Goal: Task Accomplishment & Management: Use online tool/utility

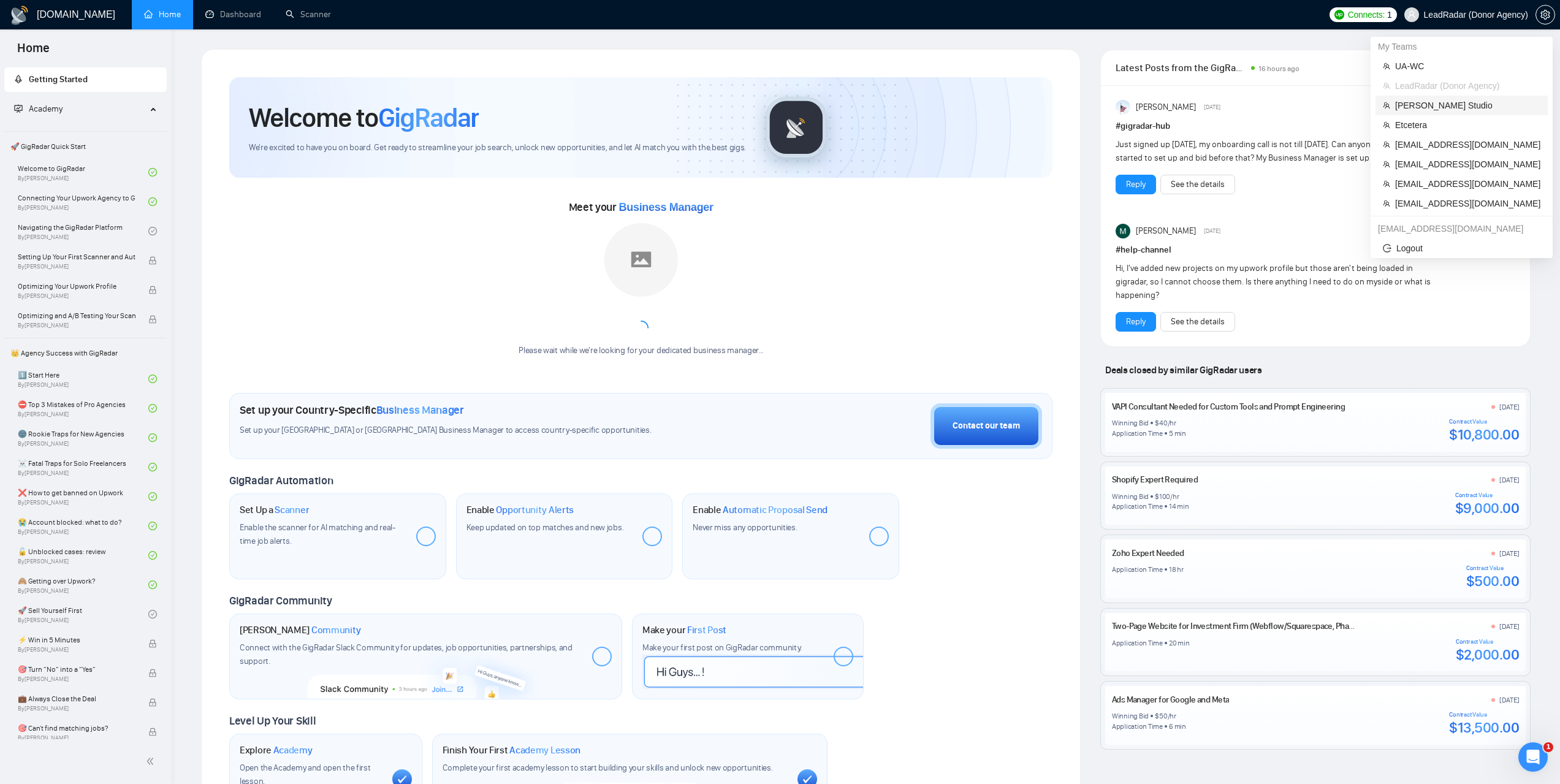
click at [1433, 105] on span "Sloboda Studio" at bounding box center [1467, 105] width 145 height 13
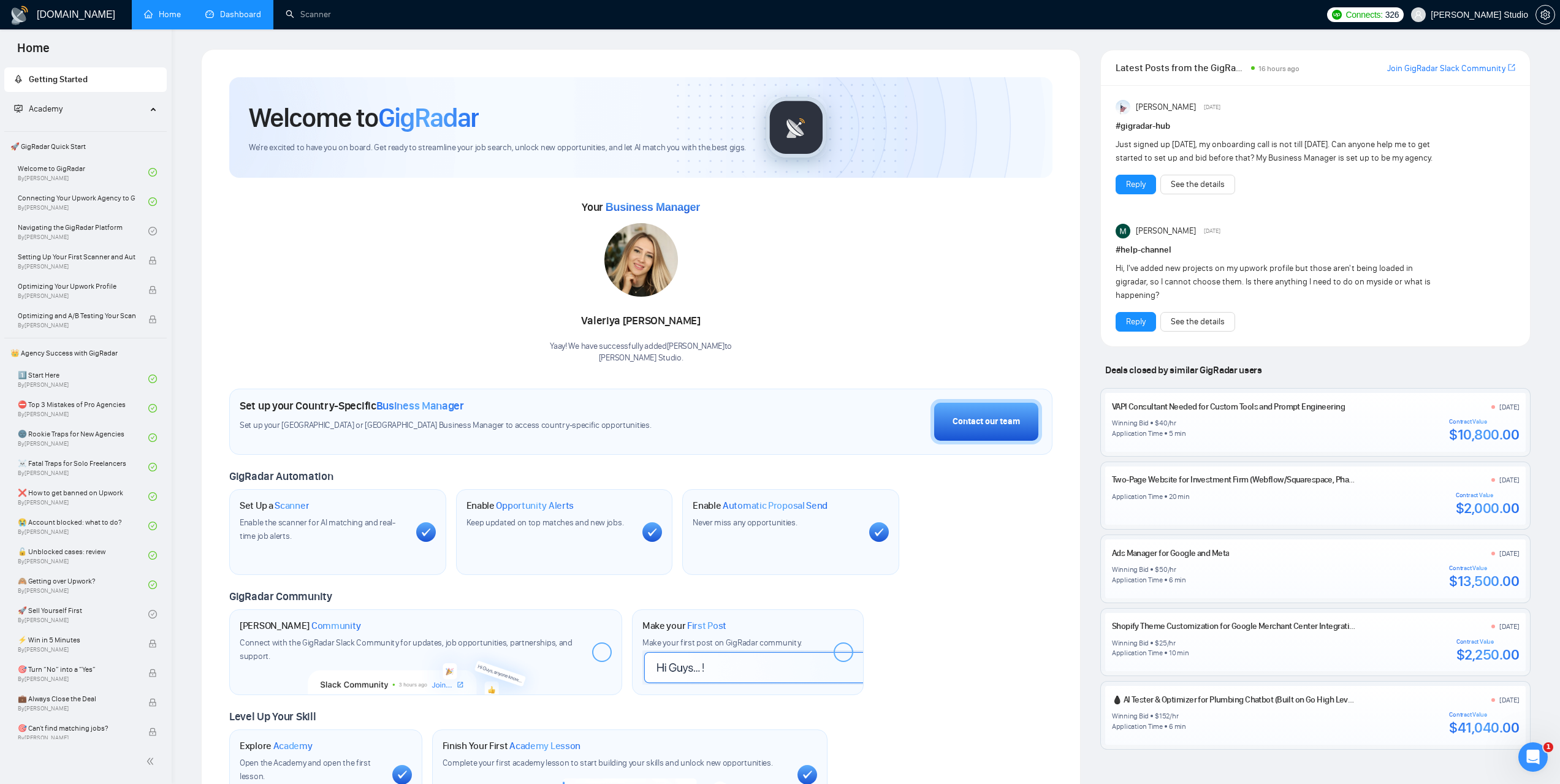
click at [235, 20] on link "Dashboard" at bounding box center [233, 15] width 56 height 10
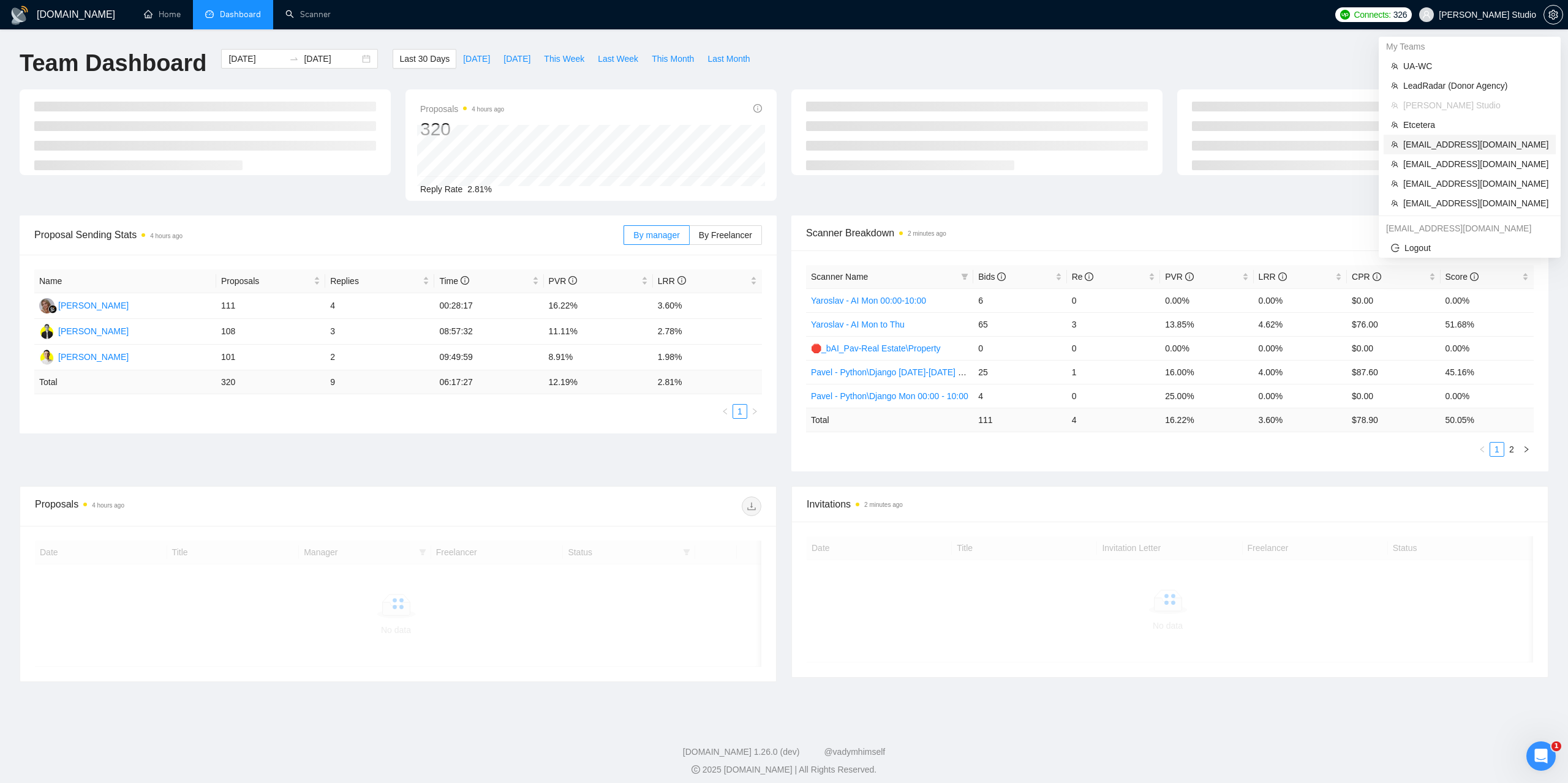
click at [1435, 140] on span "muhammadaaqib925@gmail.com" at bounding box center [1475, 144] width 145 height 13
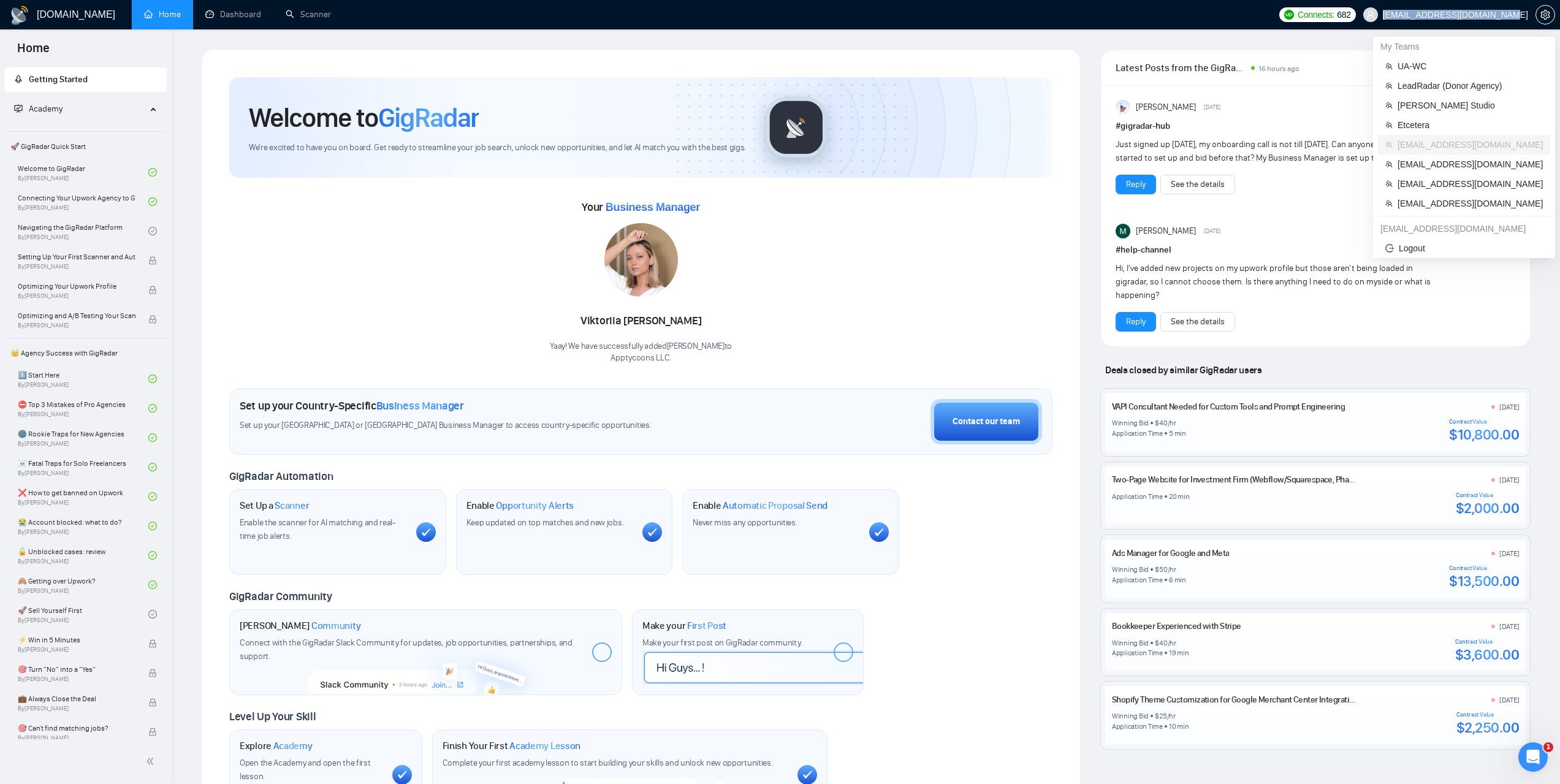
drag, startPoint x: 1396, startPoint y: 15, endPoint x: 1526, endPoint y: 18, distance: 130.0
click at [1526, 18] on span "muhammadaaqib925@gmail.com" at bounding box center [1446, 15] width 180 height 39
copy span "muhammadaaqib925@gmail.com"
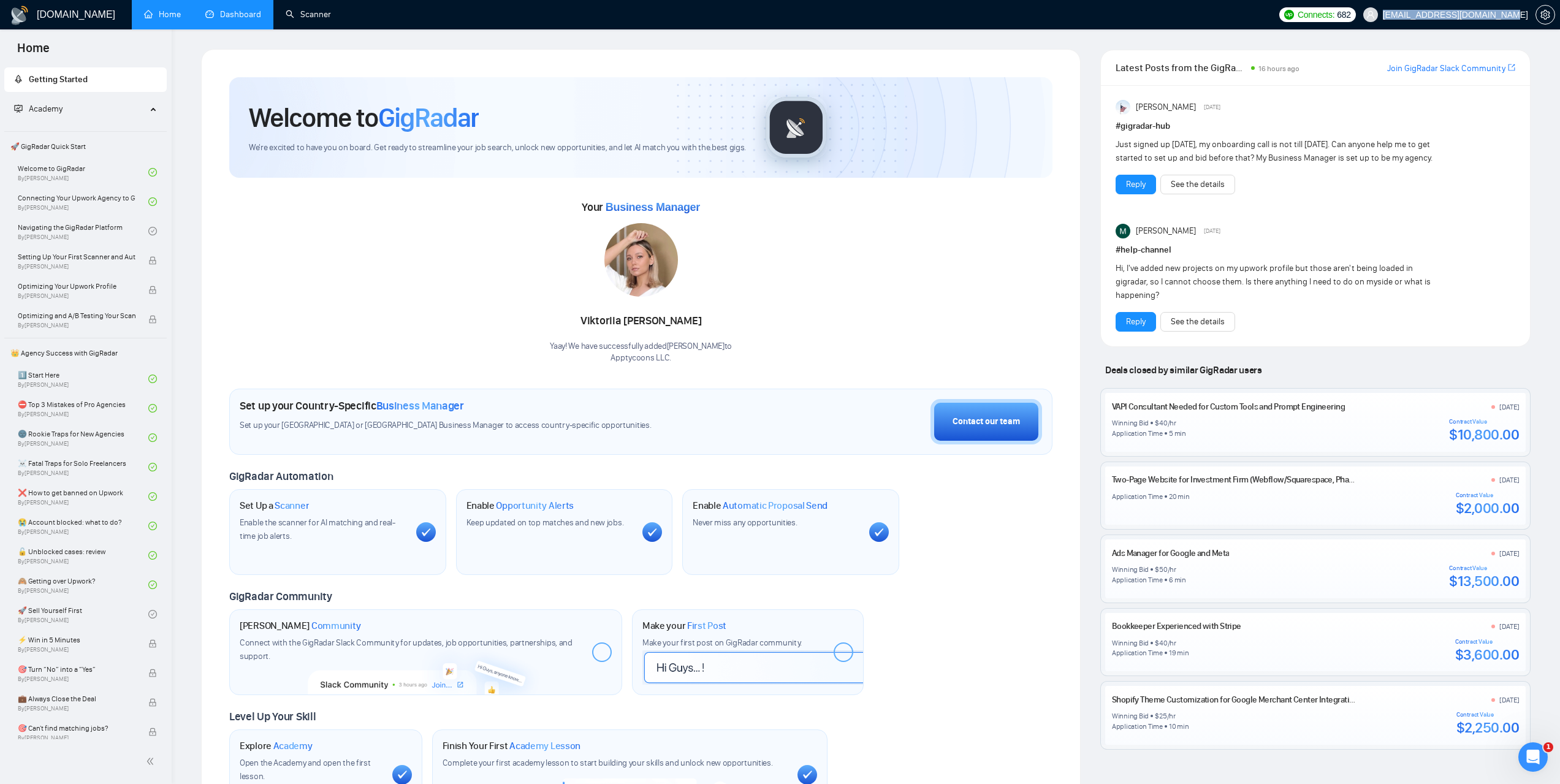
click at [261, 20] on link "Dashboard" at bounding box center [233, 15] width 56 height 10
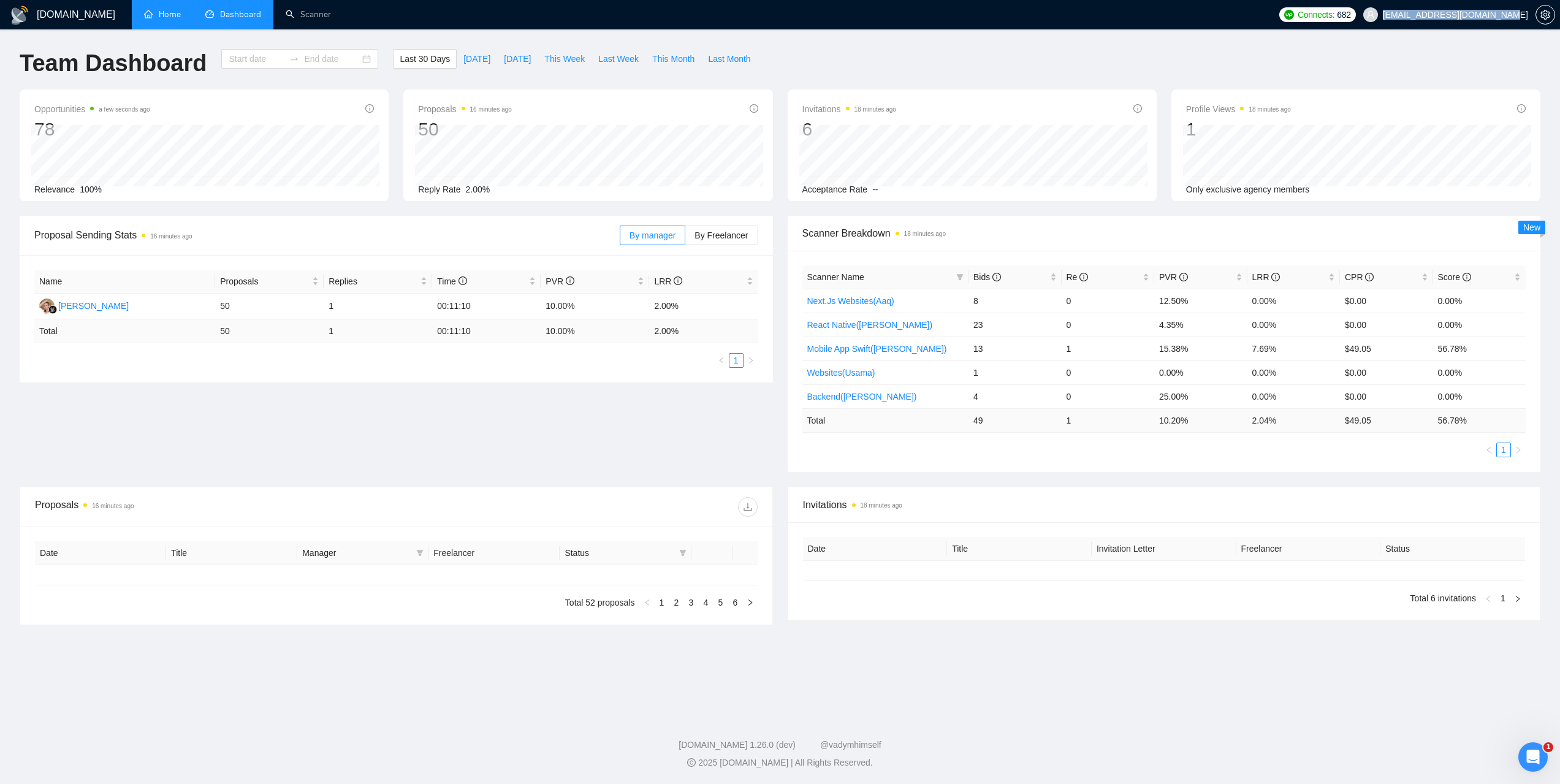
type input "[DATE]"
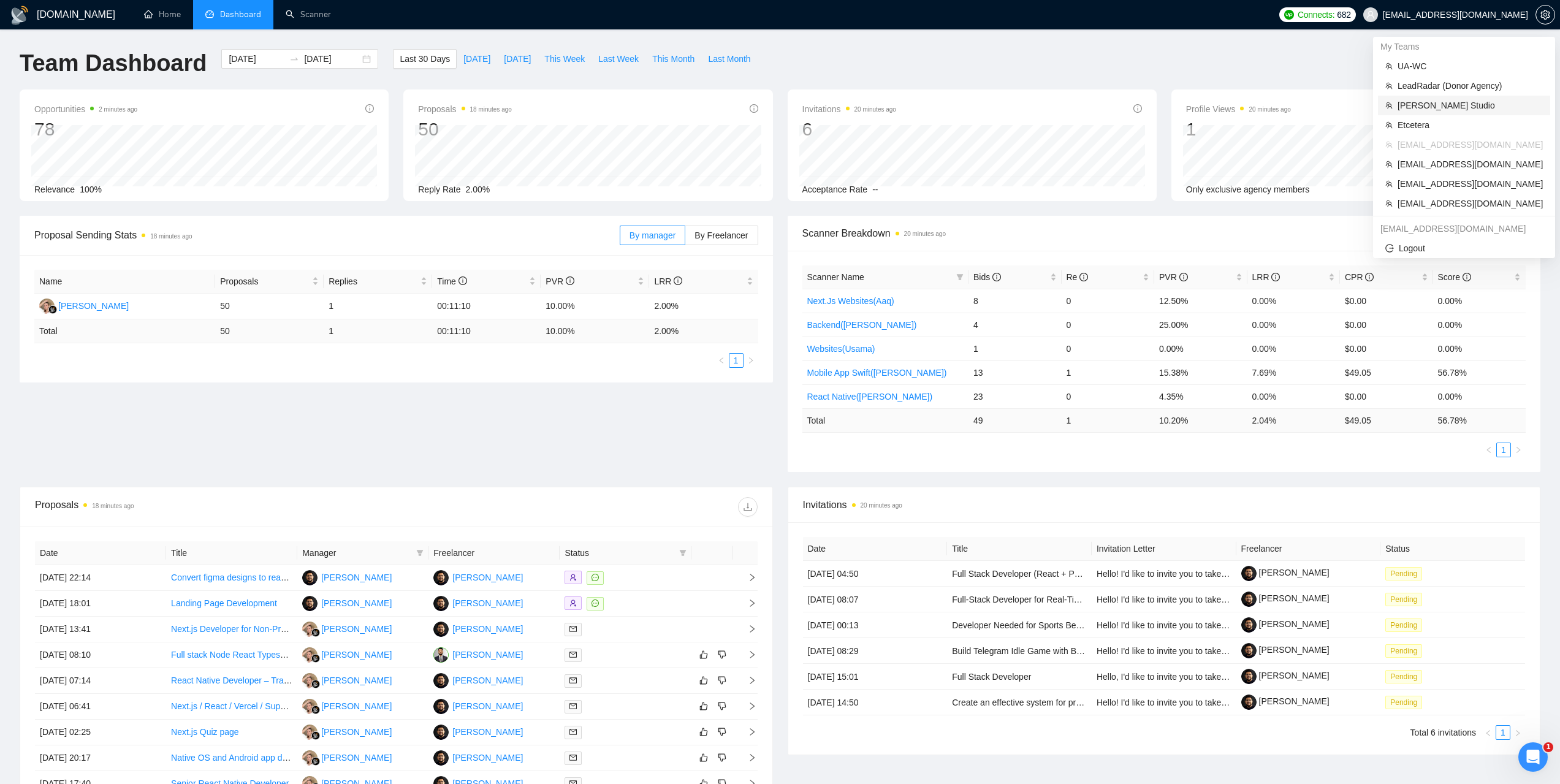
click at [1415, 104] on span "Sloboda Studio" at bounding box center [1470, 105] width 145 height 13
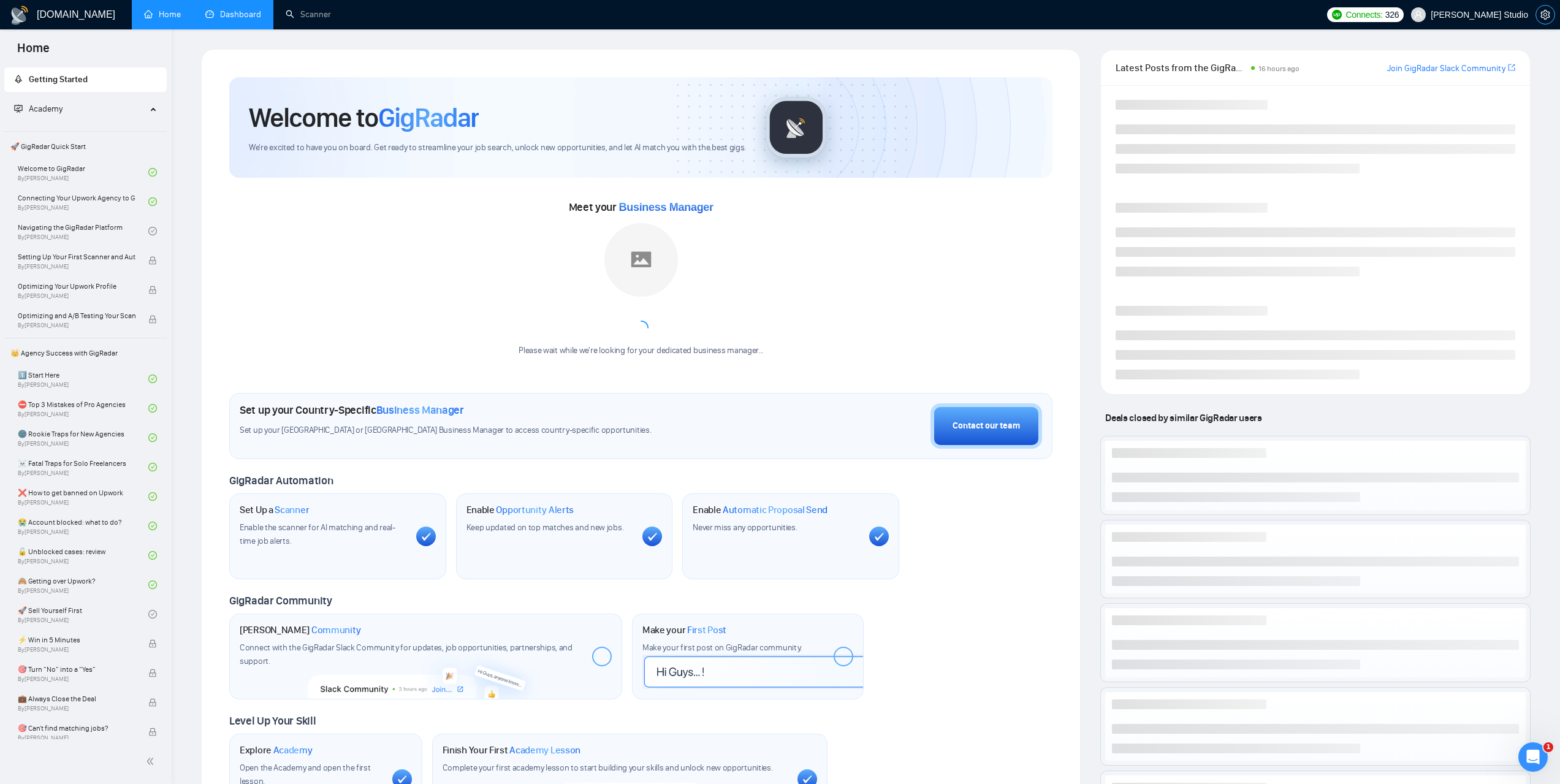
click at [1541, 17] on icon "setting" at bounding box center [1545, 14] width 9 height 9
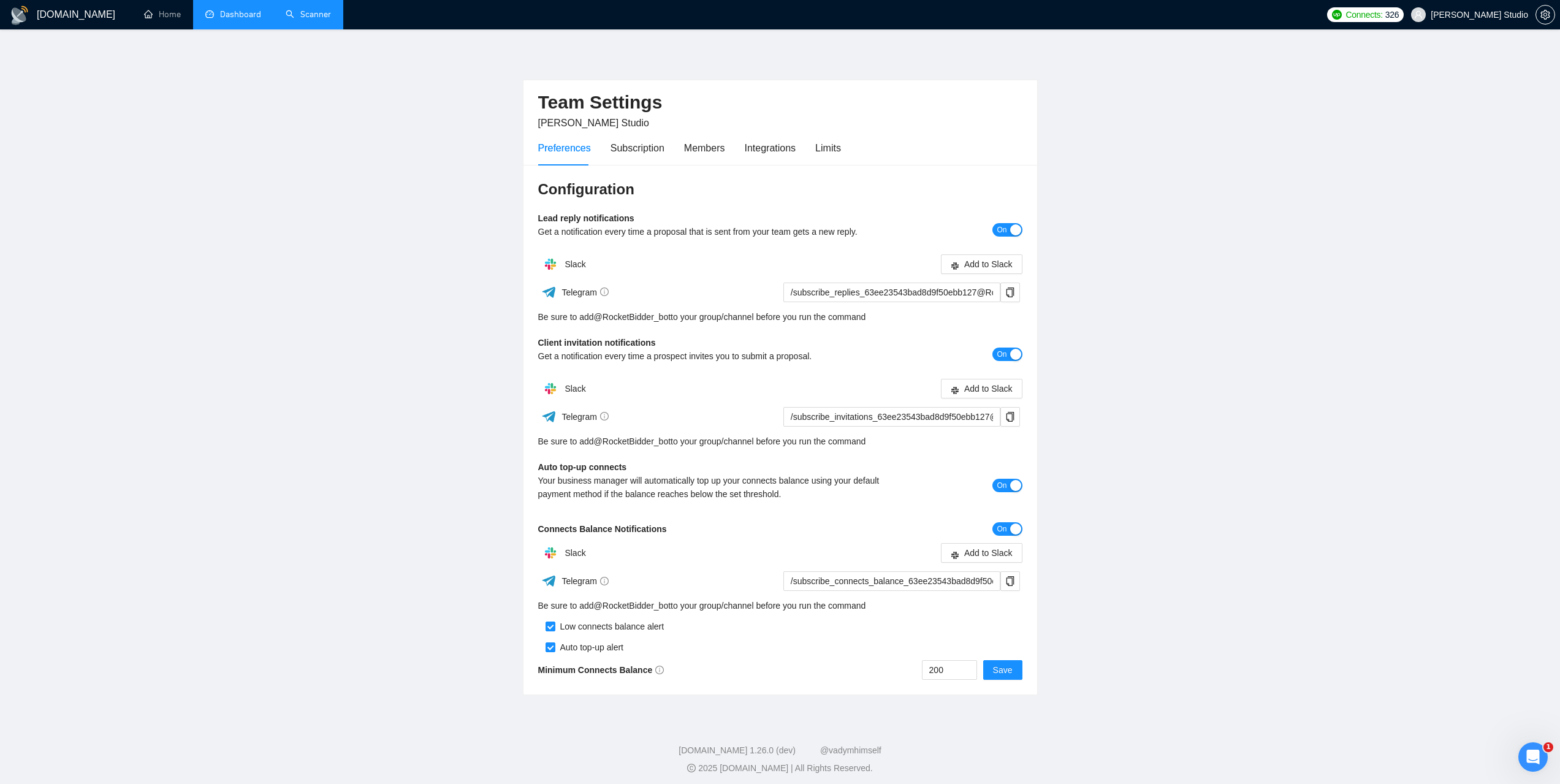
click at [237, 13] on link "Dashboard" at bounding box center [233, 15] width 56 height 10
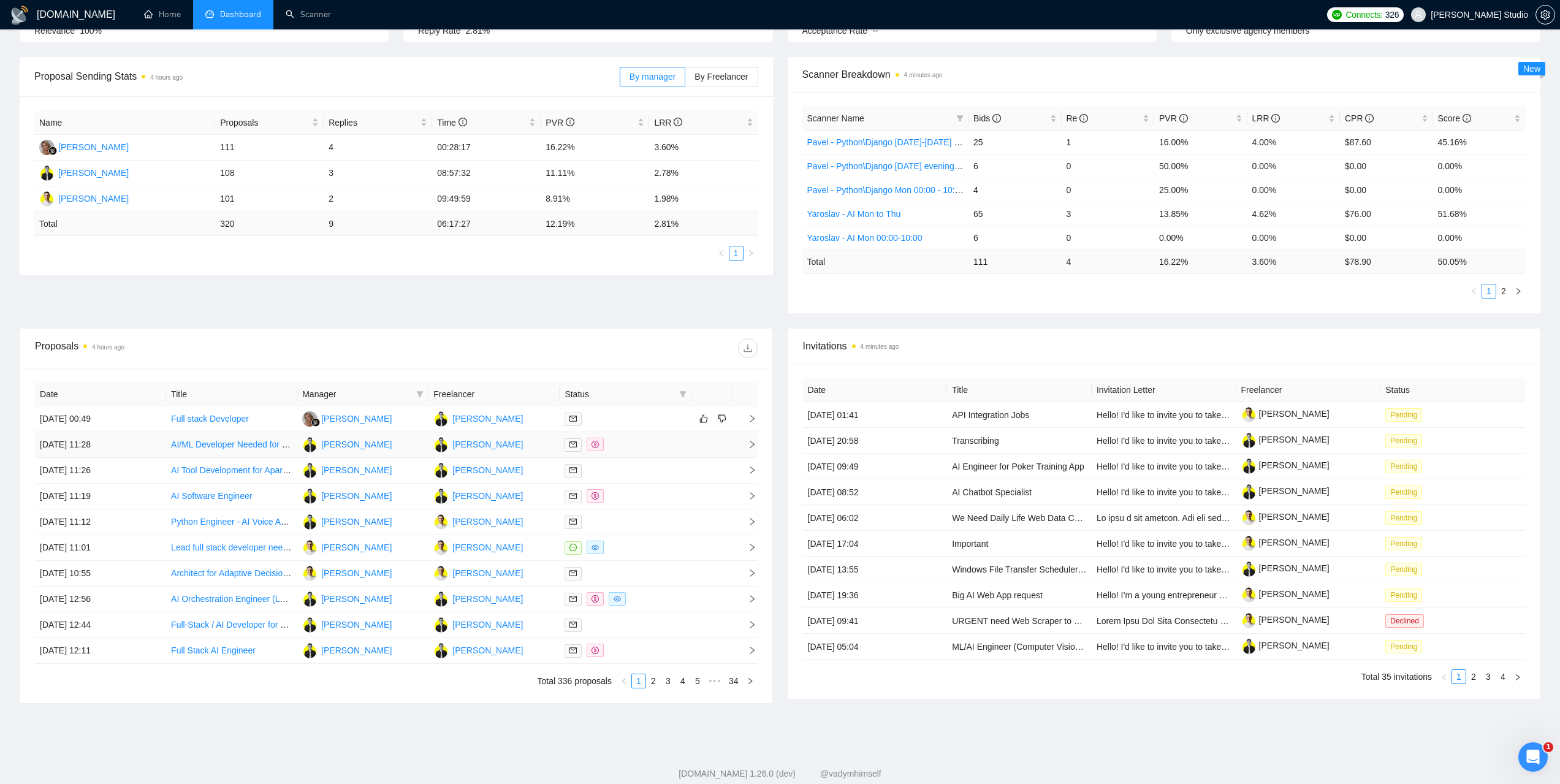
scroll to position [184, 0]
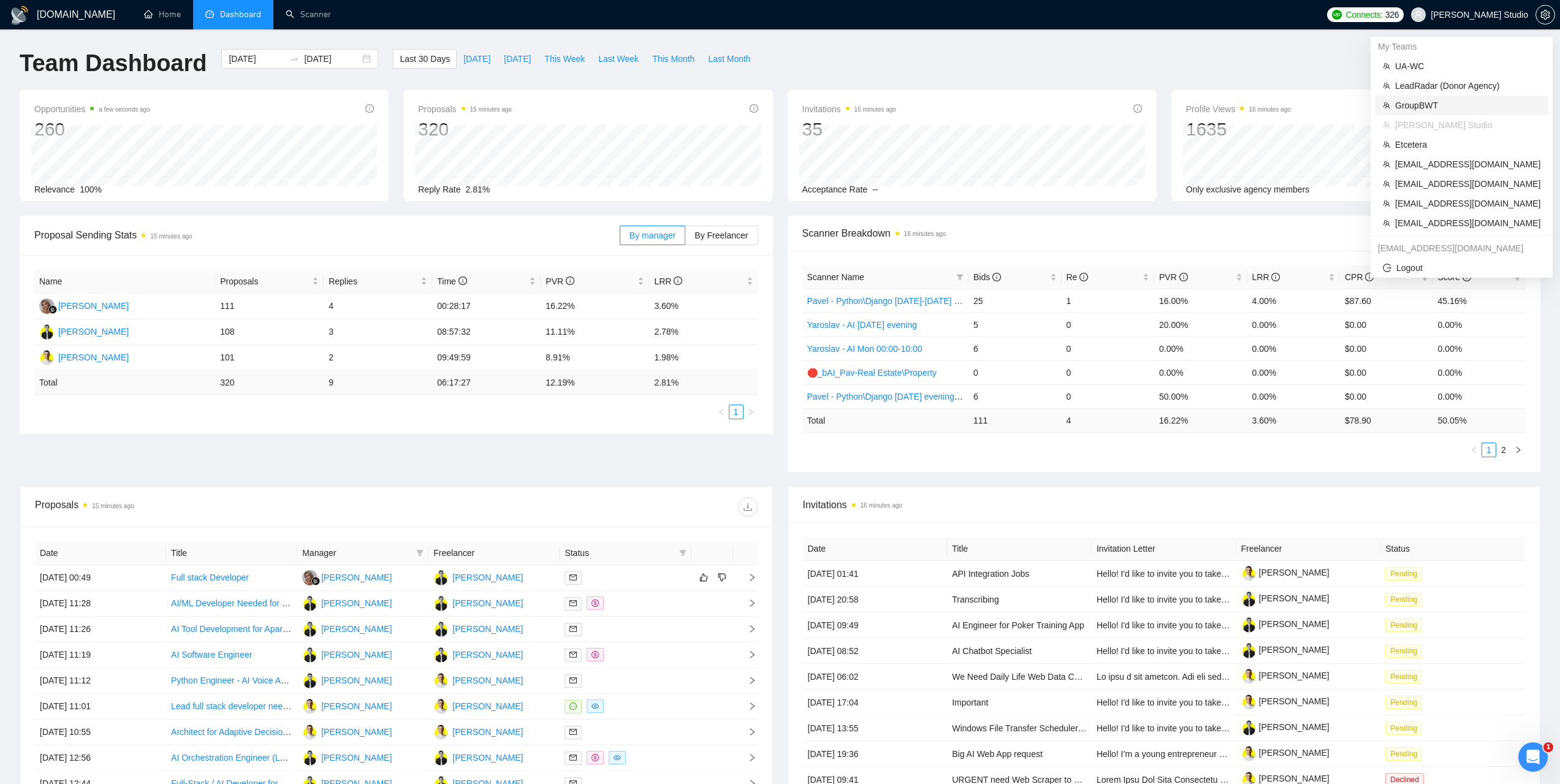
click at [1427, 107] on span "GroupBWT" at bounding box center [1467, 105] width 145 height 13
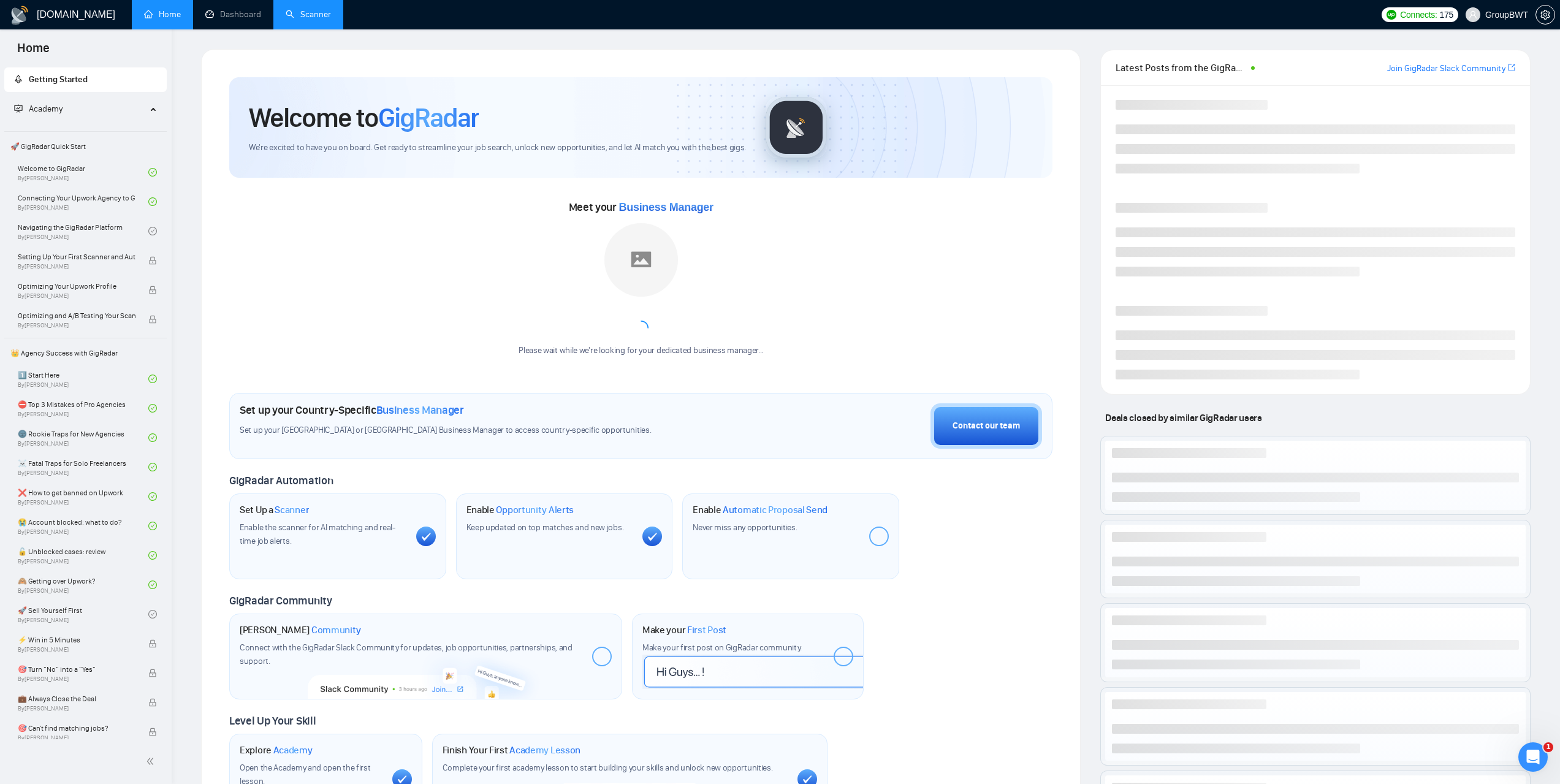
click at [331, 17] on link "Scanner" at bounding box center [308, 15] width 45 height 10
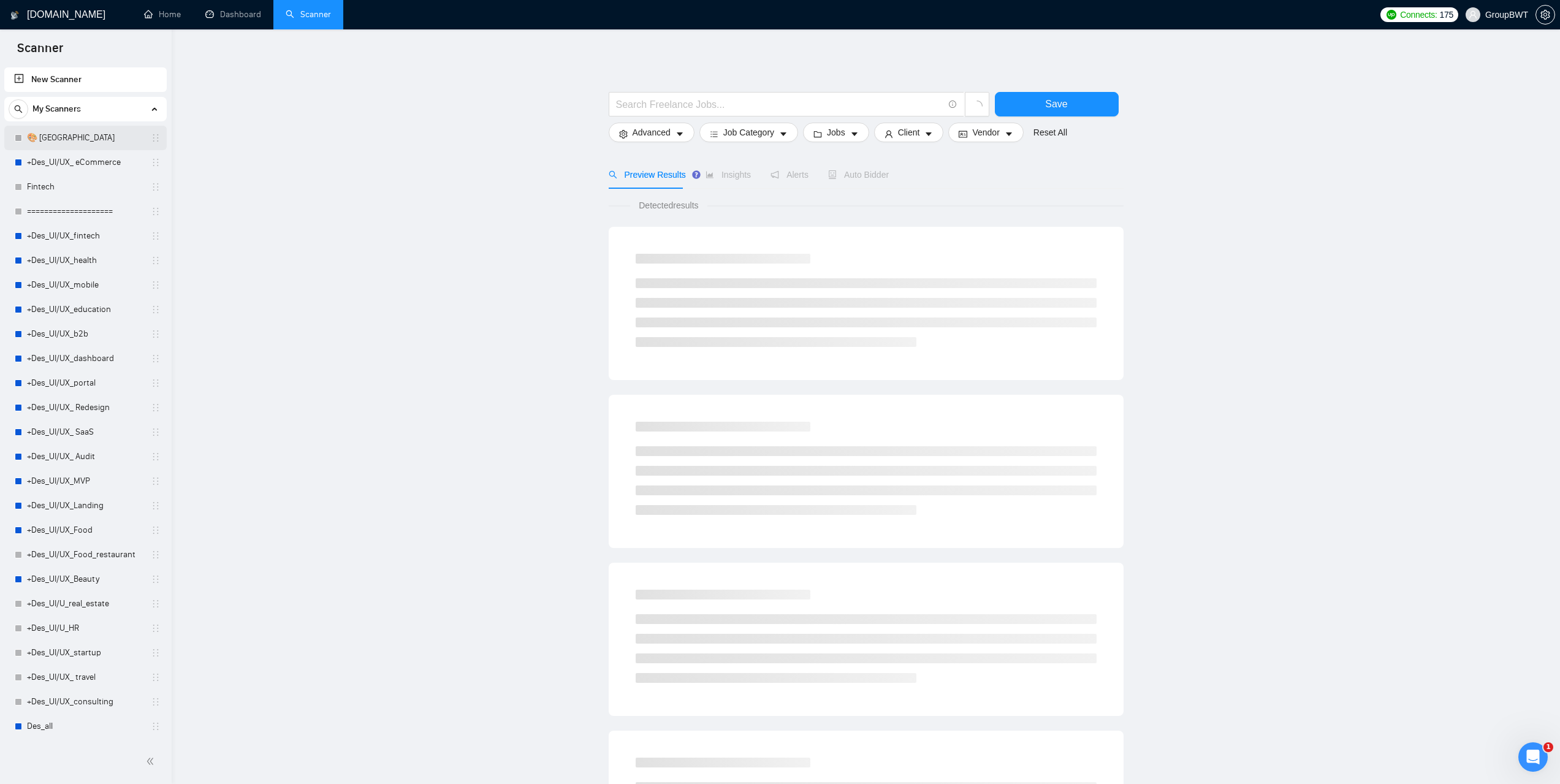
click at [73, 136] on link "🎨 [GEOGRAPHIC_DATA]" at bounding box center [85, 138] width 116 height 25
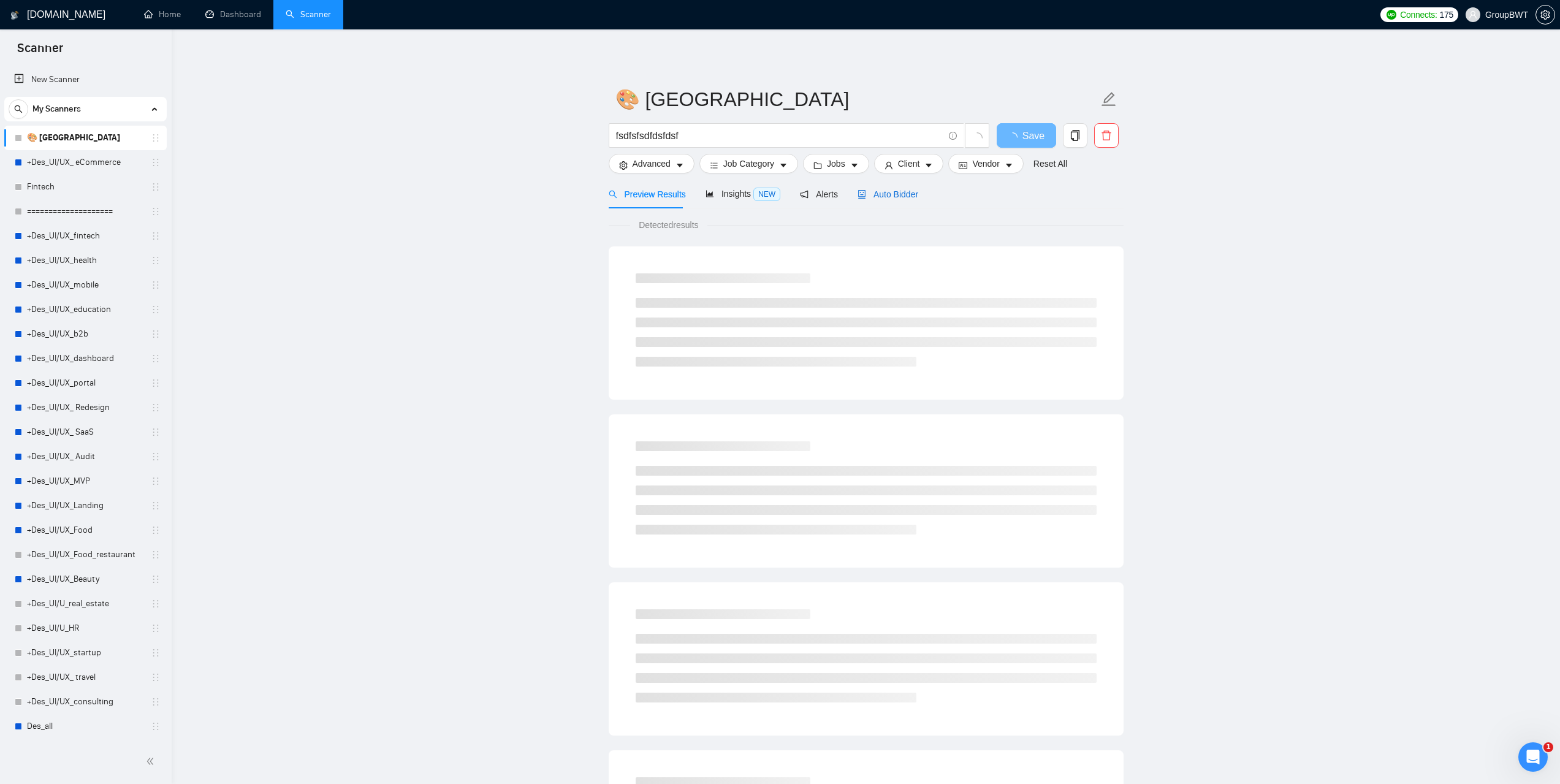
click at [901, 189] on span "Auto Bidder" at bounding box center [888, 194] width 61 height 9
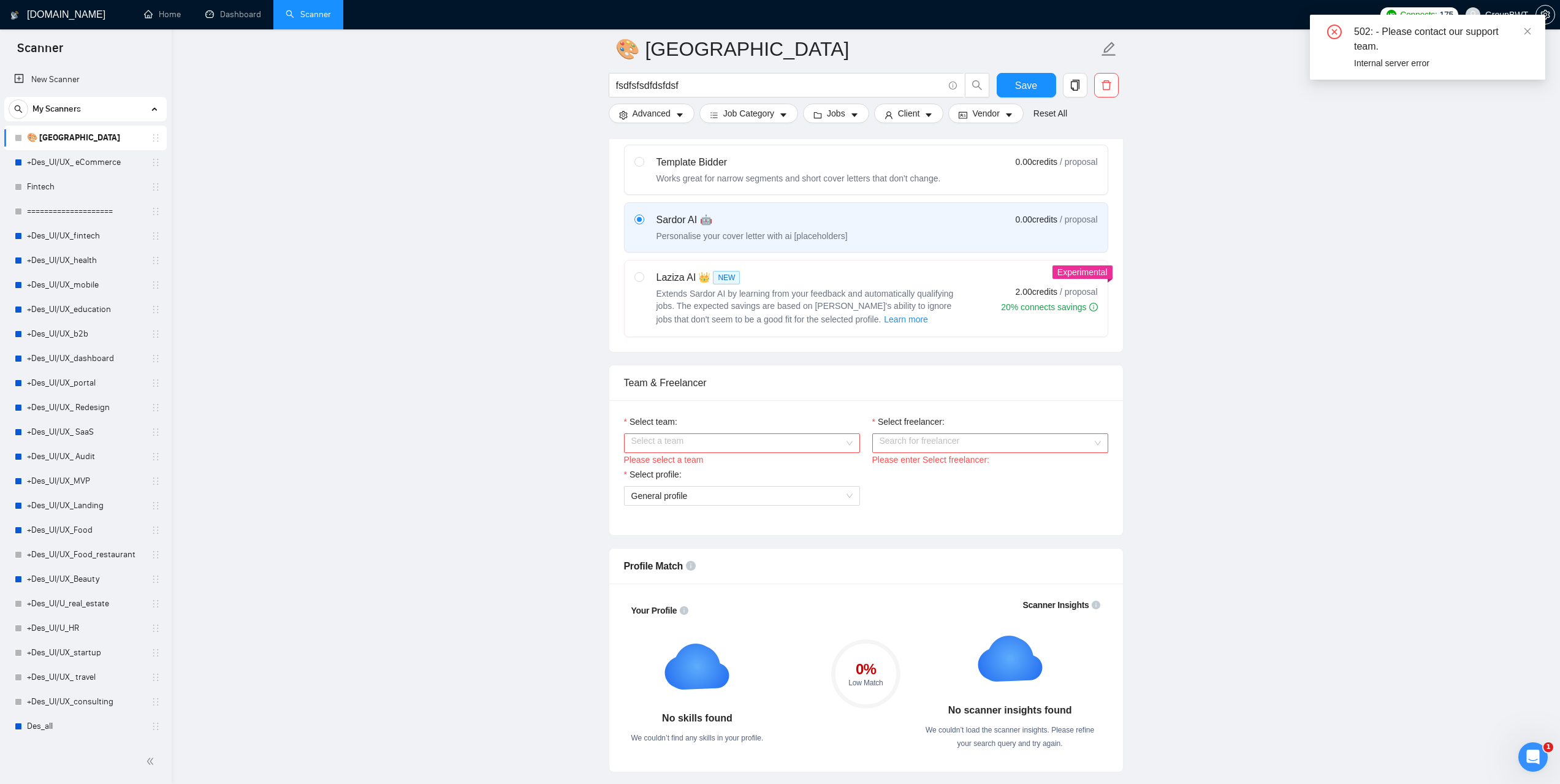
scroll to position [429, 0]
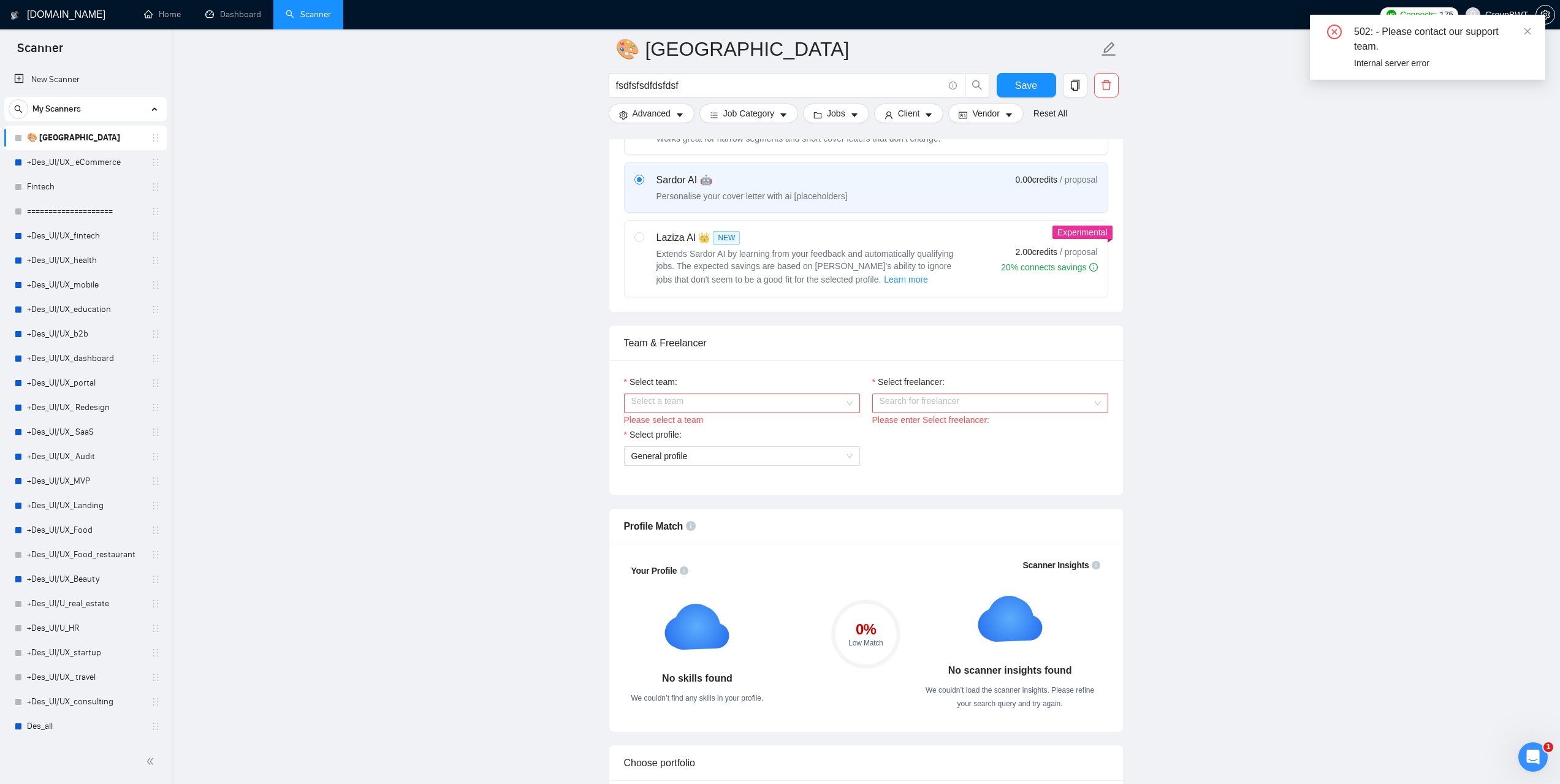
click at [777, 402] on input "Select team:" at bounding box center [737, 403] width 213 height 18
click at [753, 425] on div "BWT Team Data" at bounding box center [741, 427] width 221 height 13
click at [930, 404] on input "Select freelancer:" at bounding box center [986, 403] width 213 height 18
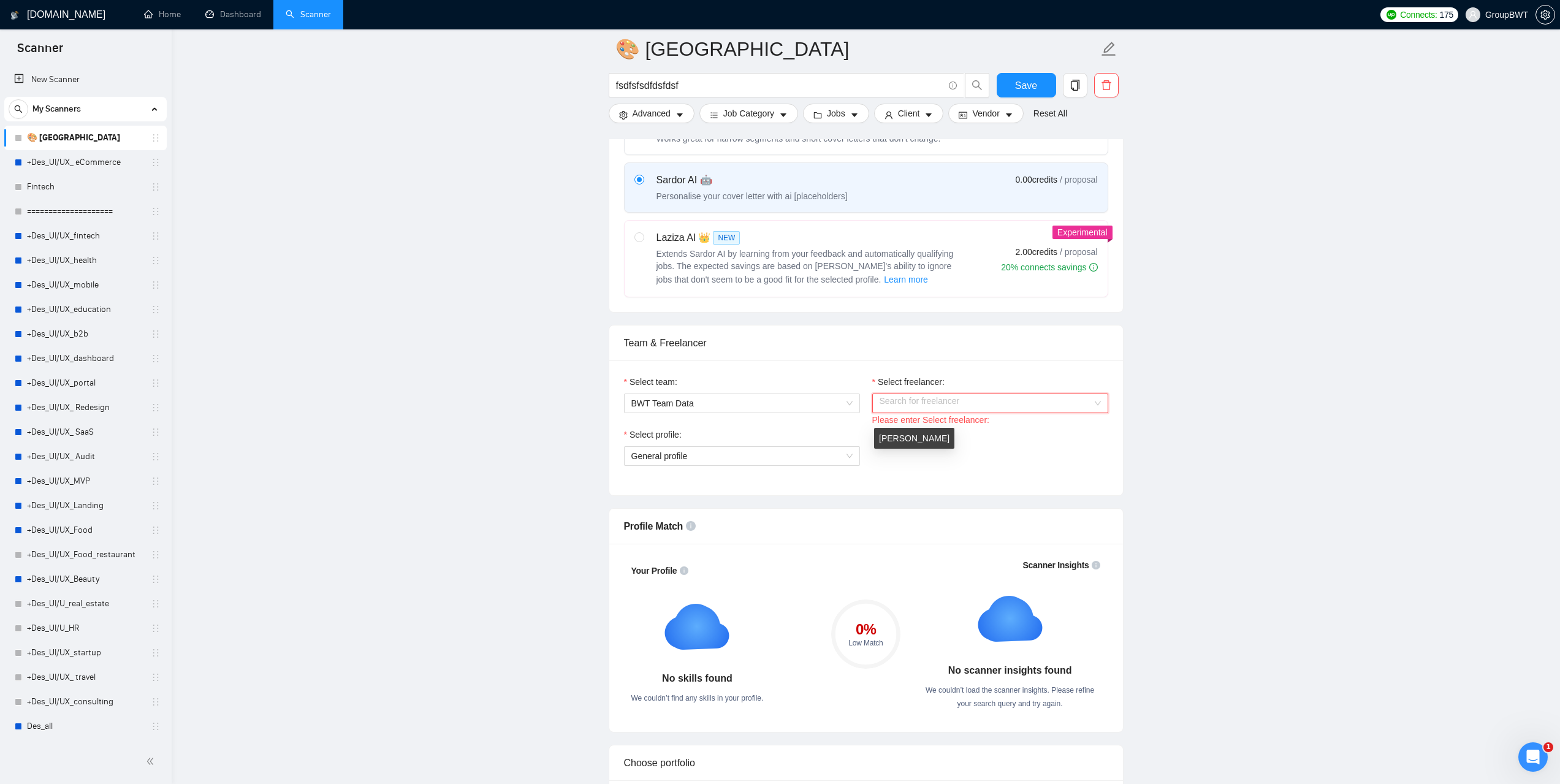
click at [933, 448] on div "[PERSON_NAME]" at bounding box center [914, 438] width 80 height 21
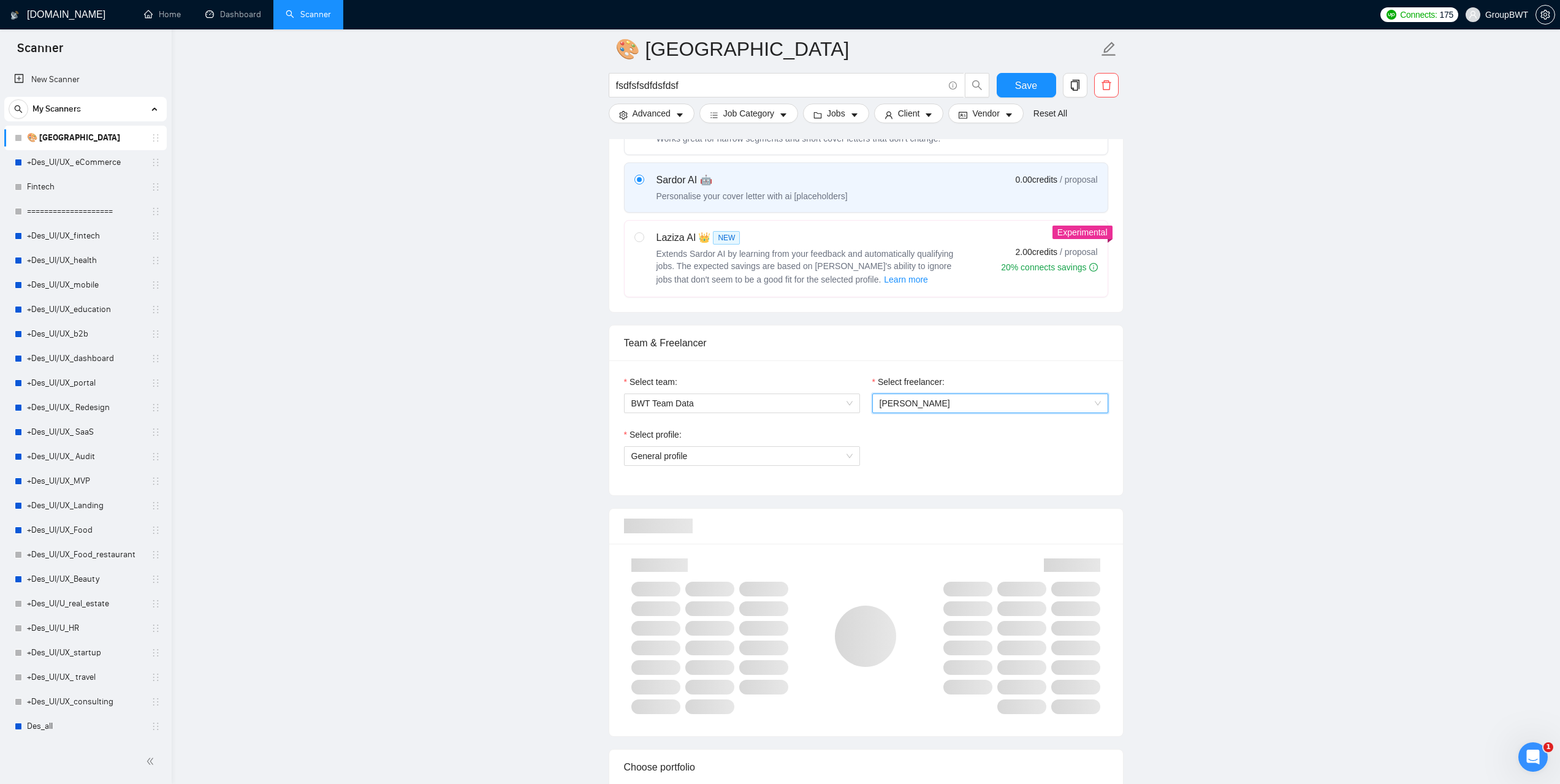
click at [932, 400] on span "[PERSON_NAME]" at bounding box center [915, 403] width 70 height 9
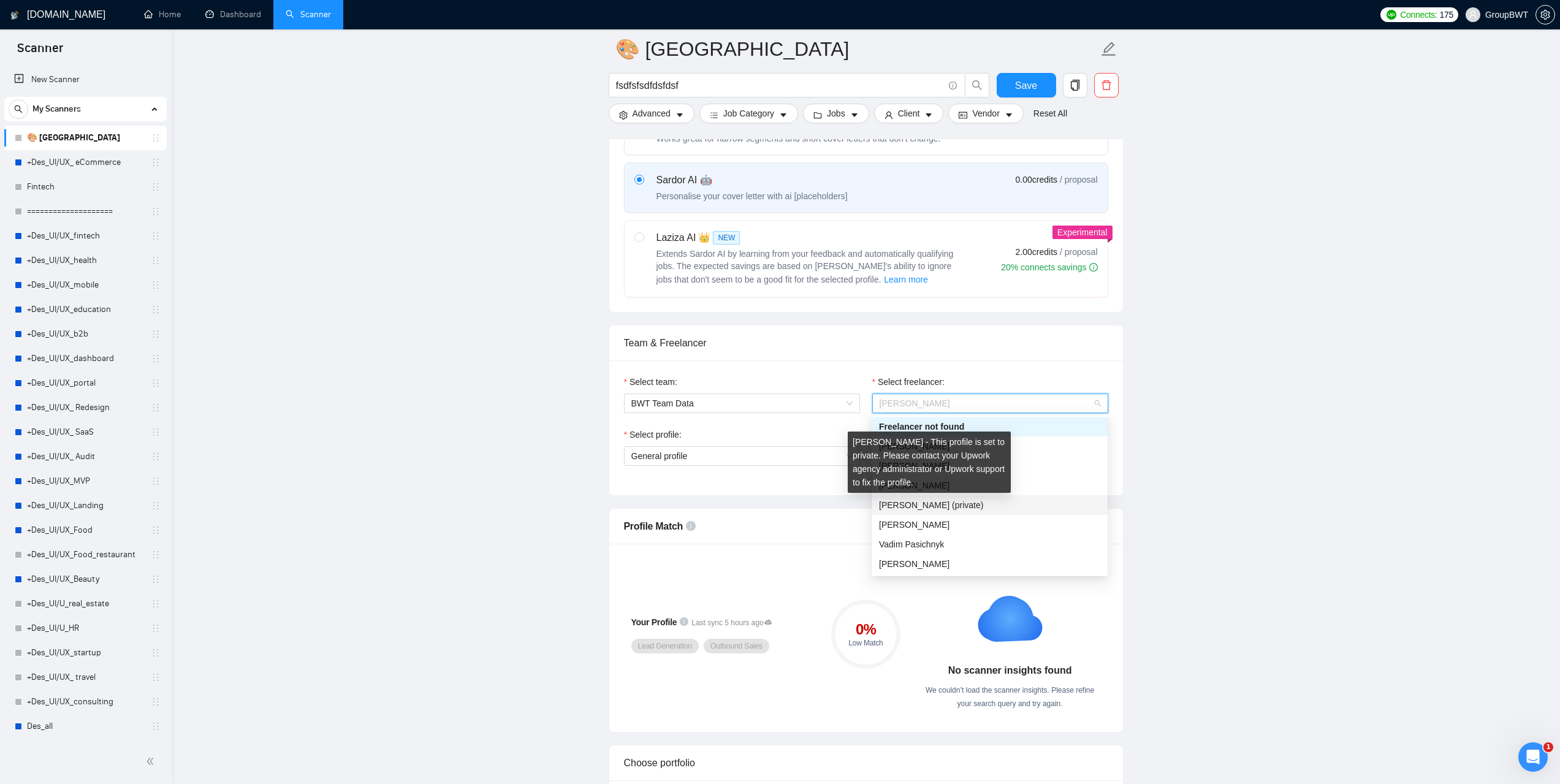
scroll to position [61, 0]
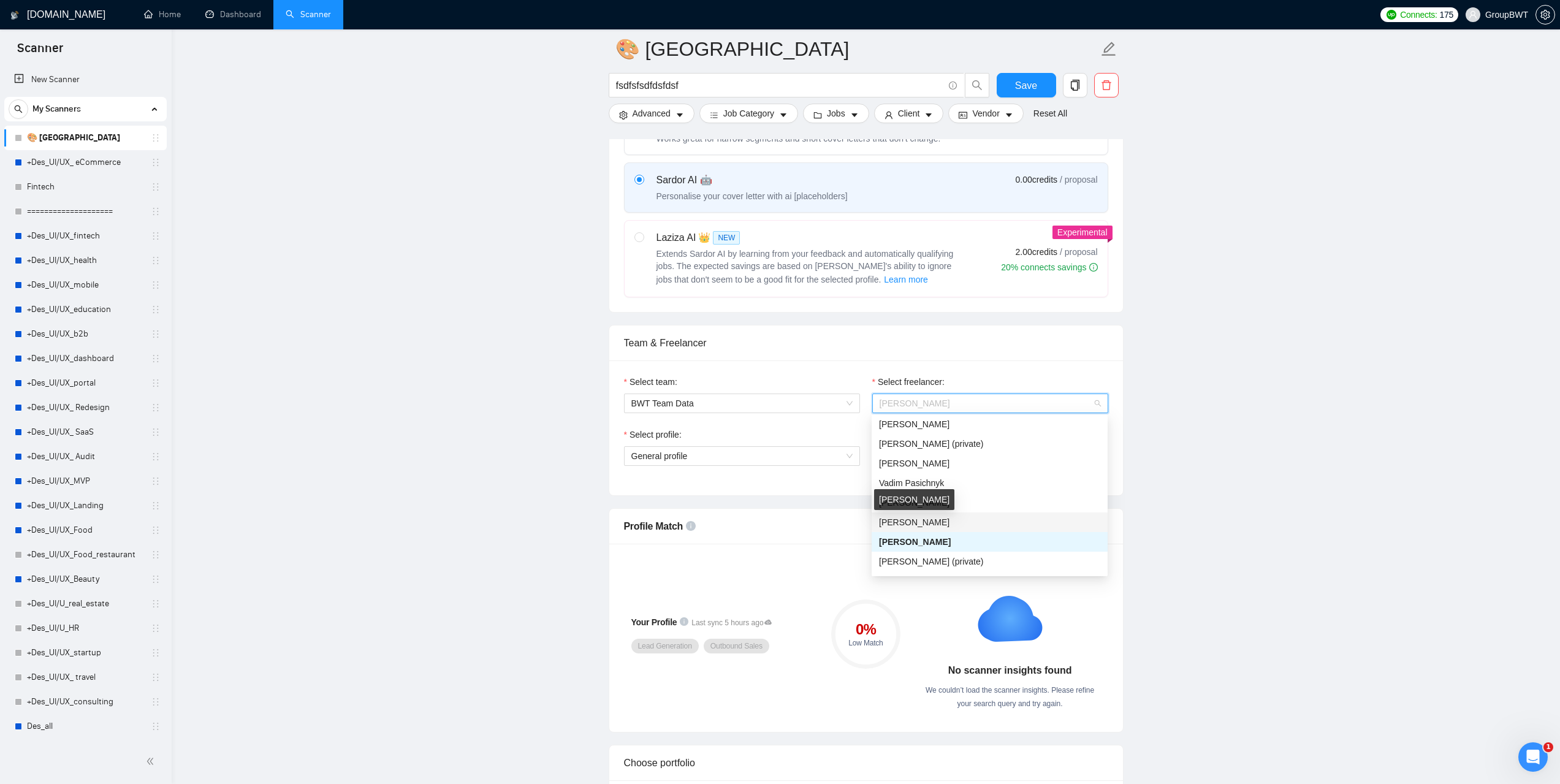
click at [914, 525] on span "[PERSON_NAME]" at bounding box center [914, 522] width 70 height 9
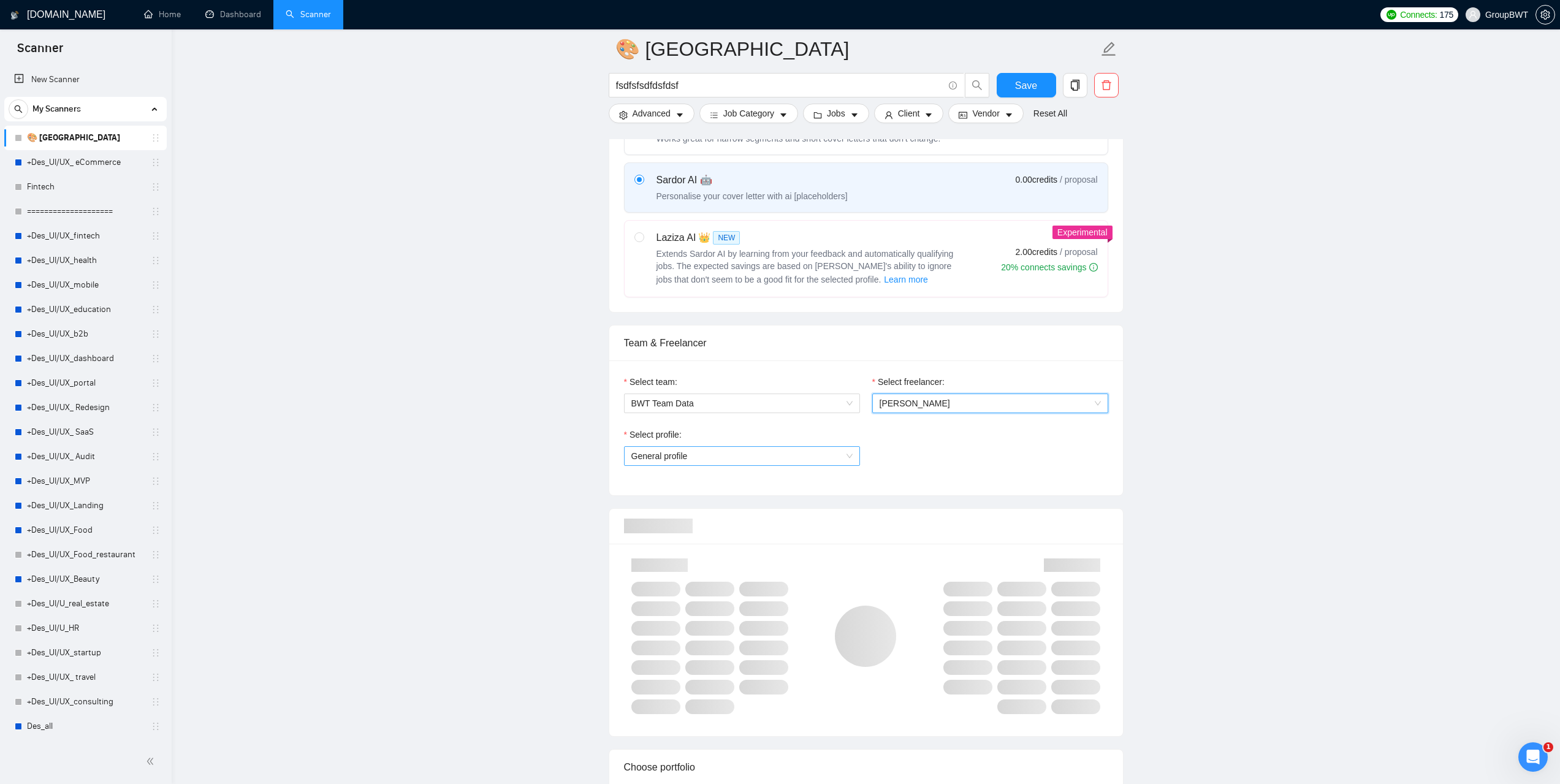
click at [841, 457] on span "General profile" at bounding box center [742, 456] width 221 height 18
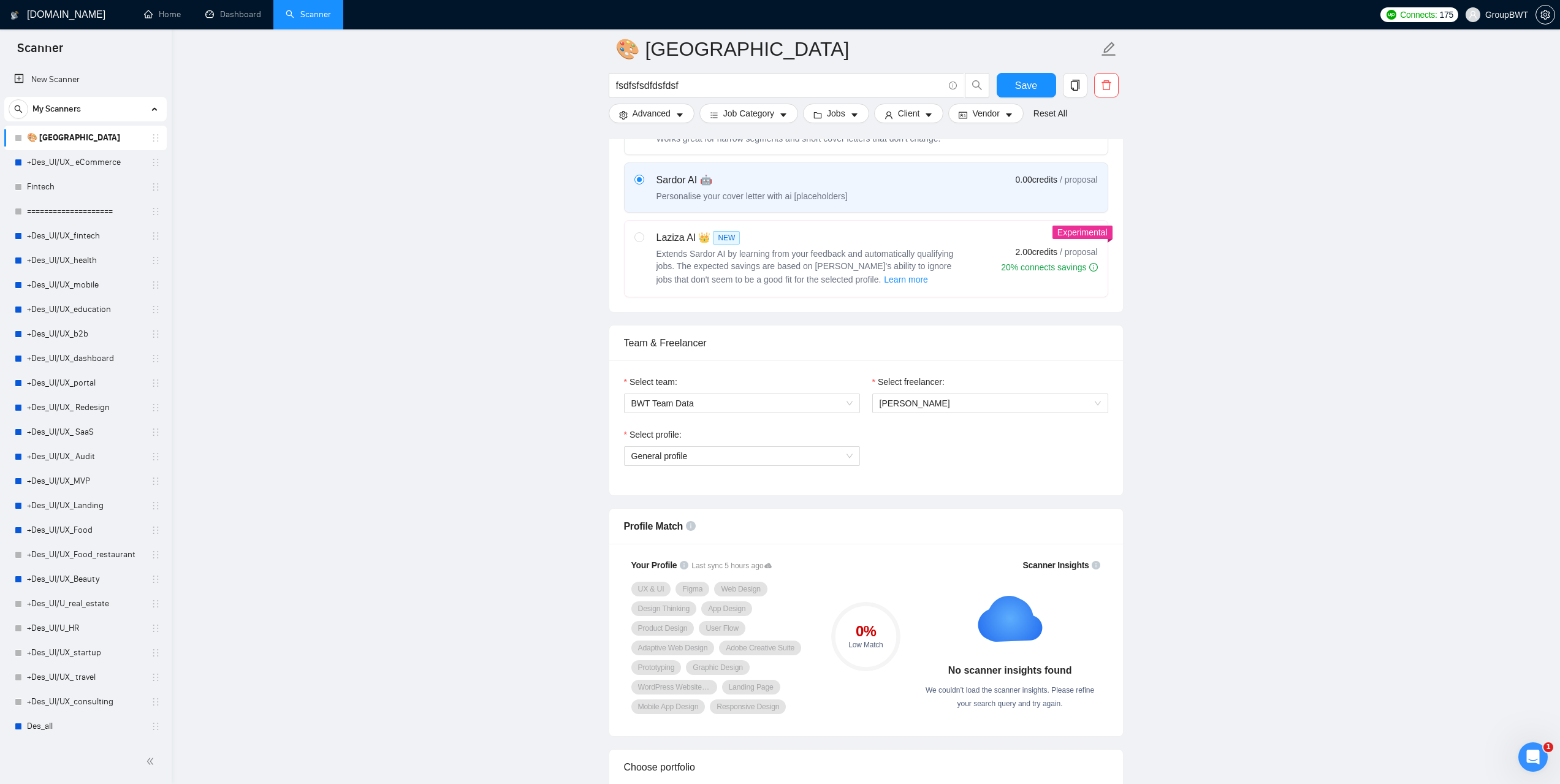
drag, startPoint x: 767, startPoint y: 400, endPoint x: 791, endPoint y: 405, distance: 24.5
click at [768, 400] on span "BWT Team Data" at bounding box center [742, 403] width 221 height 18
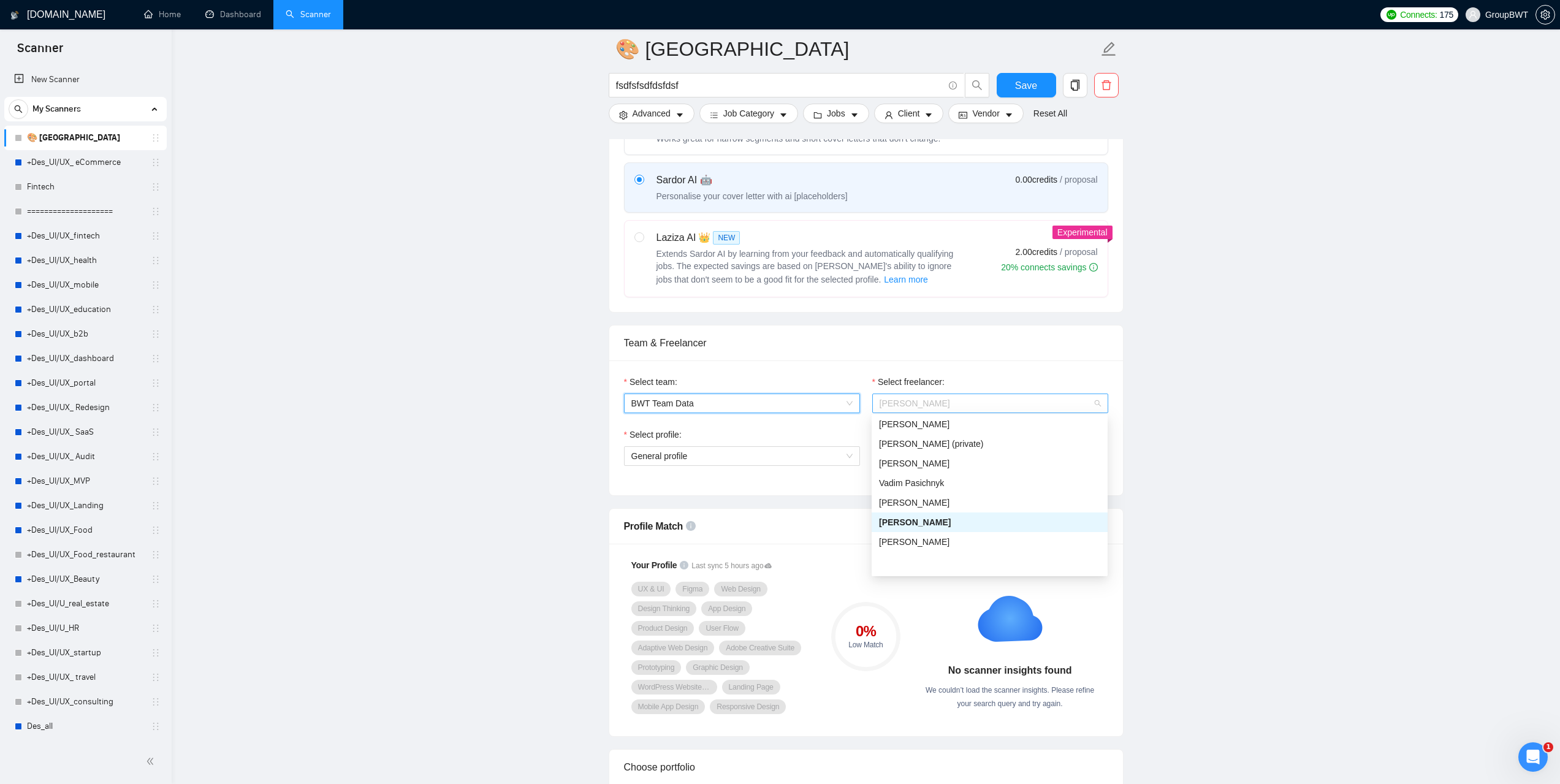
click at [992, 401] on span "[PERSON_NAME]" at bounding box center [990, 403] width 221 height 18
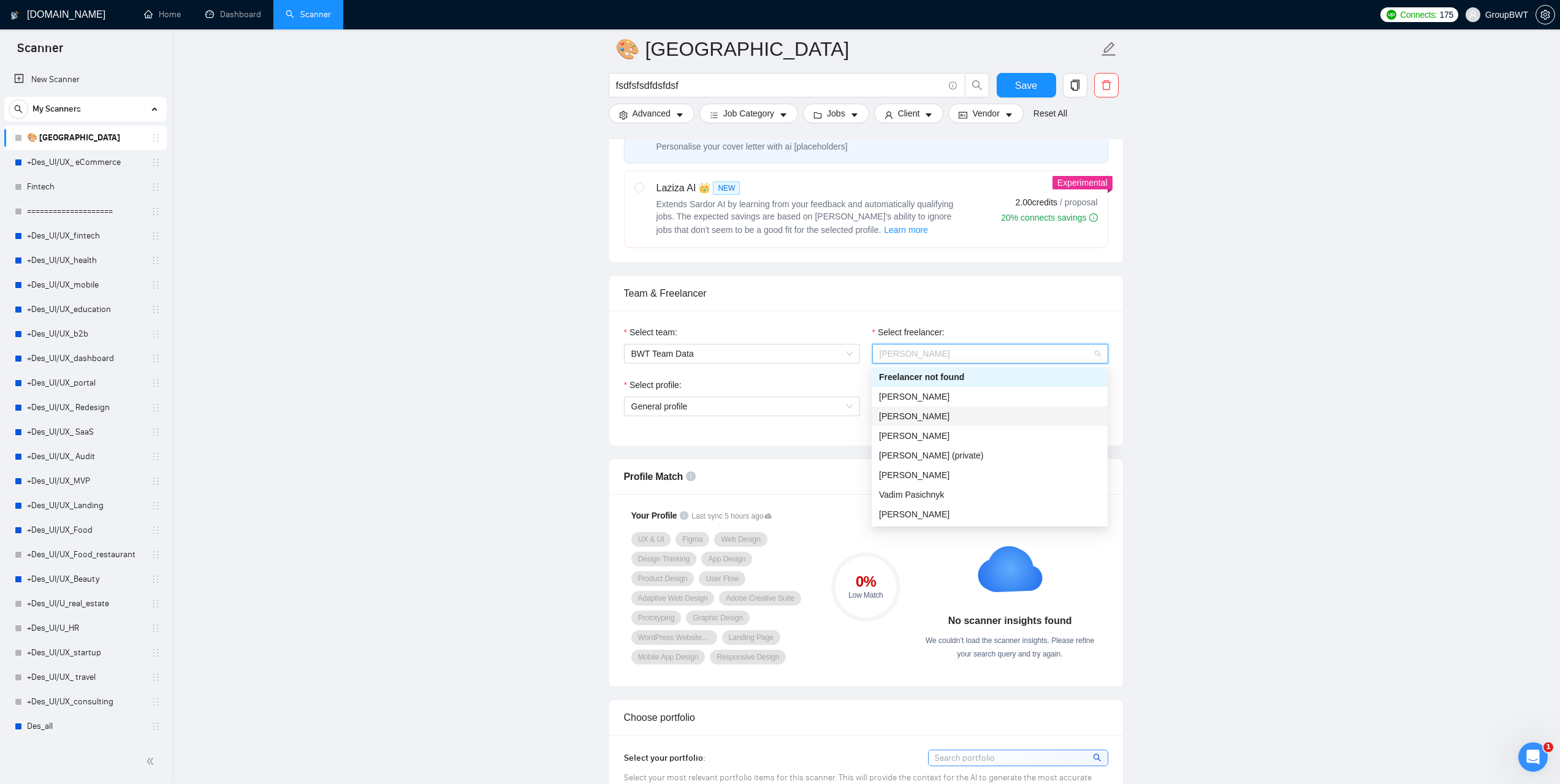
scroll to position [490, 0]
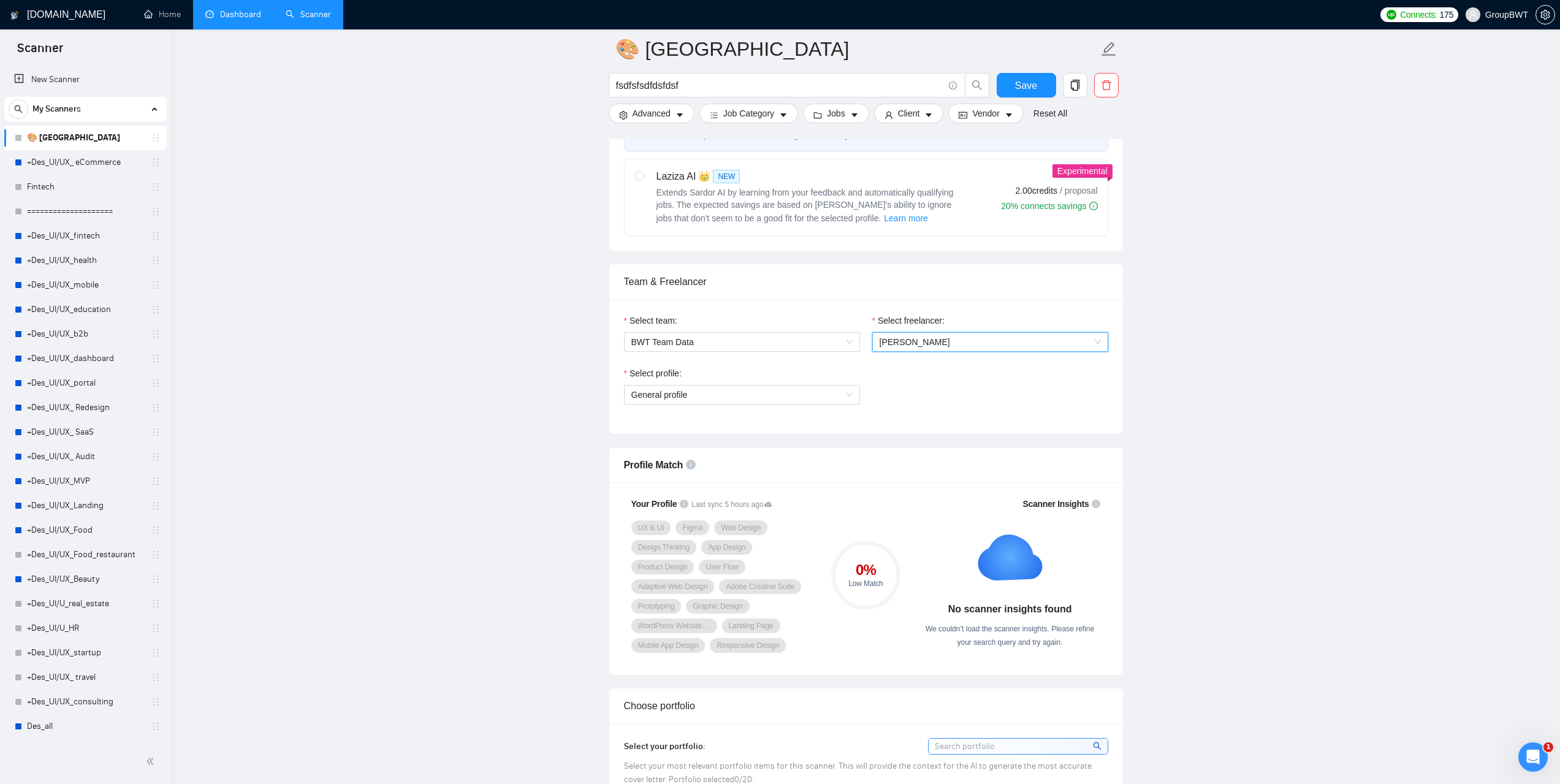
click at [243, 12] on link "Dashboard" at bounding box center [233, 15] width 56 height 10
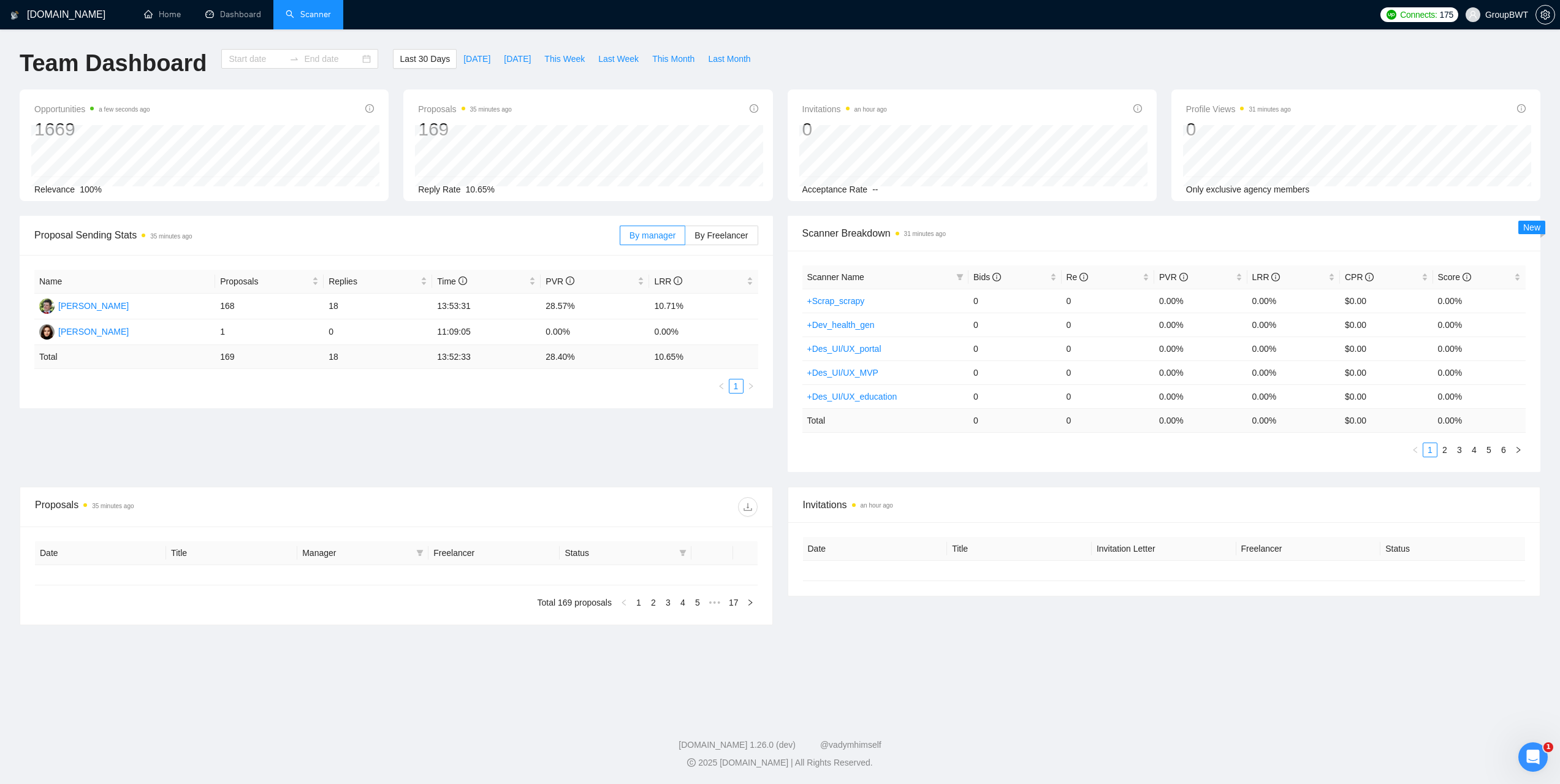
type input "[DATE]"
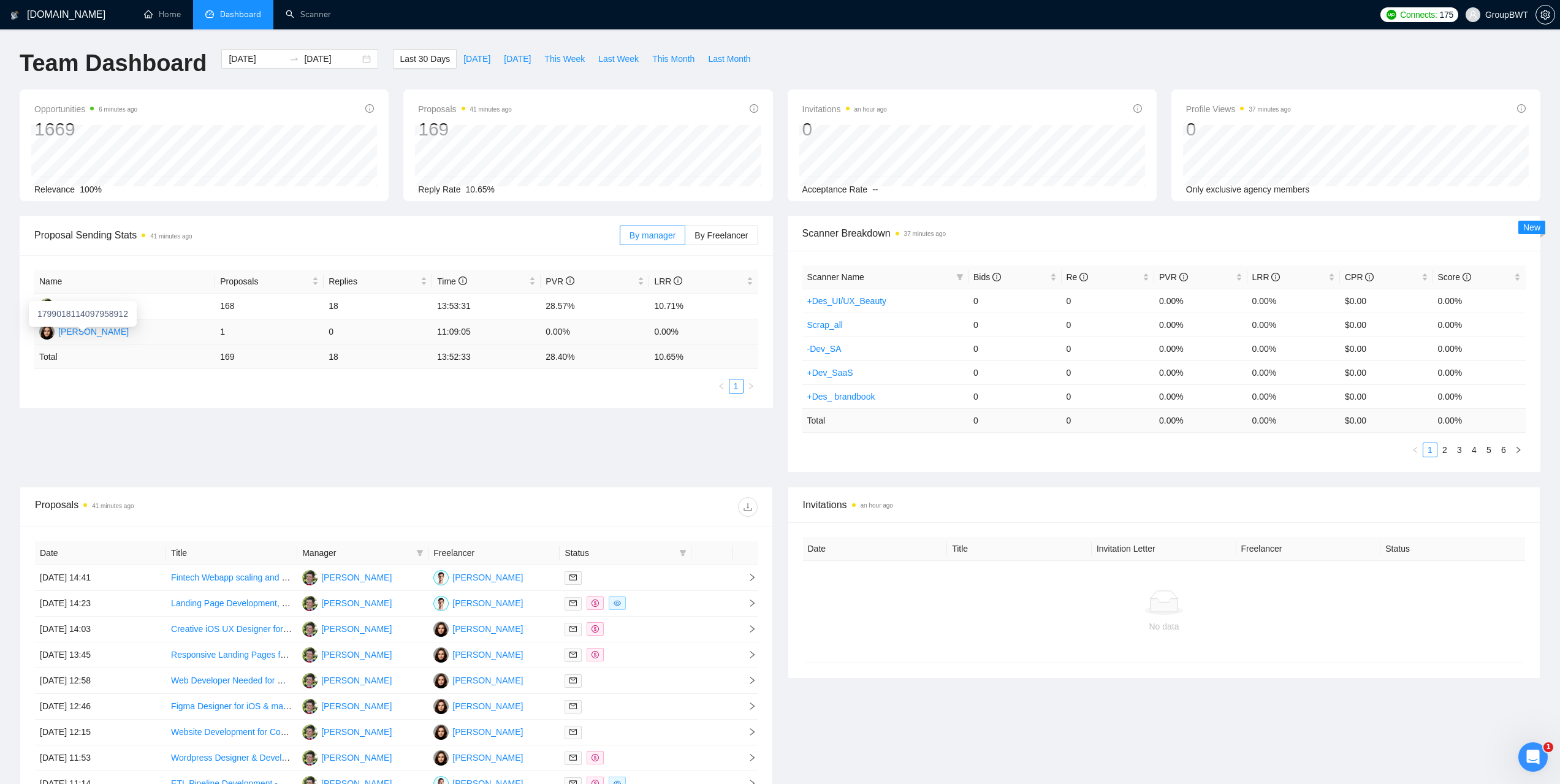
click at [115, 334] on div "[PERSON_NAME]" at bounding box center [94, 332] width 70 height 13
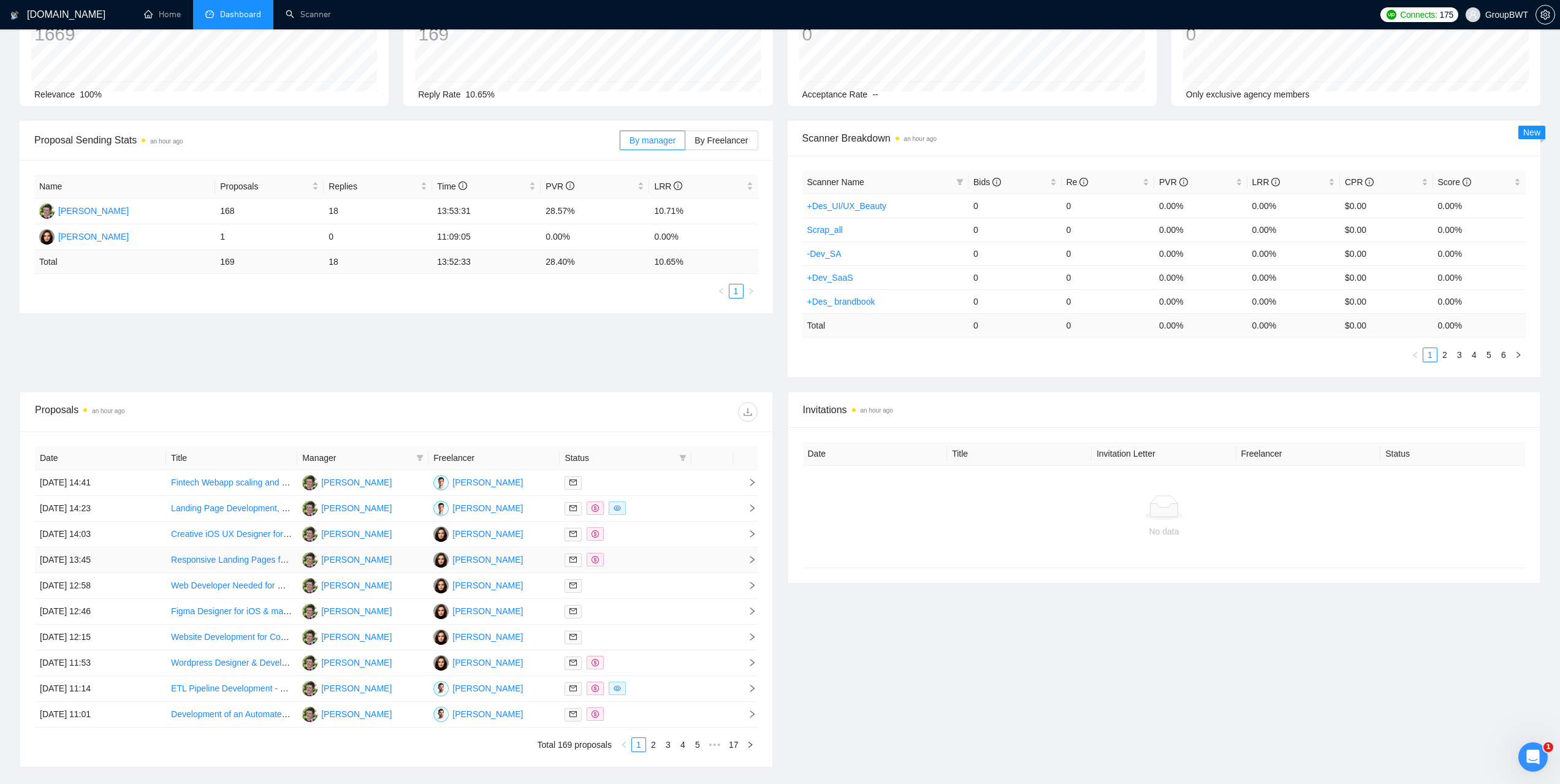
scroll to position [123, 0]
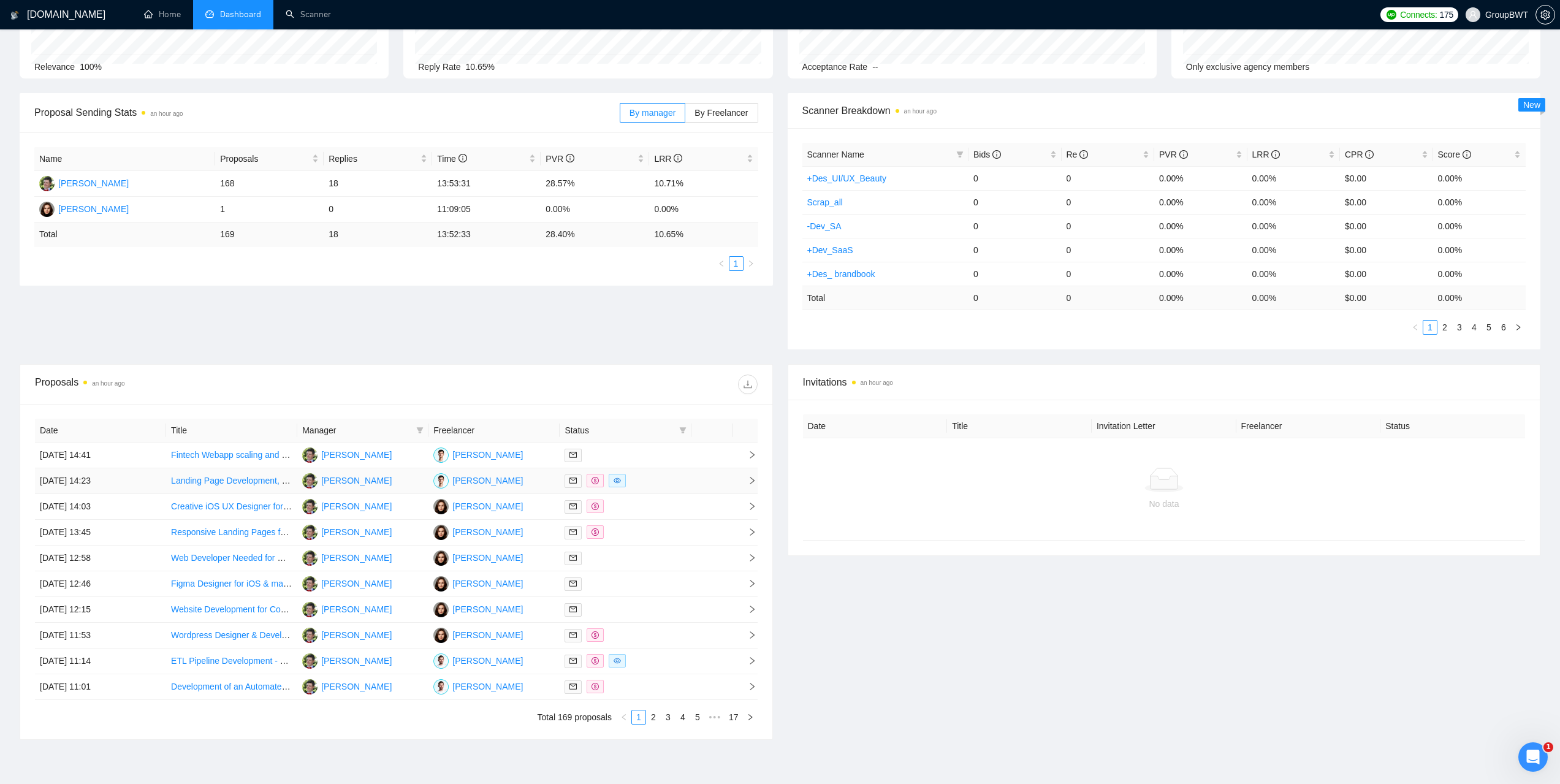
click at [80, 479] on td "[DATE] 14:23" at bounding box center [101, 481] width 132 height 26
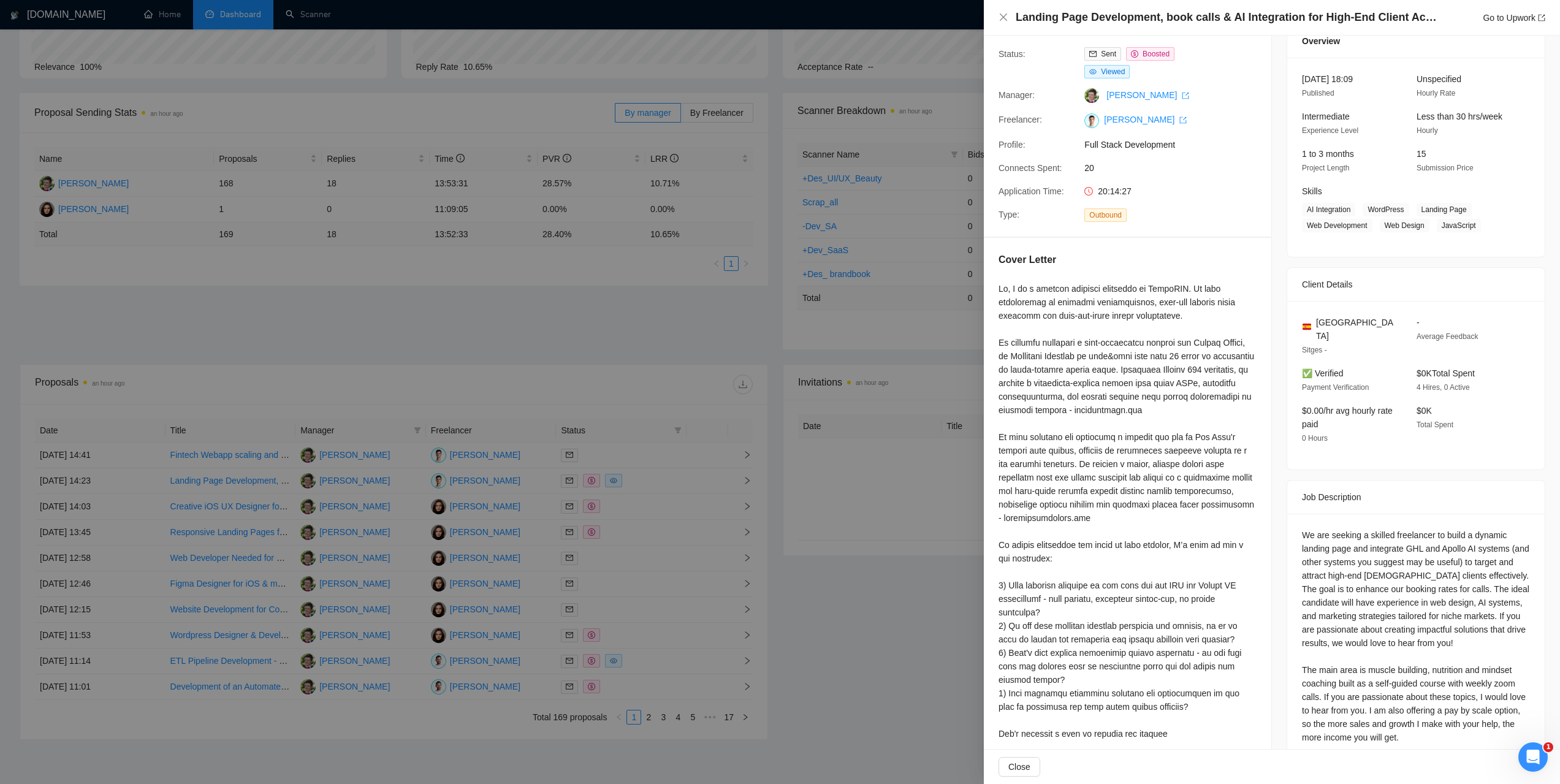
scroll to position [66, 0]
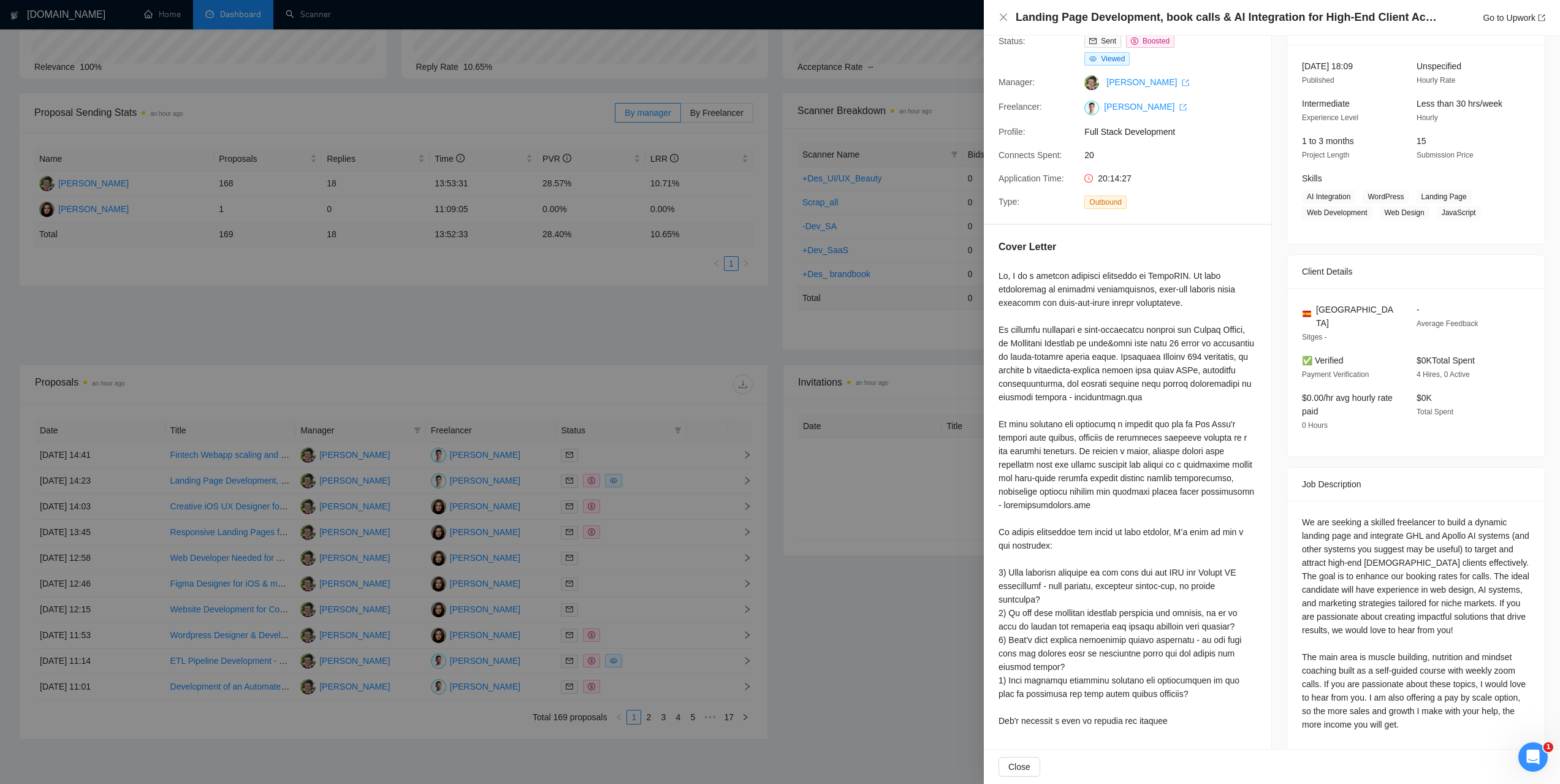
click at [854, 606] on div at bounding box center [780, 392] width 1560 height 784
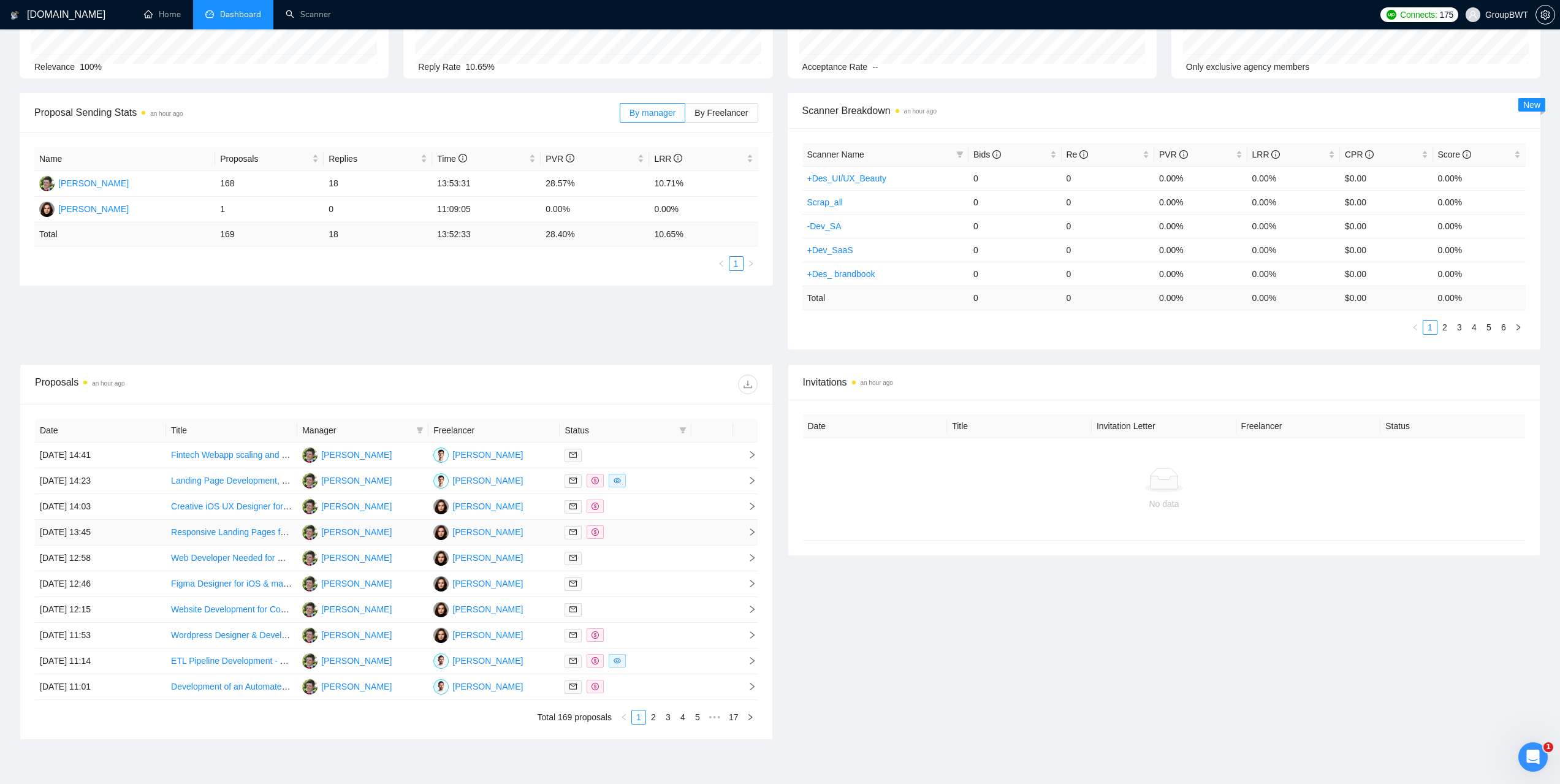
click at [69, 529] on td "[DATE] 13:45" at bounding box center [101, 532] width 132 height 26
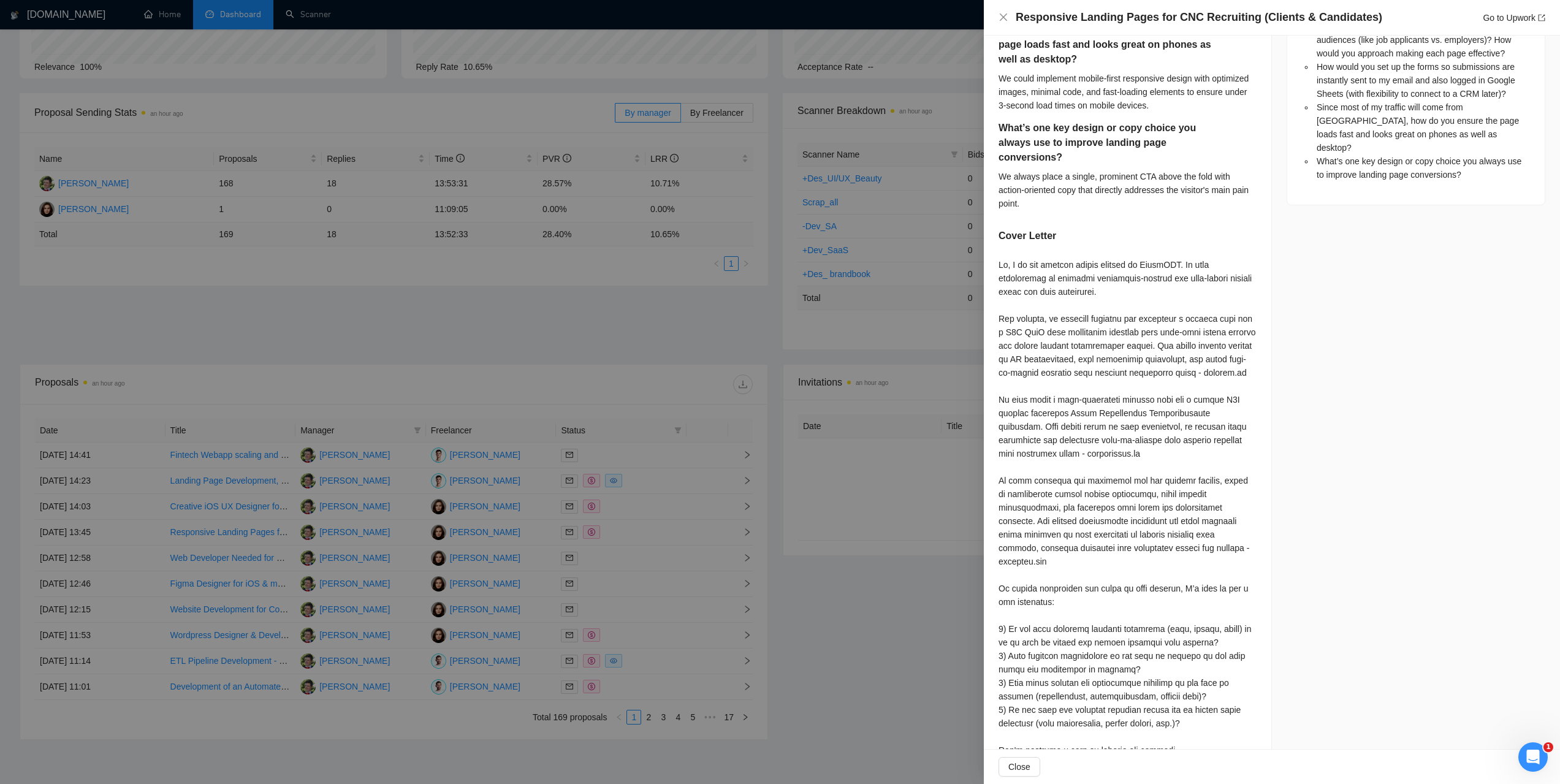
scroll to position [779, 0]
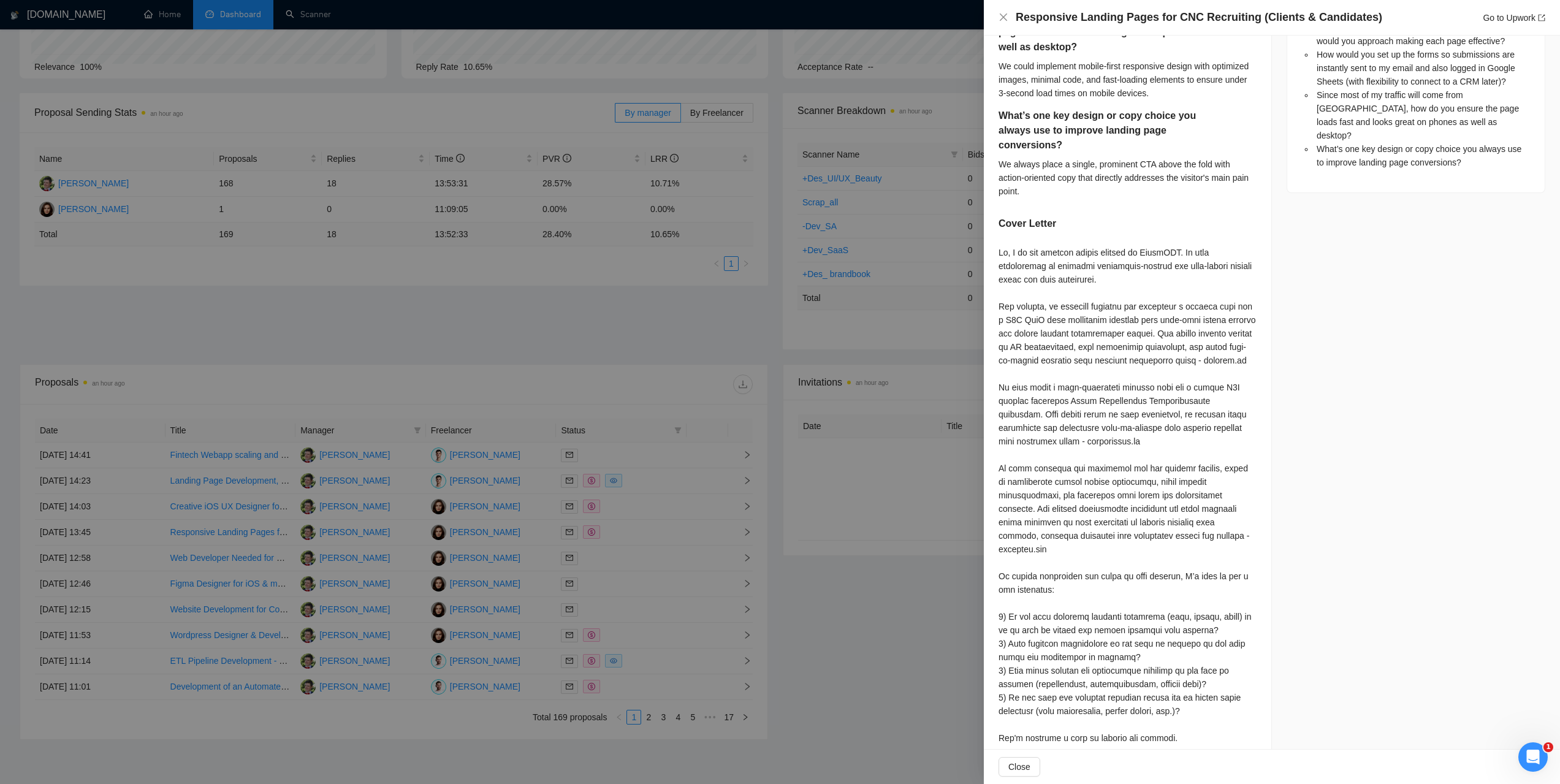
click at [863, 354] on div at bounding box center [780, 392] width 1560 height 784
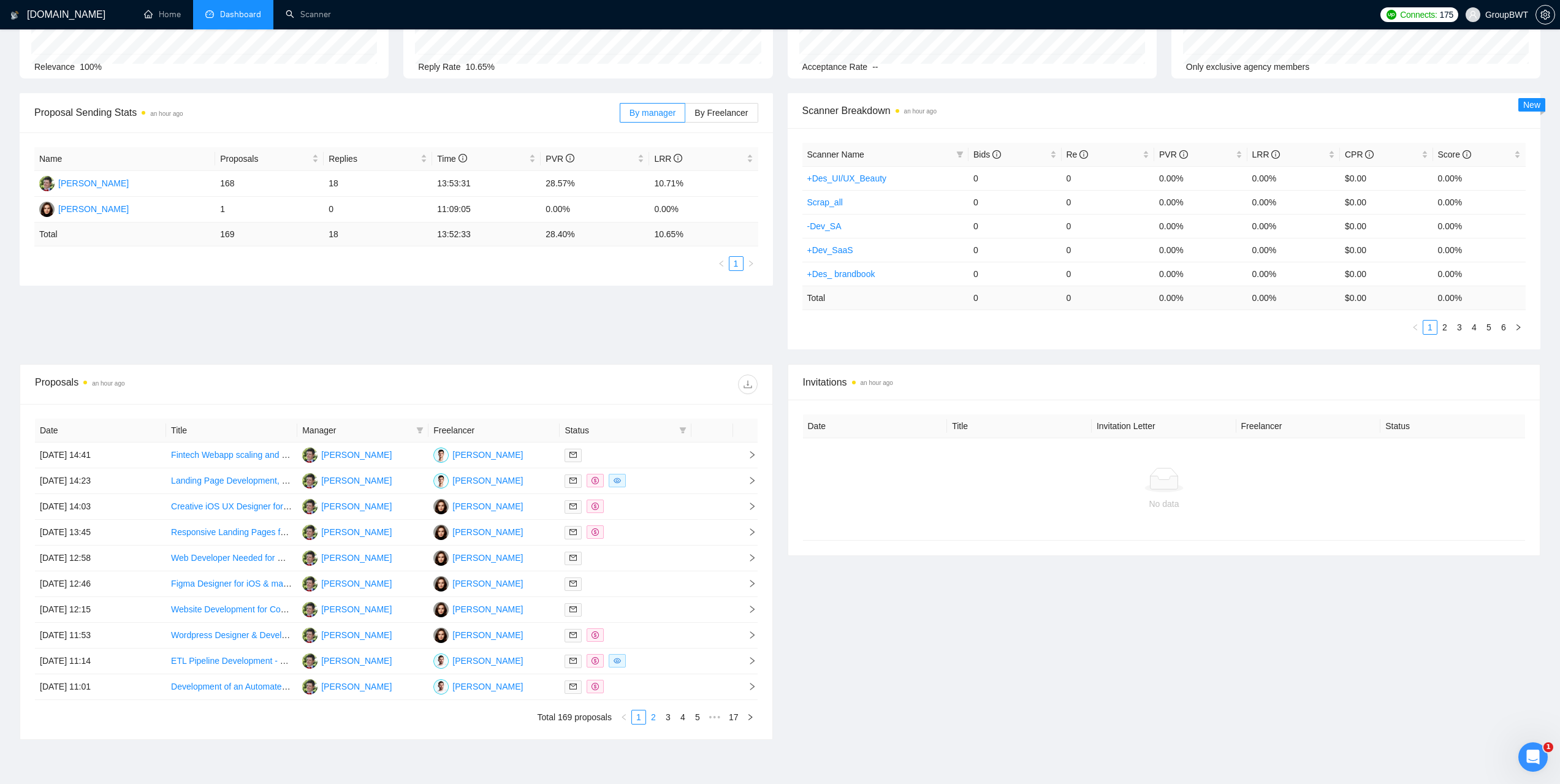
click at [652, 721] on link "2" at bounding box center [653, 717] width 13 height 13
click at [91, 484] on td "29 Aug, 2025 09:33" at bounding box center [101, 481] width 132 height 26
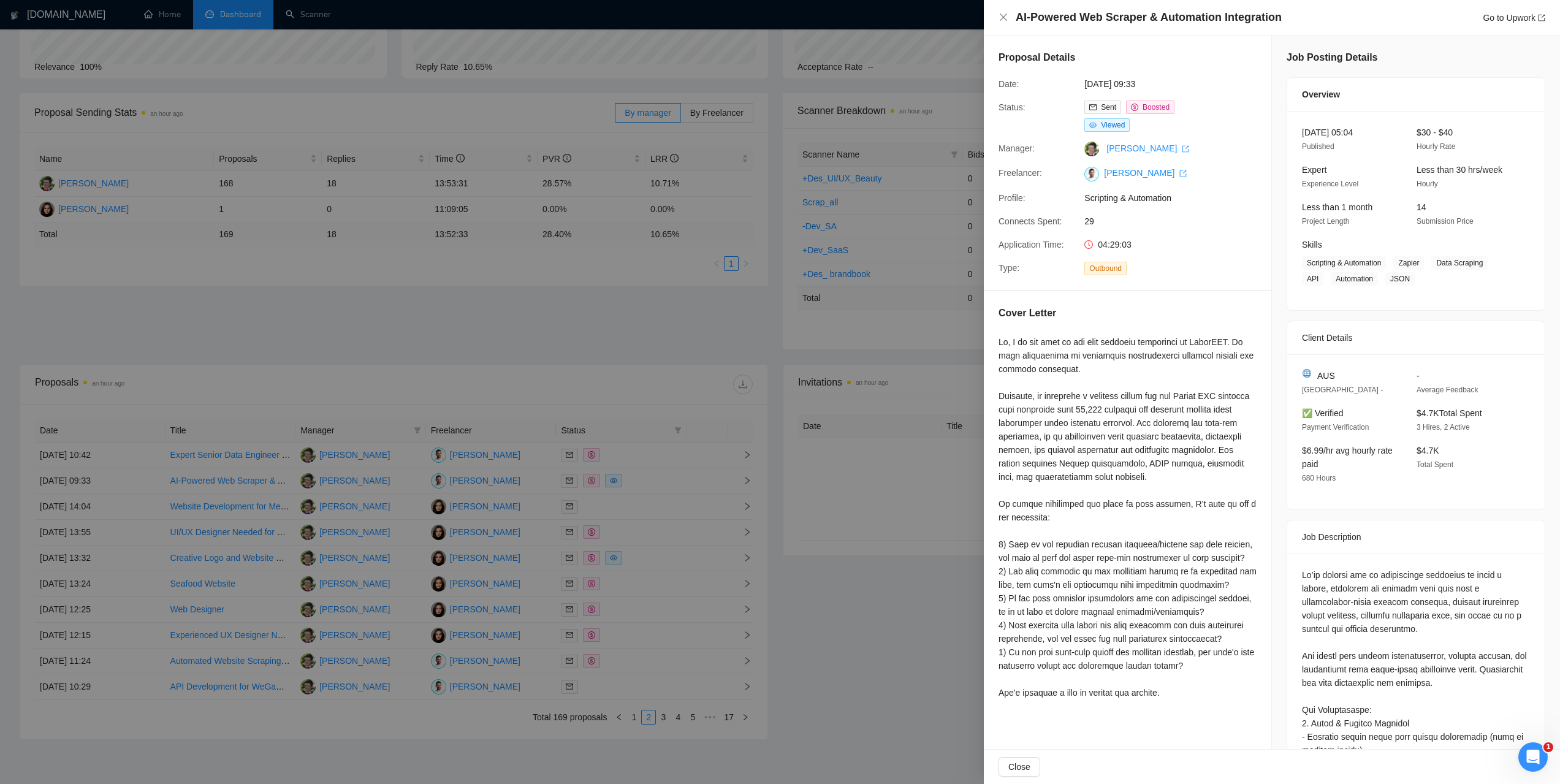
click at [870, 561] on div at bounding box center [780, 392] width 1560 height 784
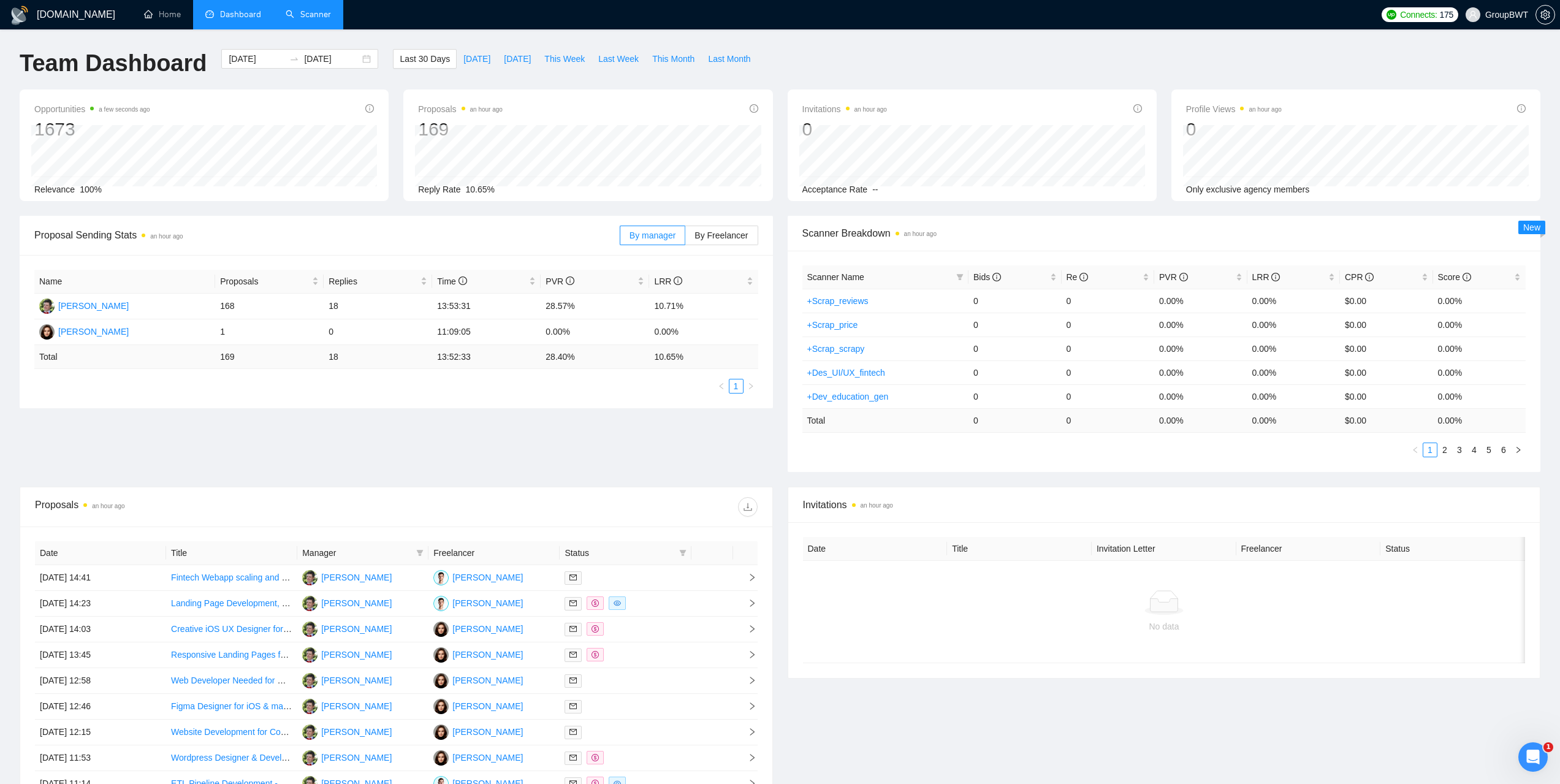
click at [319, 15] on link "Scanner" at bounding box center [308, 15] width 45 height 10
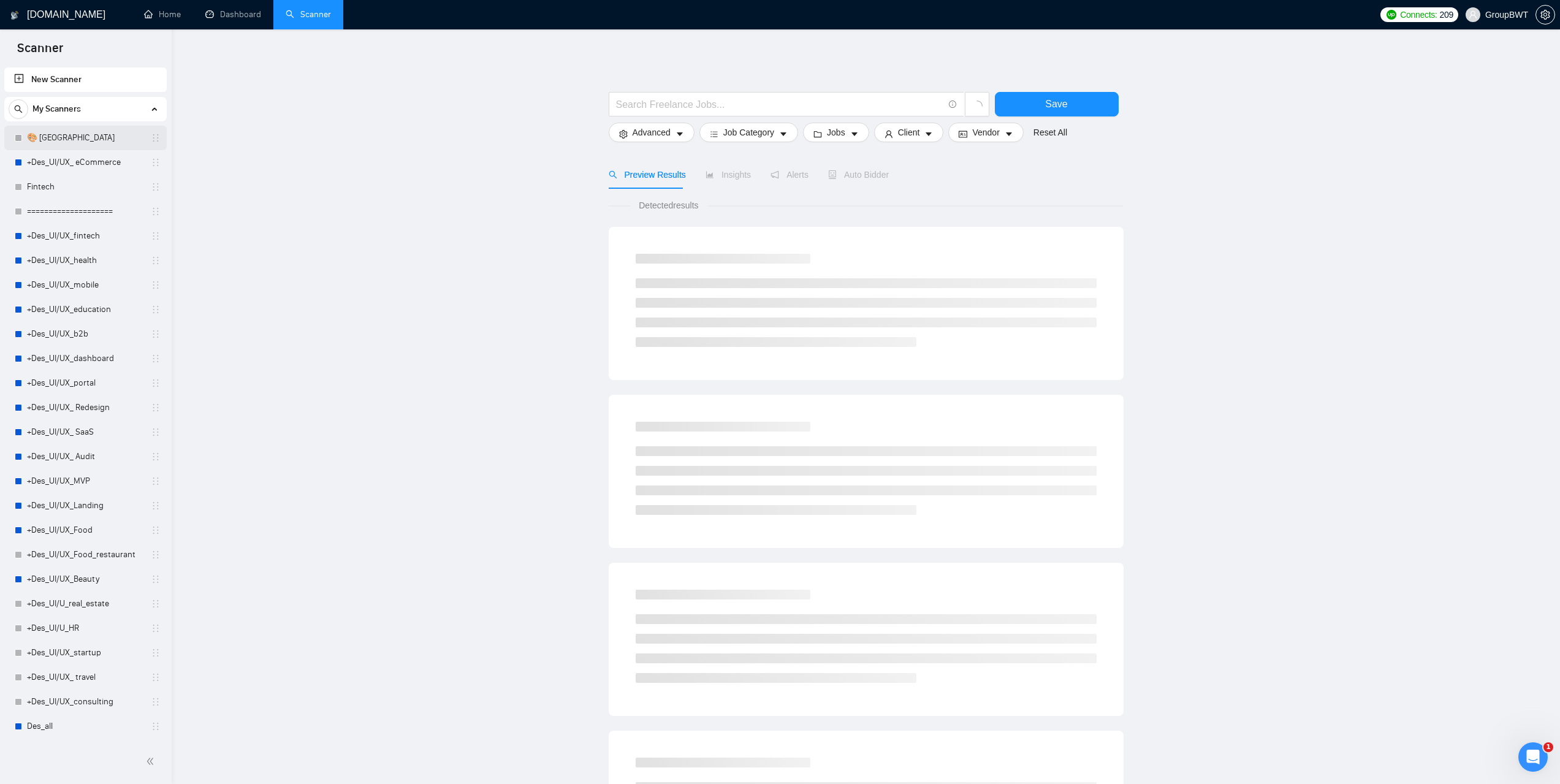
click at [54, 144] on link "🎨 [GEOGRAPHIC_DATA]" at bounding box center [85, 138] width 116 height 25
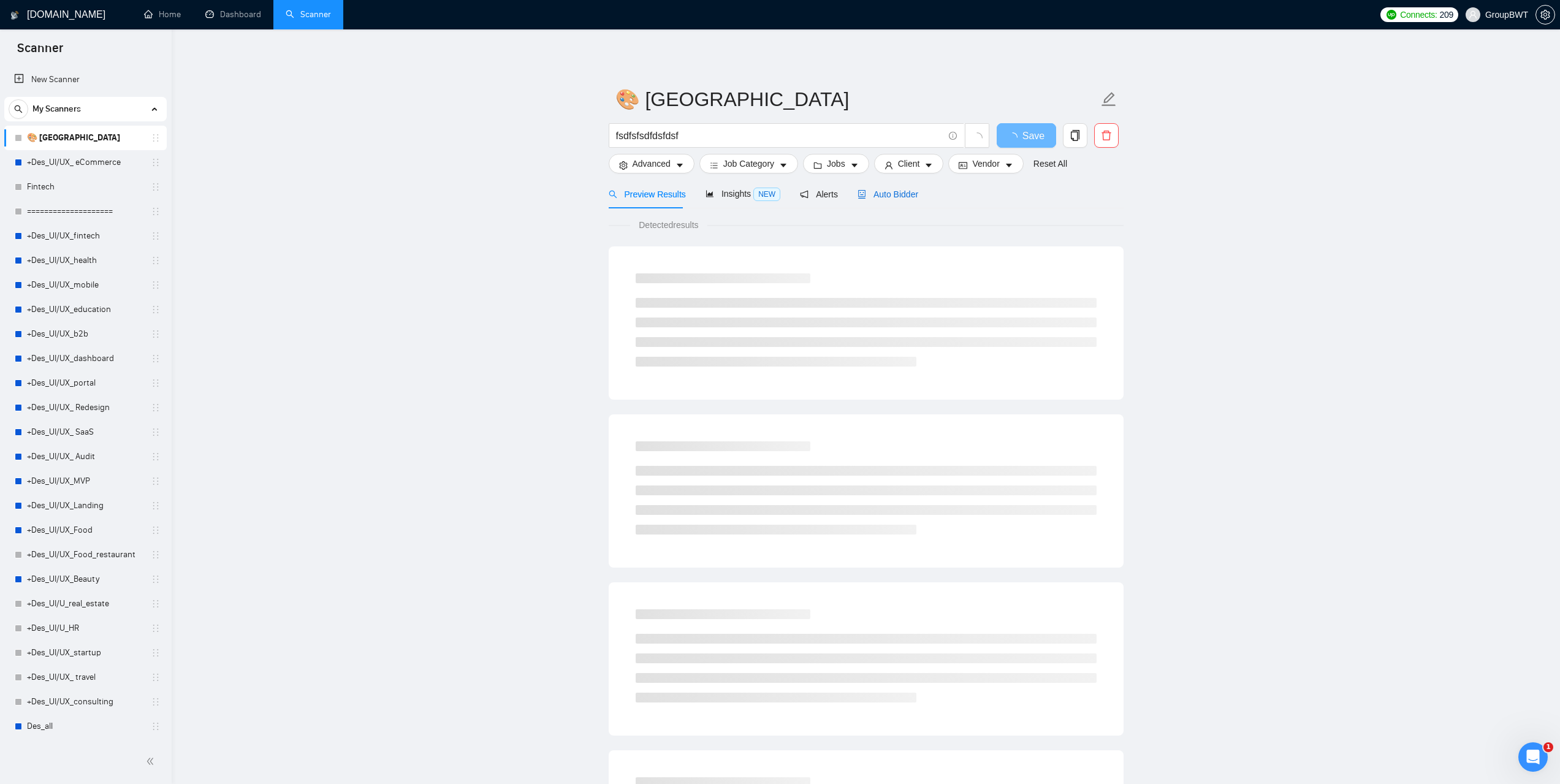
click at [874, 194] on span "Auto Bidder" at bounding box center [888, 194] width 61 height 9
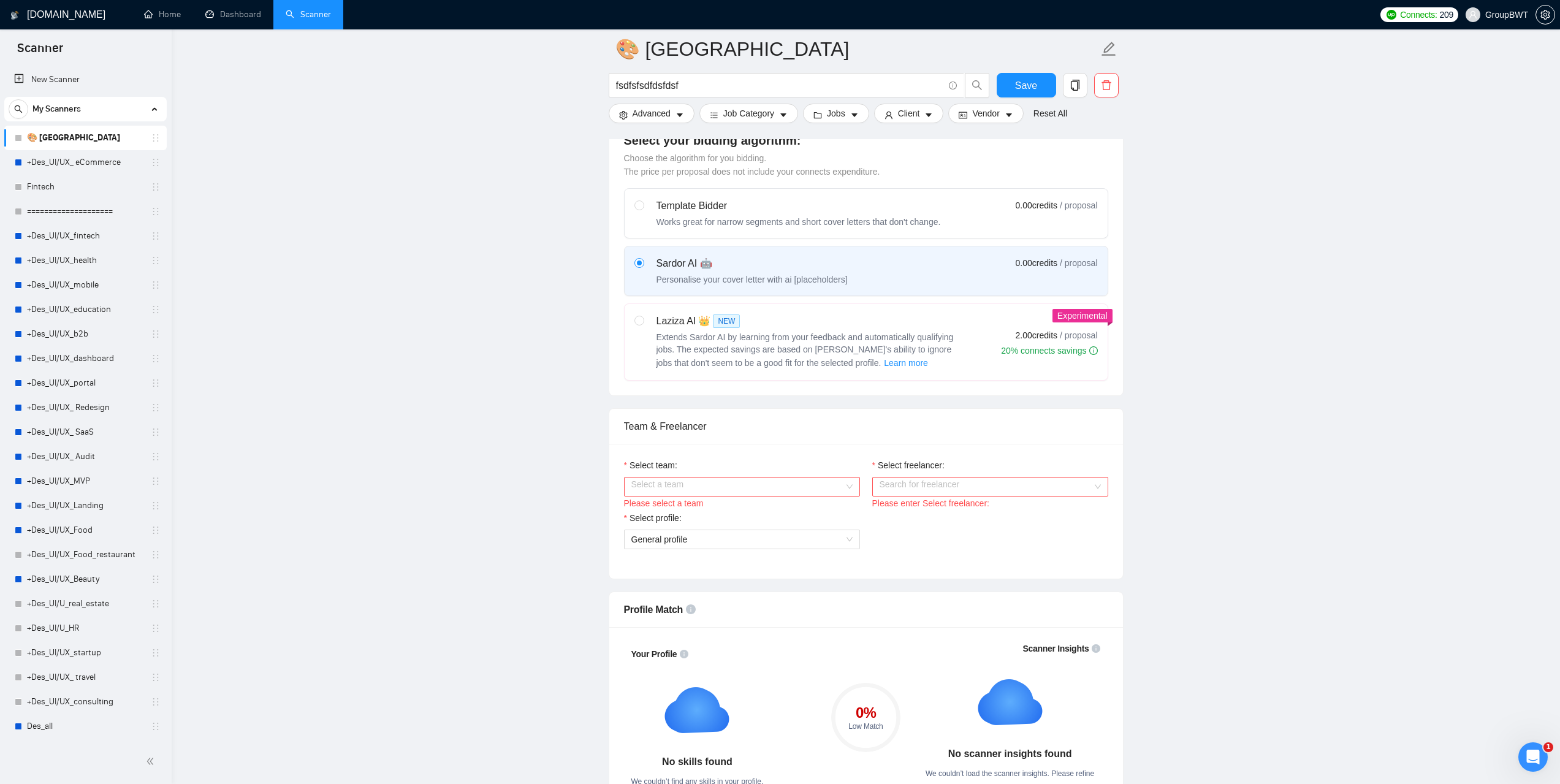
scroll to position [490, 0]
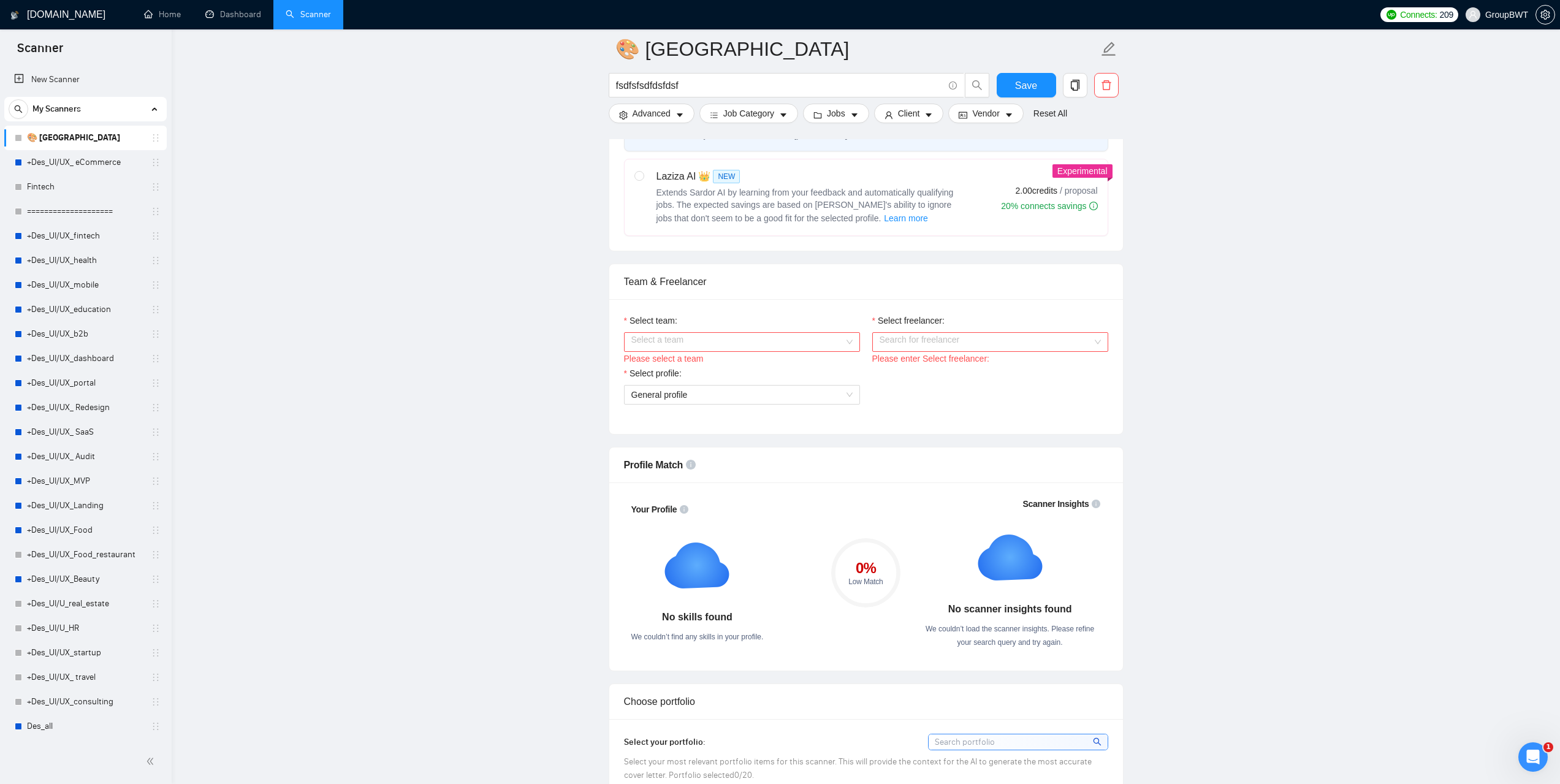
click at [840, 335] on input "Select team:" at bounding box center [737, 342] width 213 height 18
drag, startPoint x: 829, startPoint y: 357, endPoint x: 837, endPoint y: 359, distance: 8.2
click at [828, 357] on div "BWT Team Data" at bounding box center [741, 365] width 236 height 20
click at [942, 346] on input "Select freelancer:" at bounding box center [986, 342] width 213 height 18
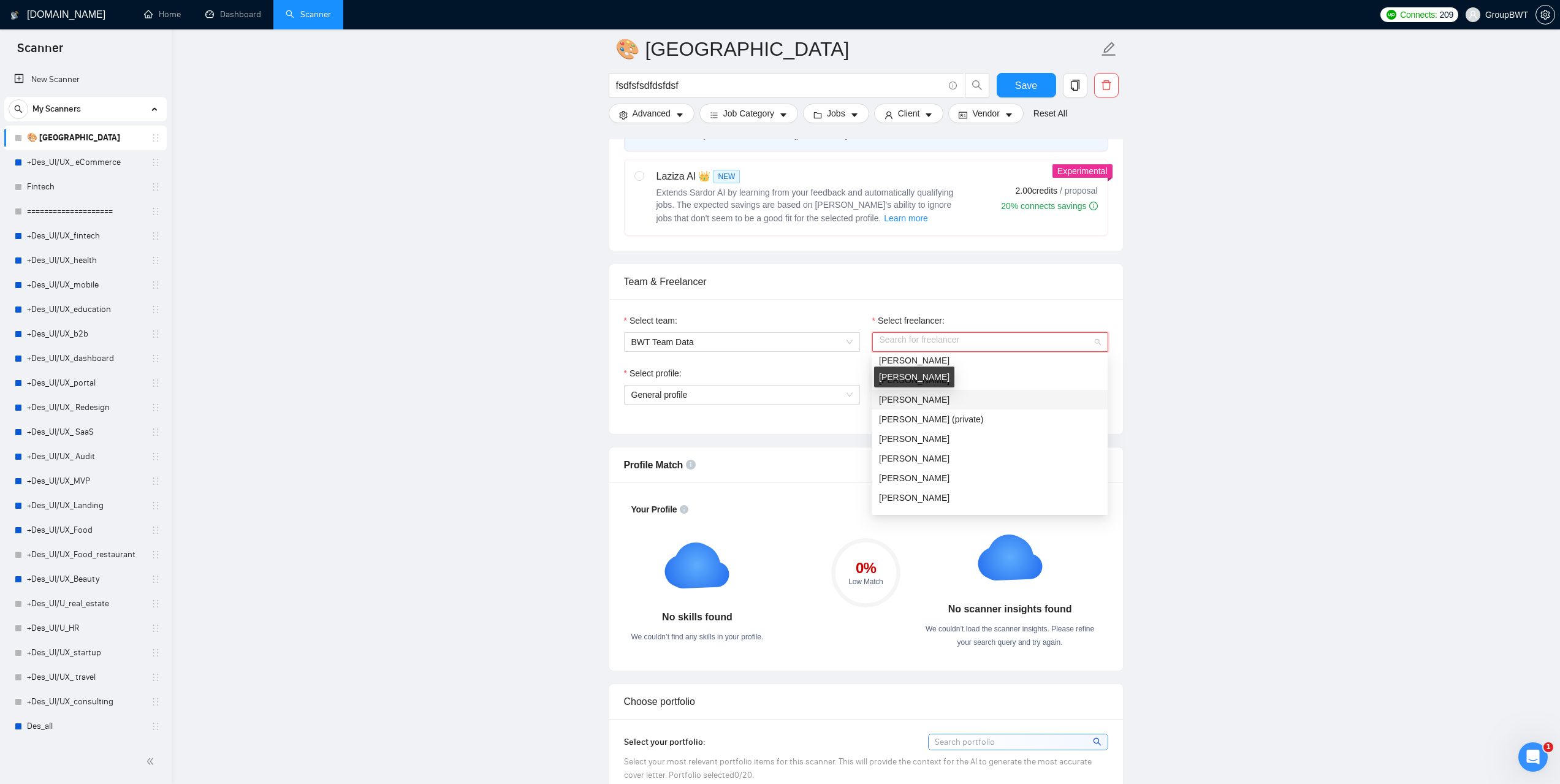
click at [930, 381] on div "[PERSON_NAME]" at bounding box center [914, 377] width 80 height 21
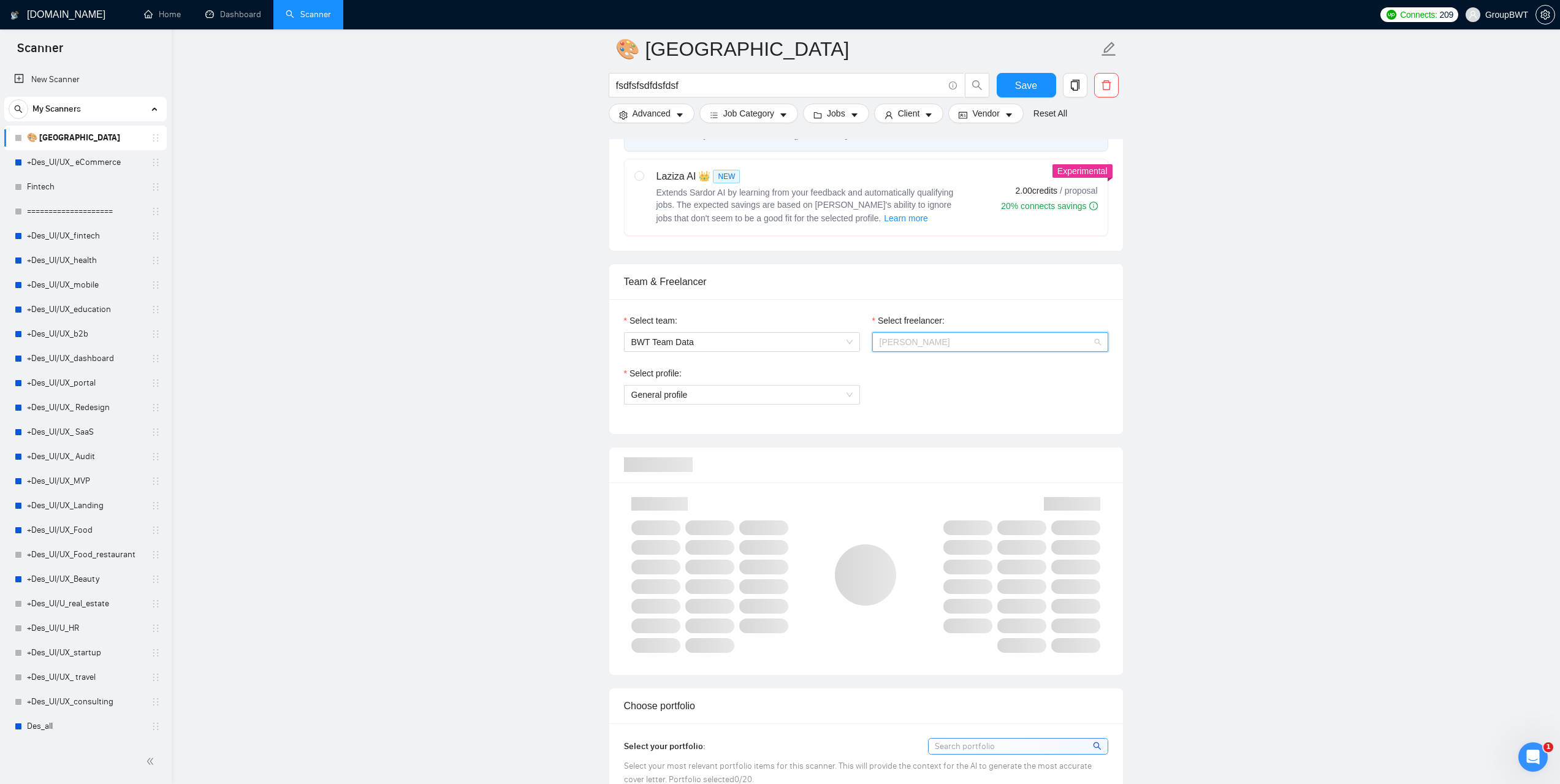
click at [957, 339] on span "[PERSON_NAME]" at bounding box center [990, 342] width 221 height 18
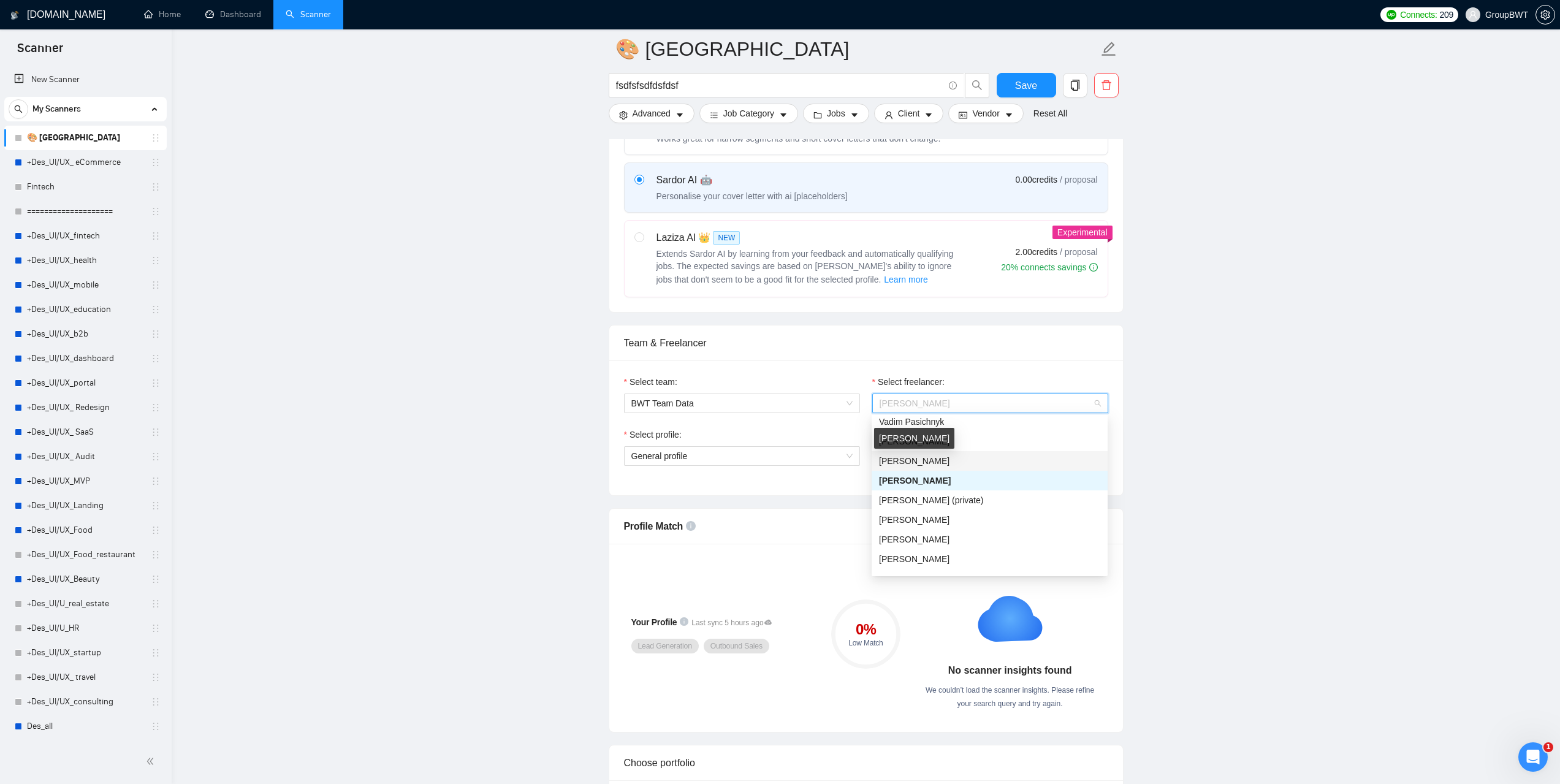
click at [933, 456] on span "[PERSON_NAME]" at bounding box center [914, 460] width 70 height 9
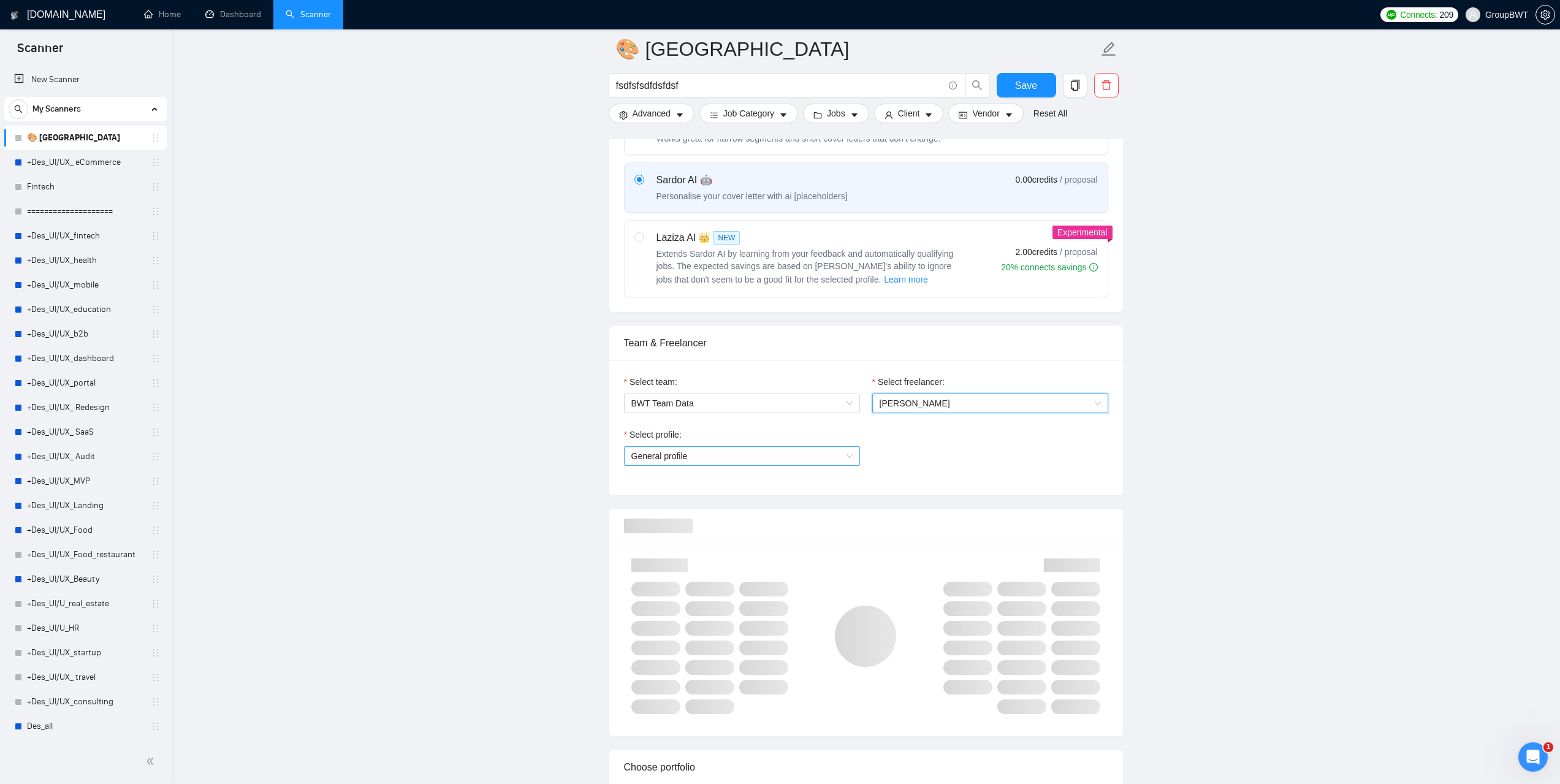
click at [846, 457] on span "General profile" at bounding box center [742, 456] width 221 height 18
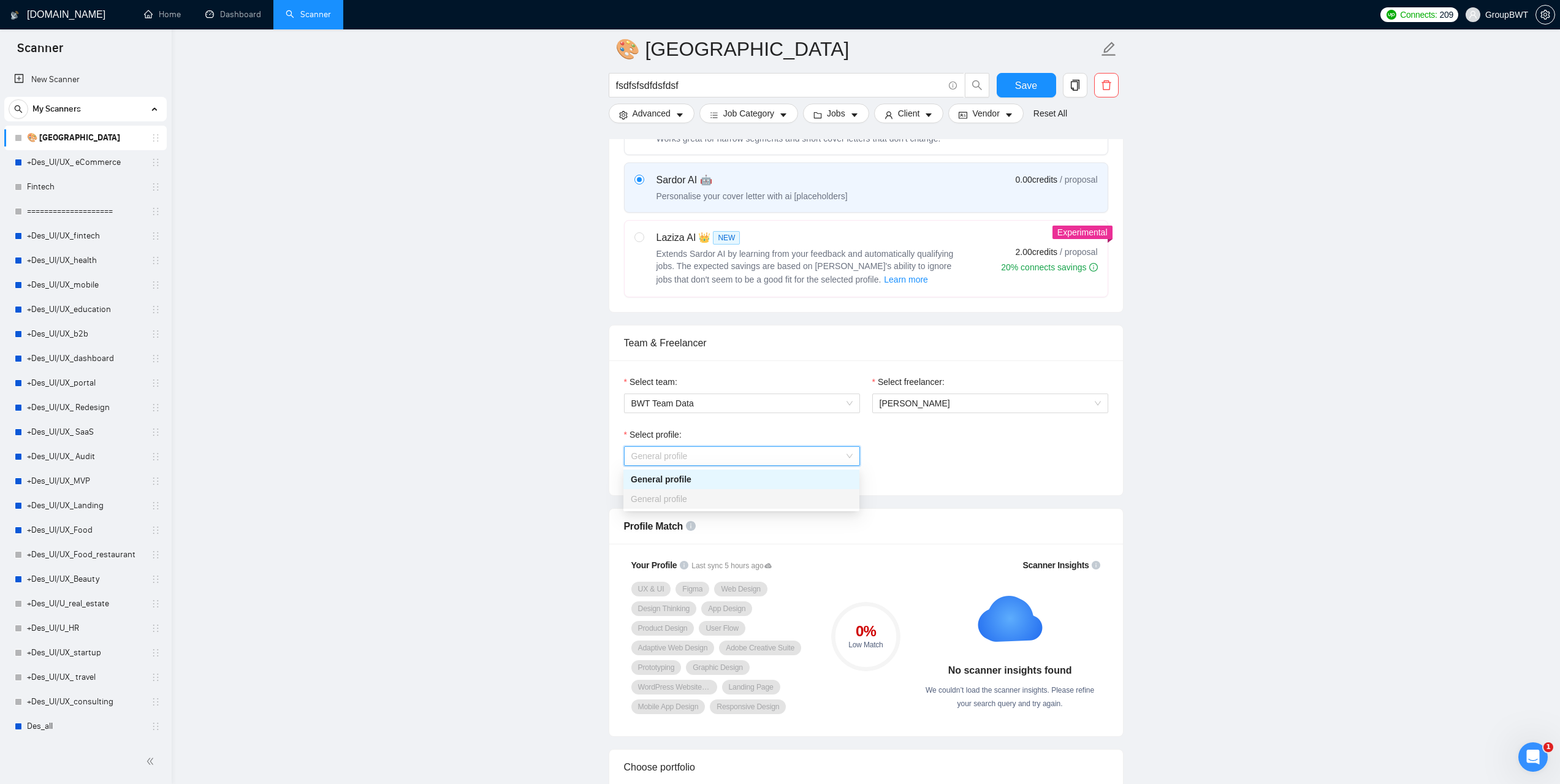
click at [989, 463] on div "Select profile: General profile" at bounding box center [867, 454] width 497 height 53
click at [845, 457] on span "General profile" at bounding box center [742, 456] width 221 height 18
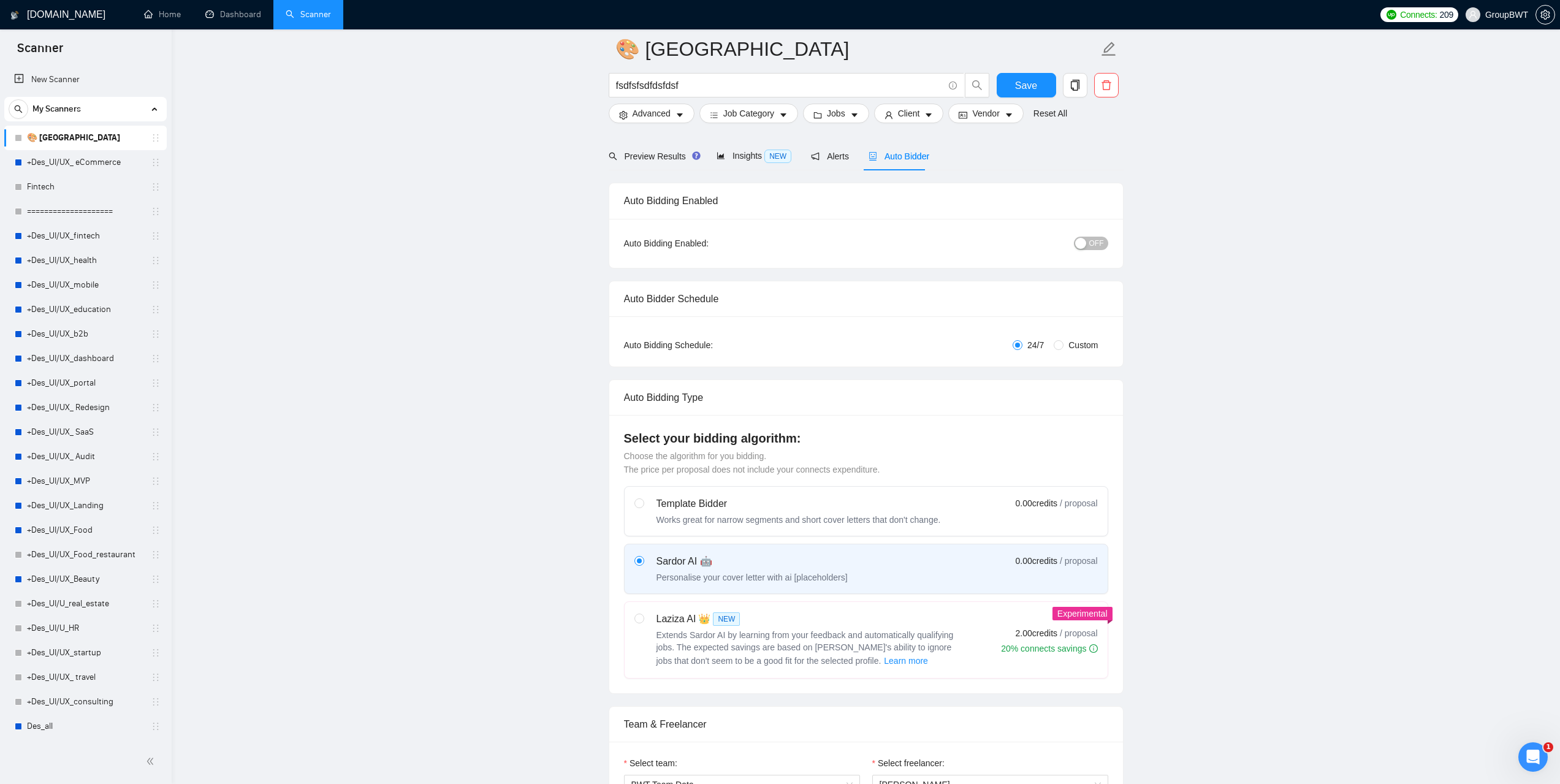
scroll to position [306, 0]
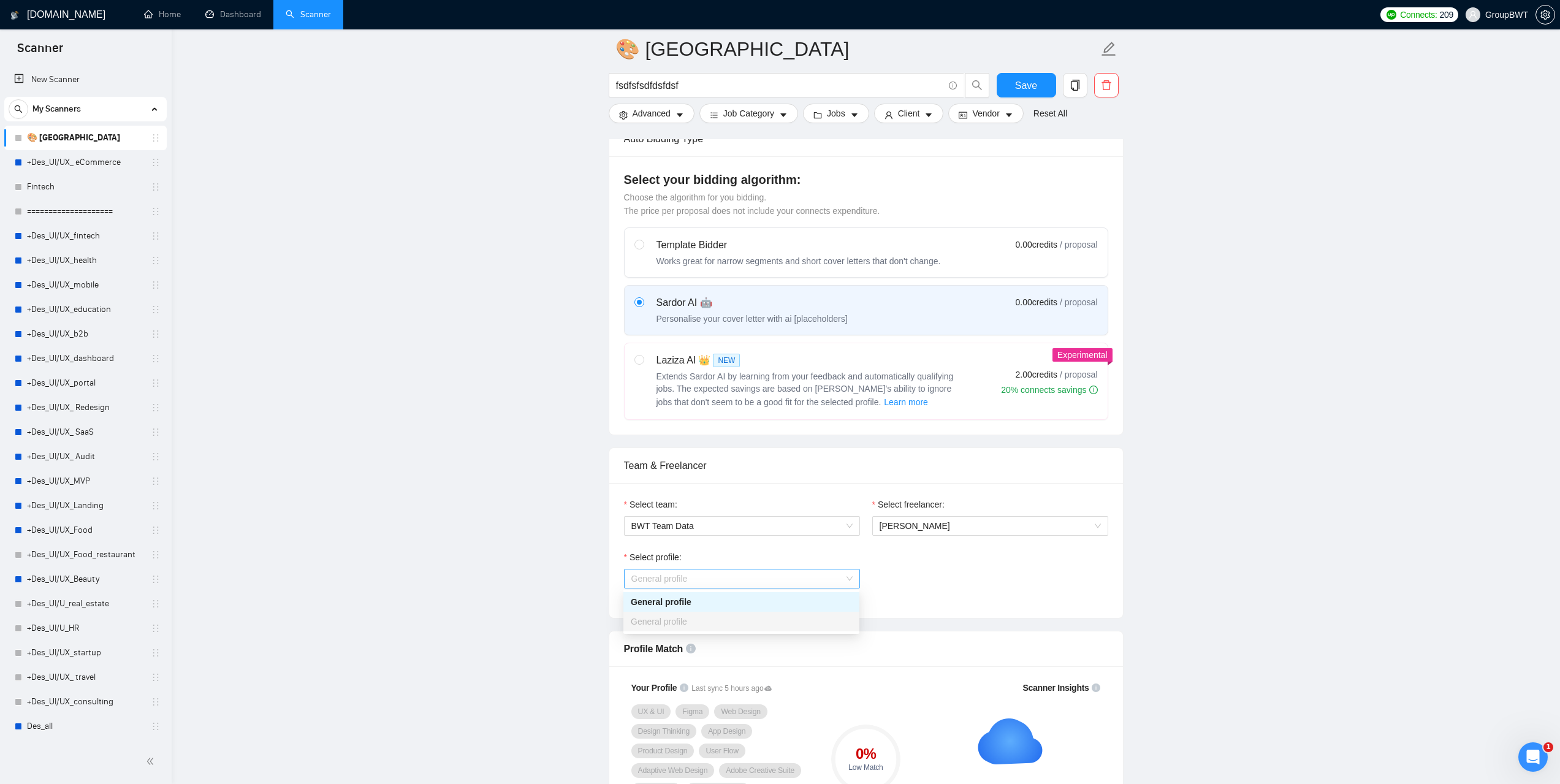
click at [832, 580] on span "General profile" at bounding box center [742, 578] width 221 height 18
click at [833, 582] on span "General profile" at bounding box center [742, 578] width 221 height 18
click at [234, 20] on link "Dashboard" at bounding box center [233, 15] width 56 height 10
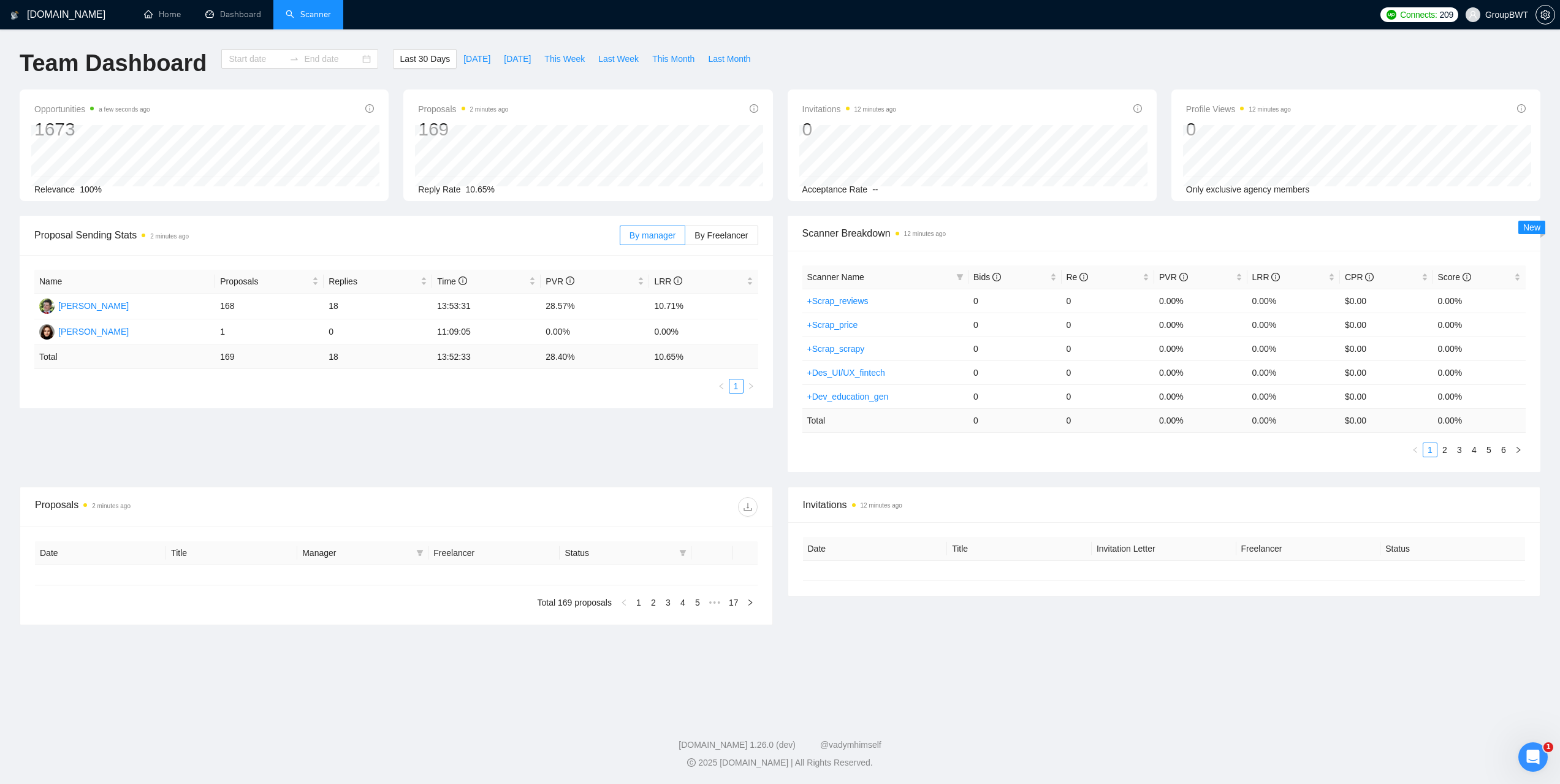
type input "[DATE]"
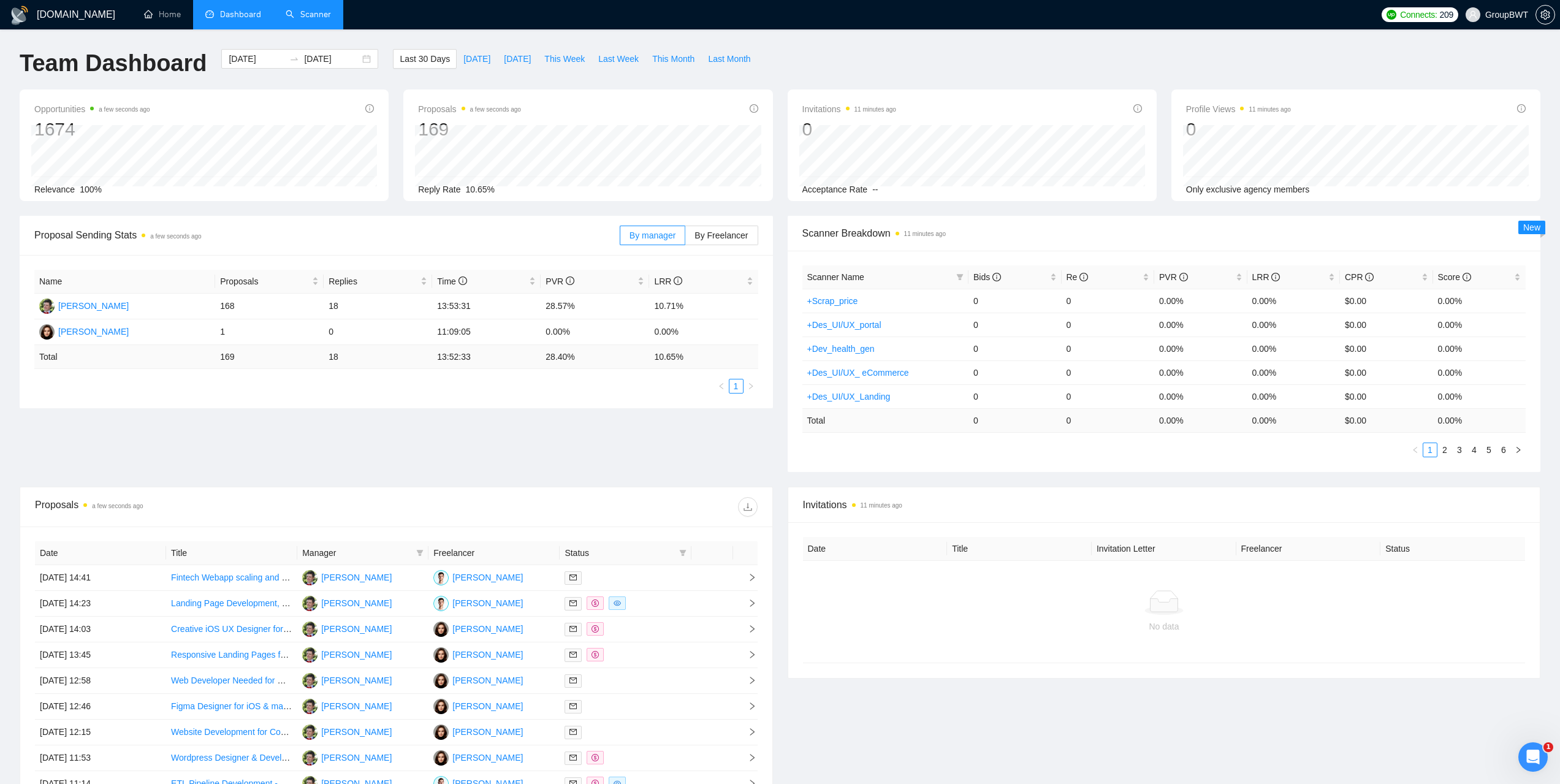
click at [327, 20] on link "Scanner" at bounding box center [308, 15] width 45 height 10
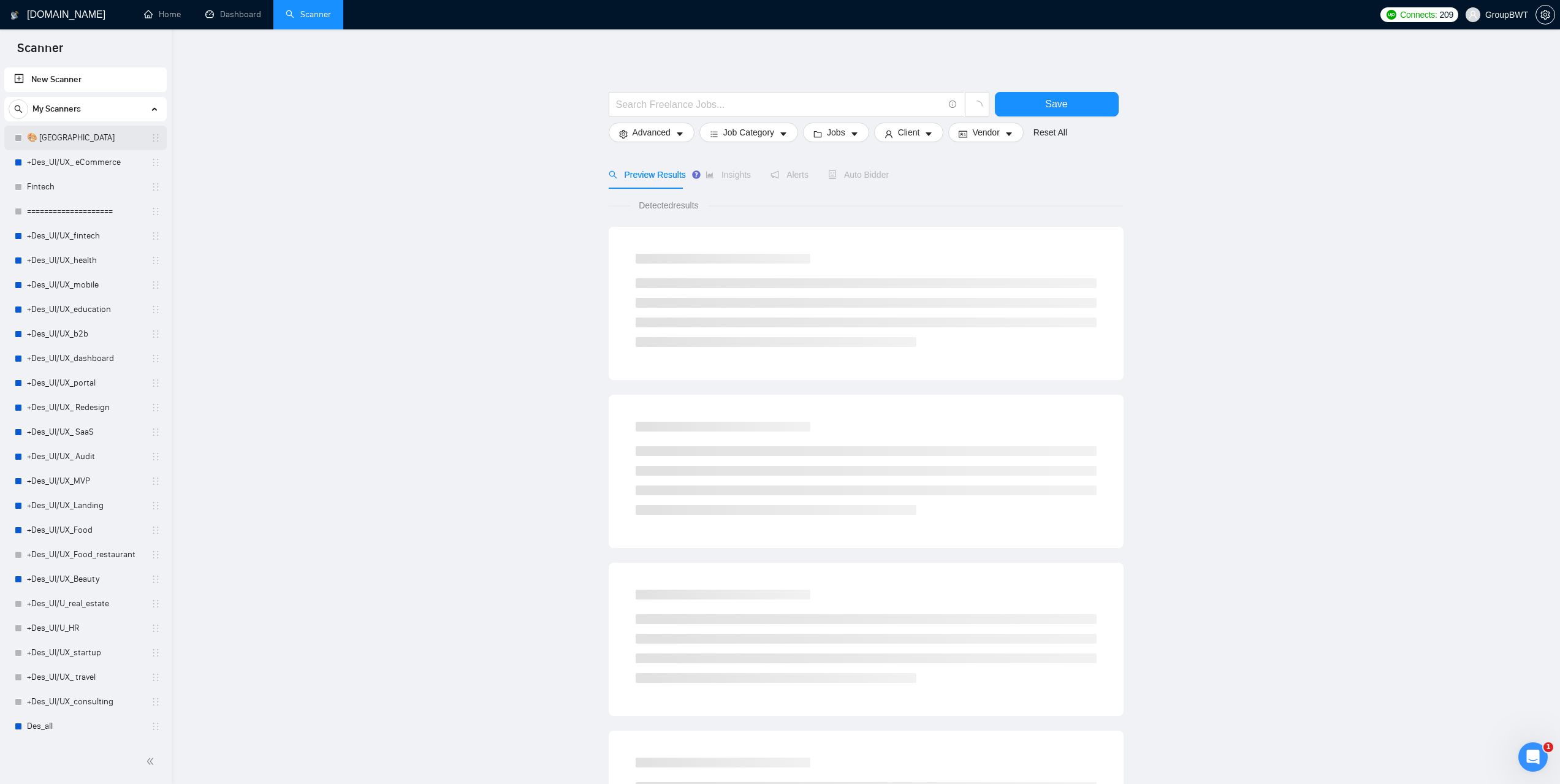
click at [63, 144] on link "🎨 [GEOGRAPHIC_DATA]" at bounding box center [85, 138] width 116 height 25
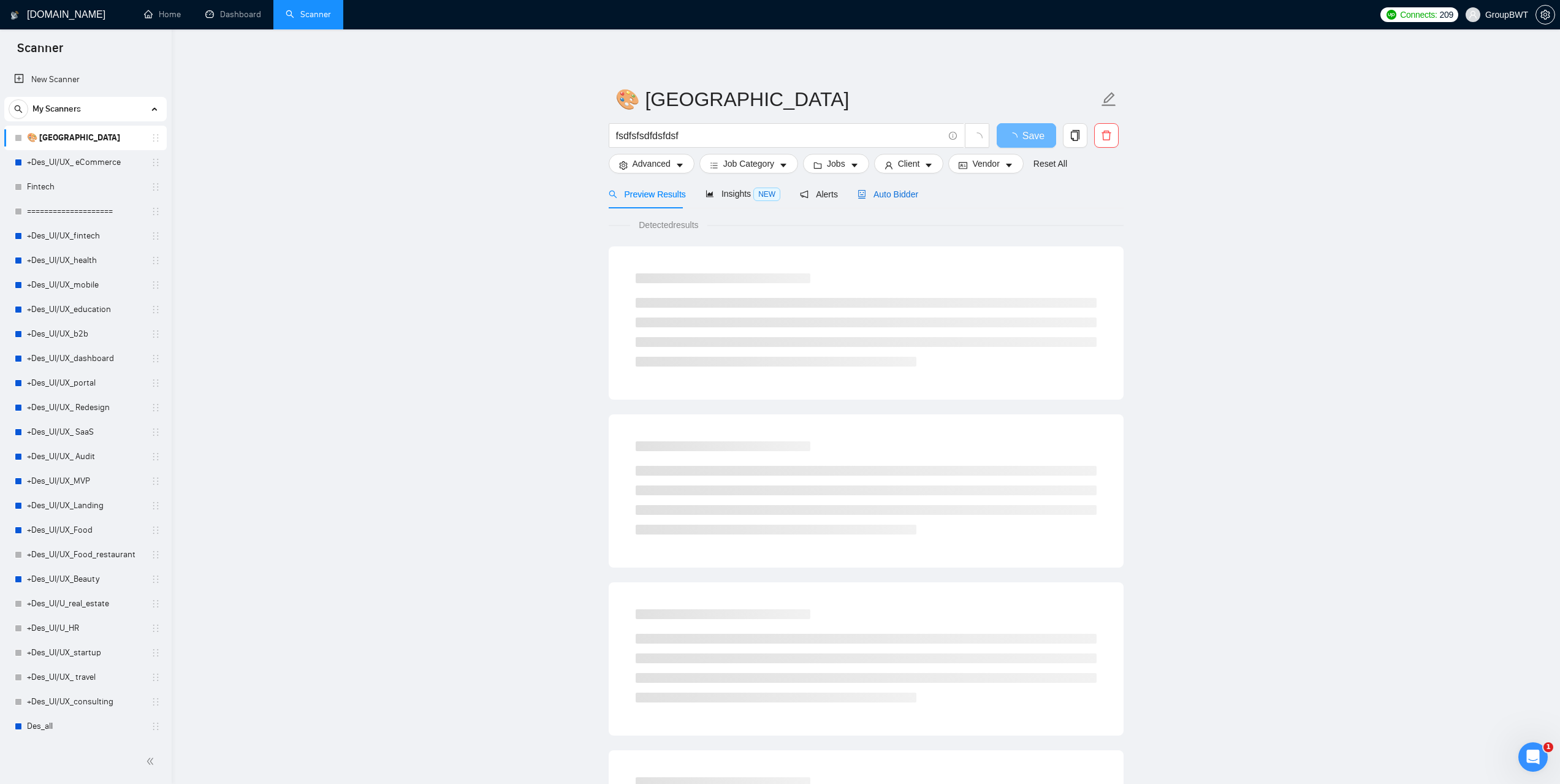
click at [892, 198] on span "Auto Bidder" at bounding box center [888, 194] width 61 height 9
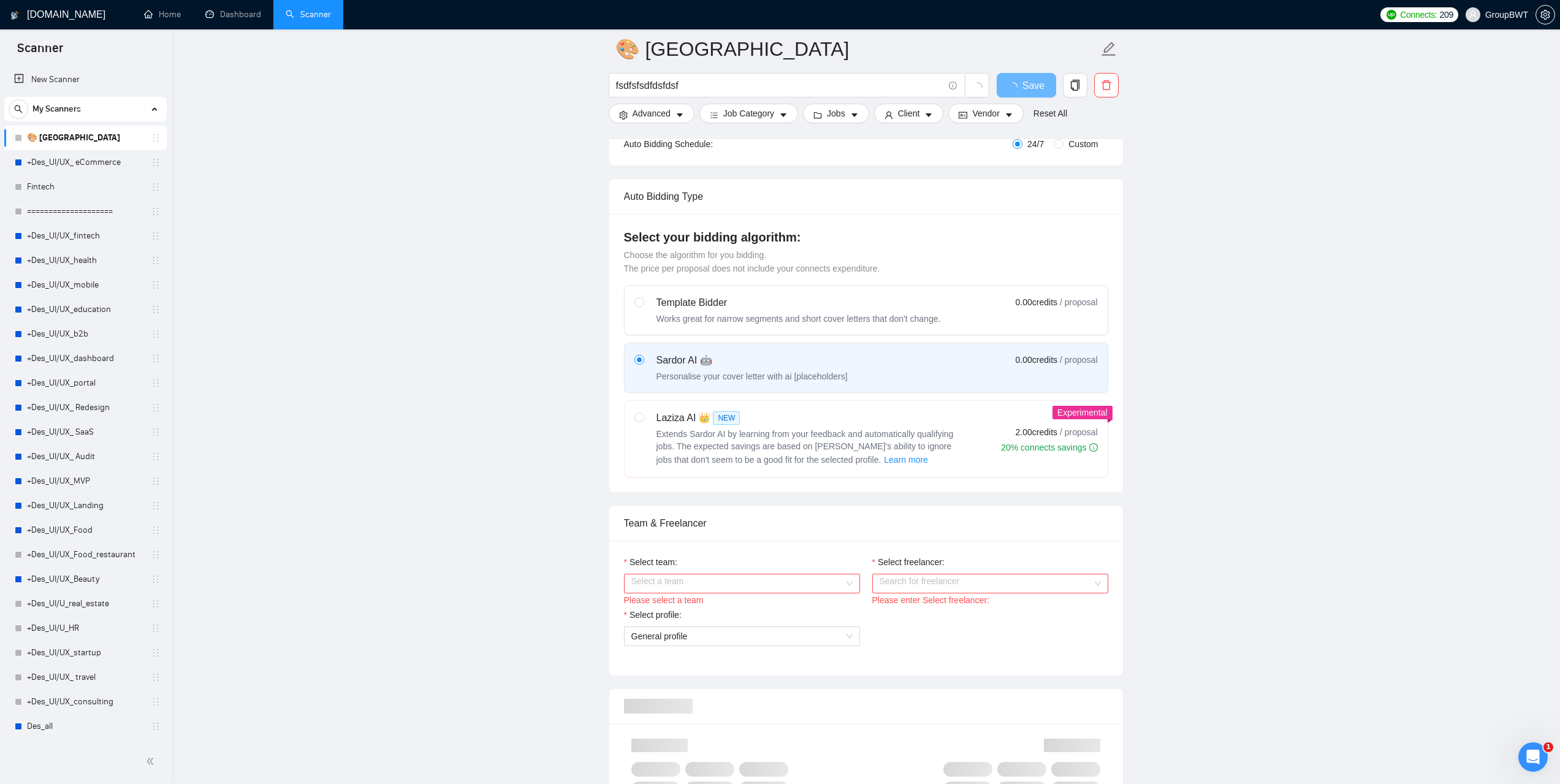
scroll to position [429, 0]
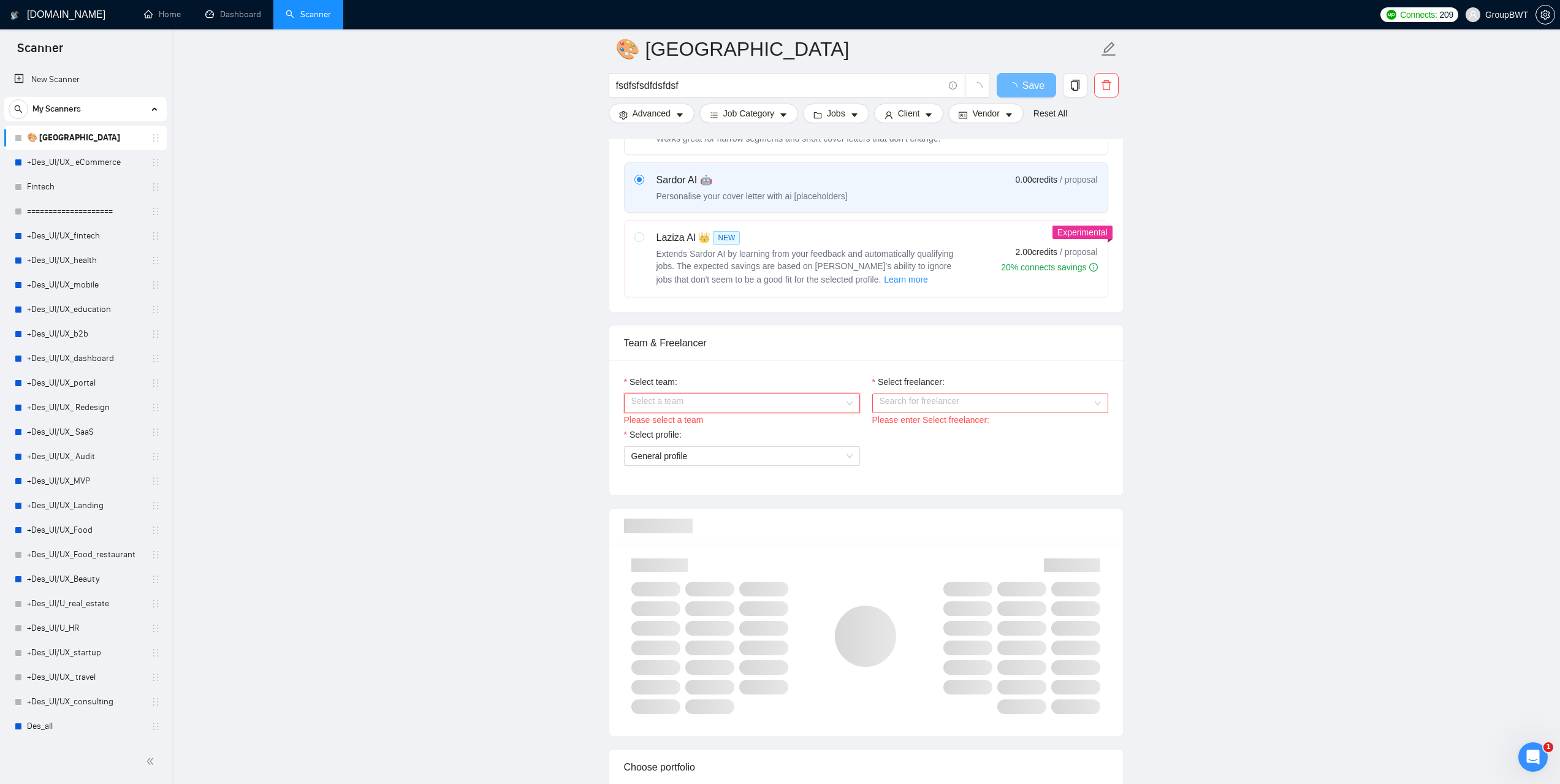
click at [813, 397] on input "Select team:" at bounding box center [737, 403] width 213 height 18
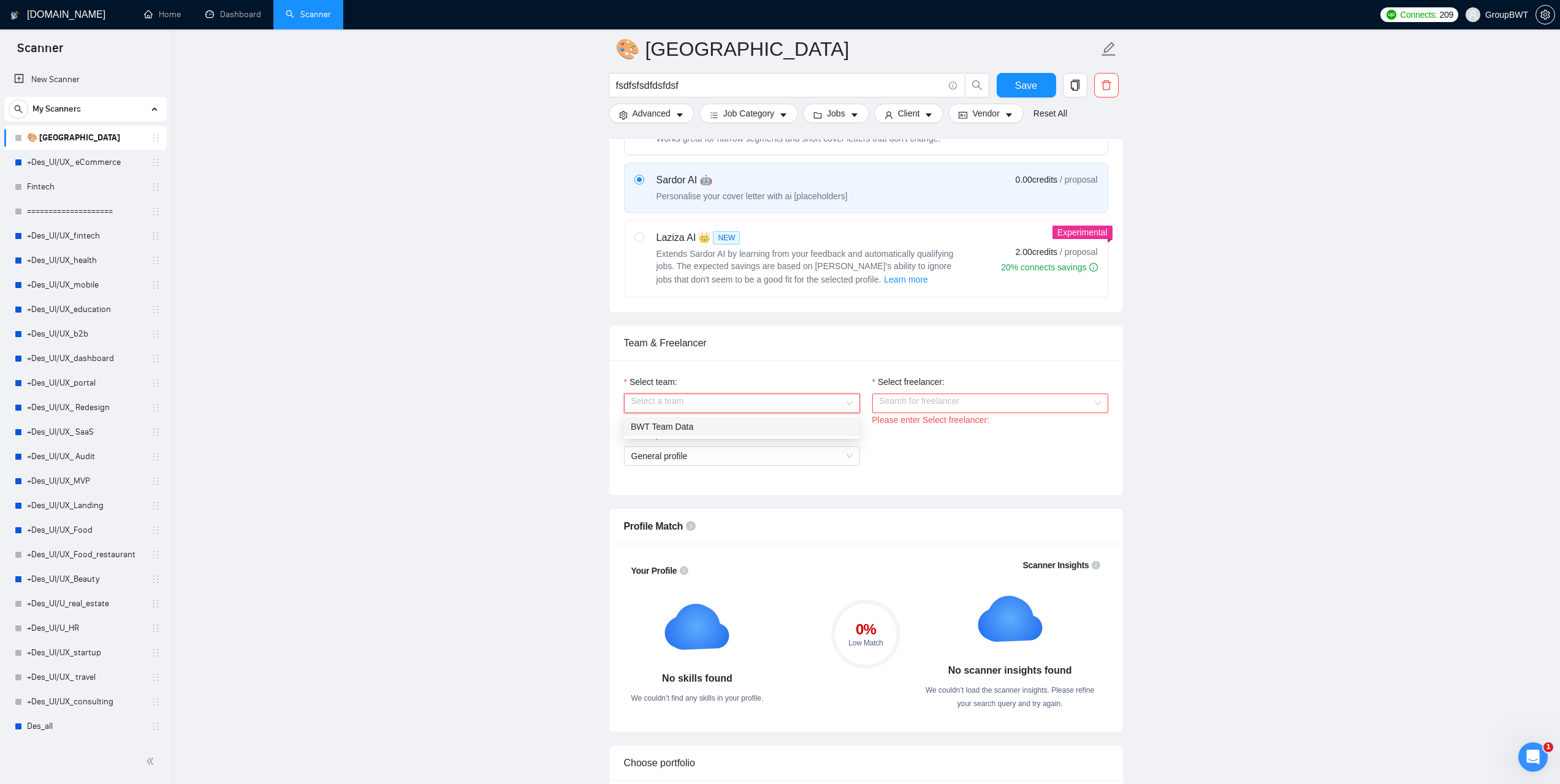
click at [701, 426] on div "BWT Team Data" at bounding box center [741, 427] width 221 height 13
click at [926, 404] on input "Select freelancer:" at bounding box center [986, 403] width 213 height 18
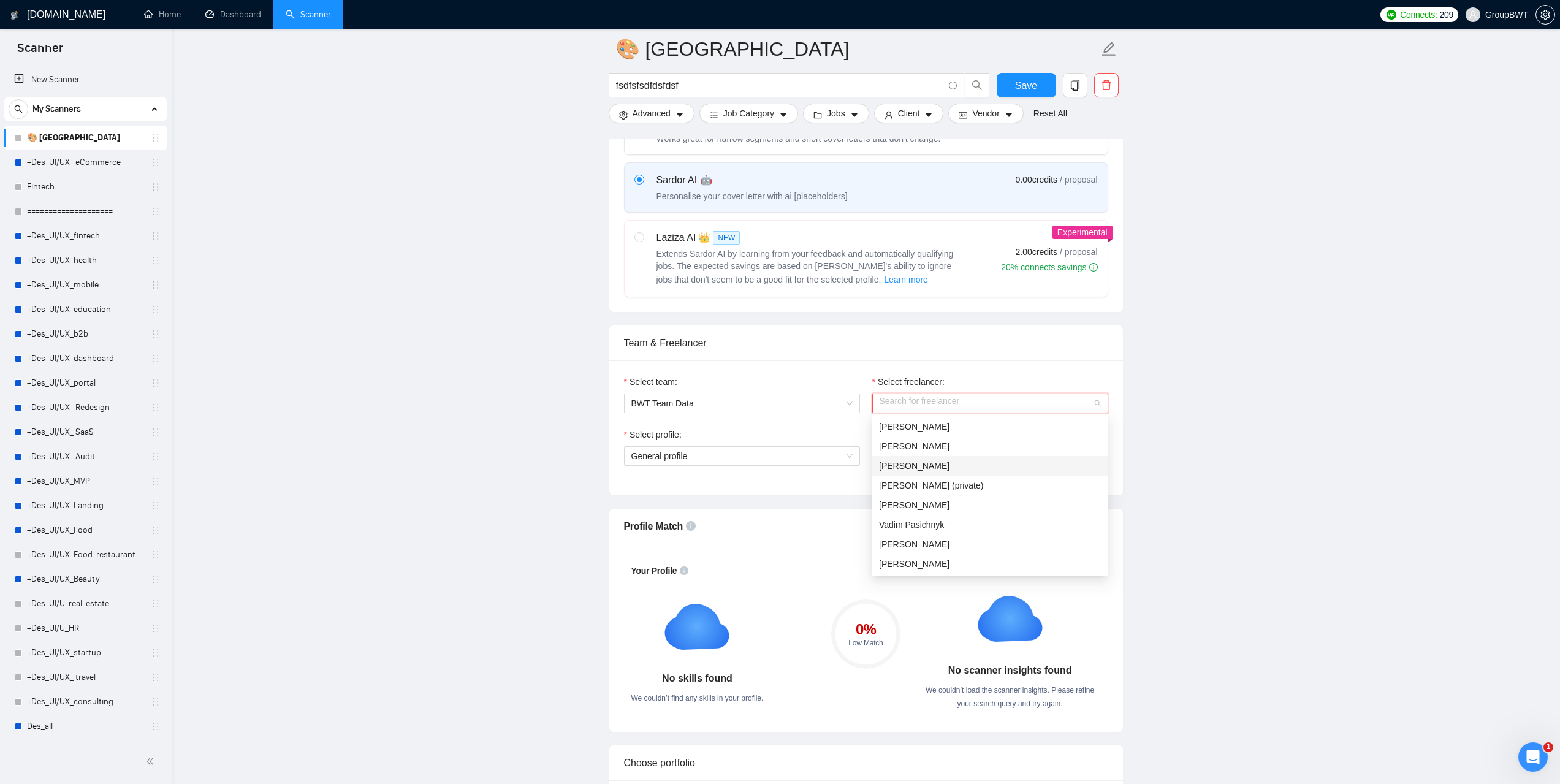
scroll to position [61, 0]
click at [932, 499] on span "[PERSON_NAME]" at bounding box center [914, 502] width 70 height 9
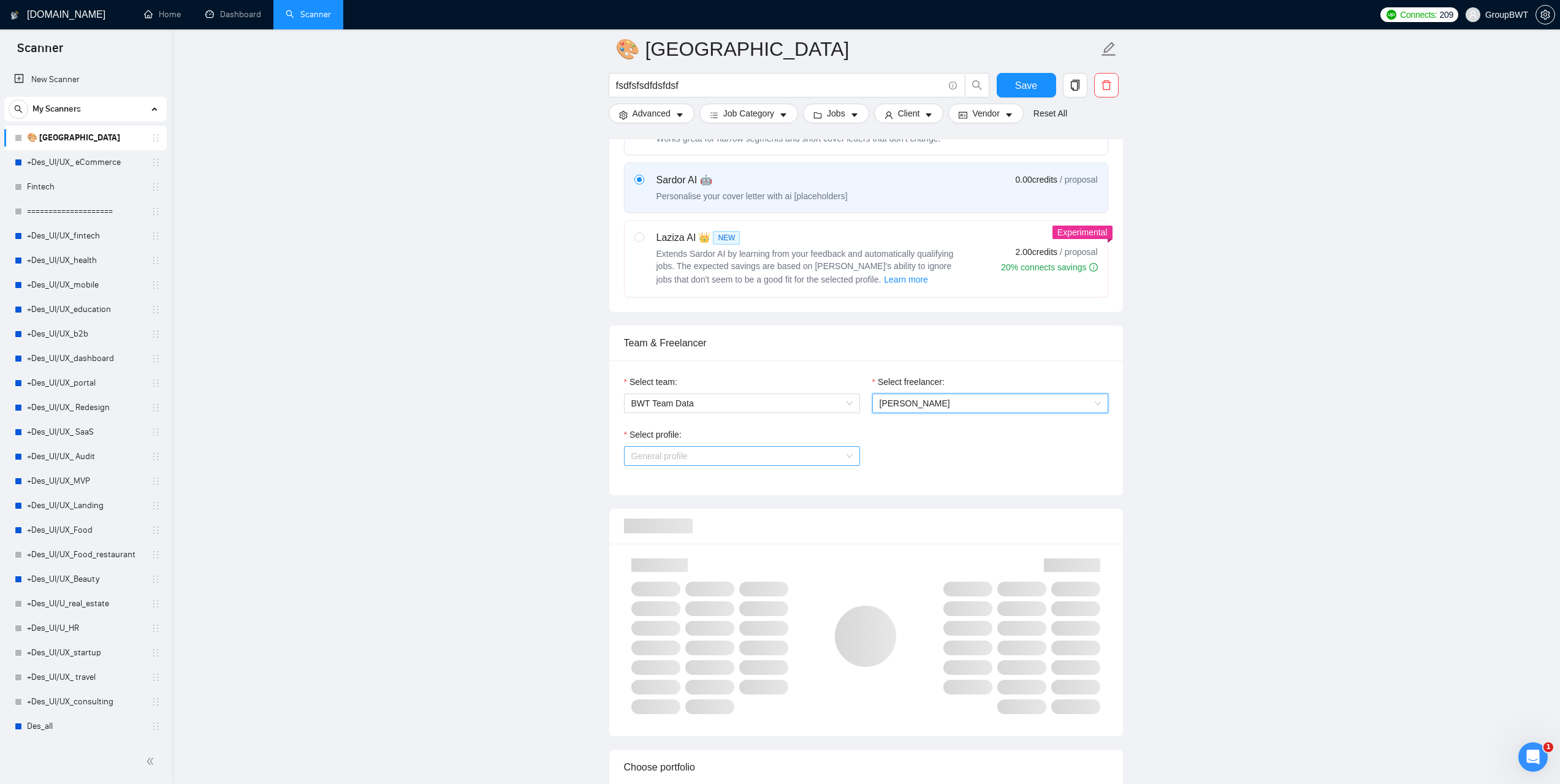
click at [844, 457] on span "General profile" at bounding box center [742, 456] width 221 height 18
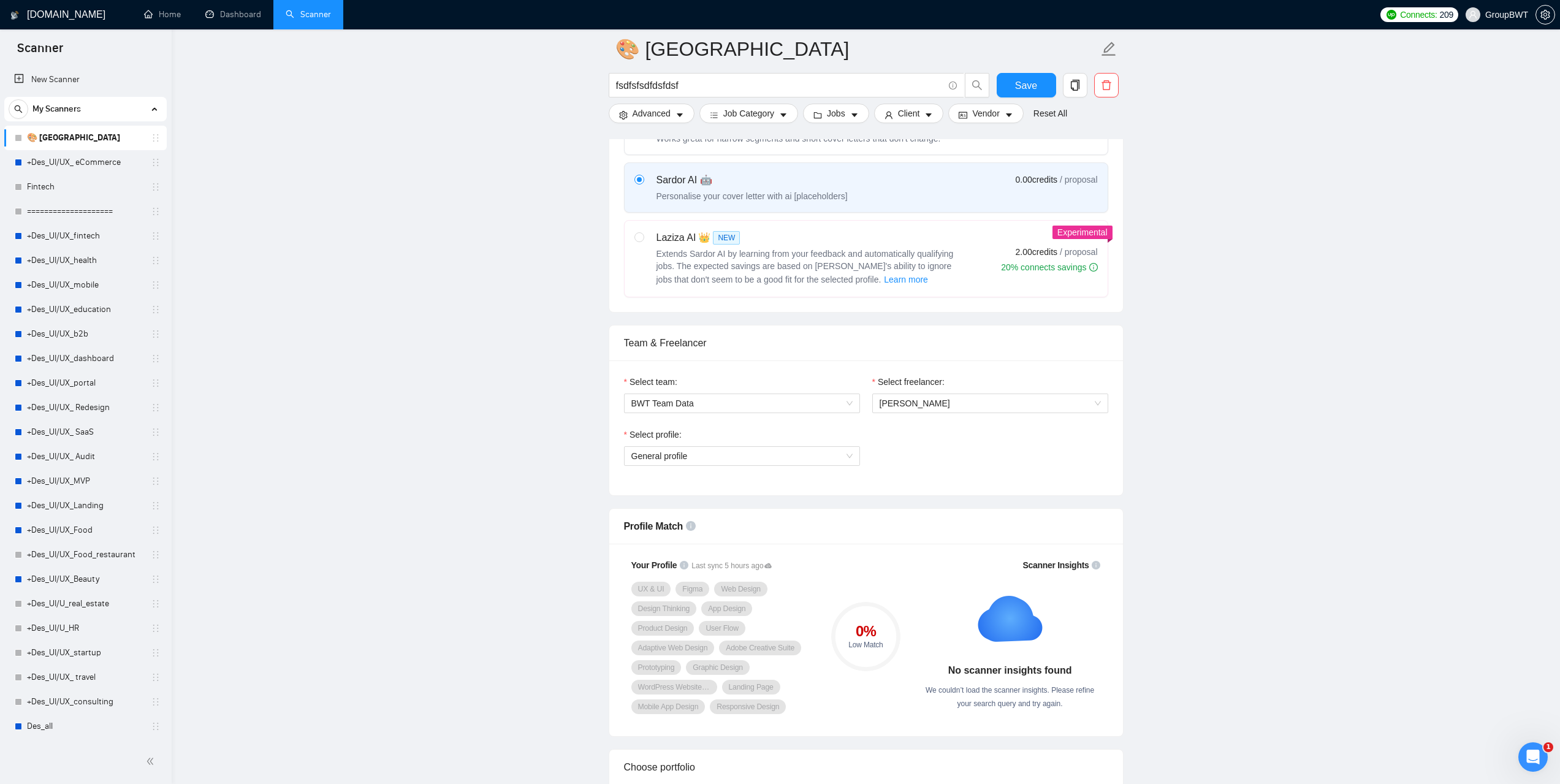
click at [945, 466] on div "Select profile: General profile" at bounding box center [867, 454] width 497 height 53
click at [845, 454] on span "General profile" at bounding box center [742, 456] width 221 height 18
click at [220, 18] on link "Dashboard" at bounding box center [233, 15] width 56 height 10
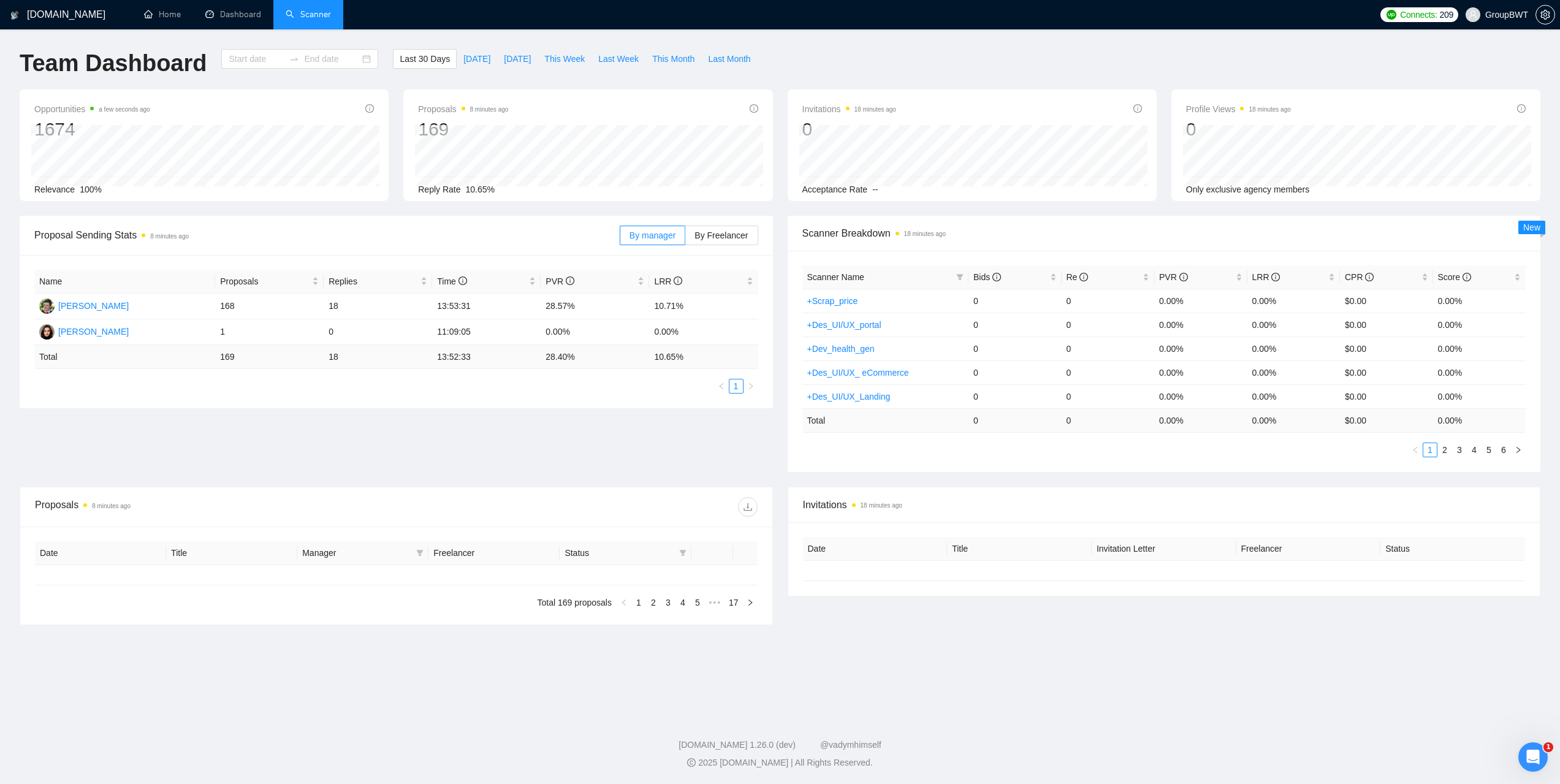
type input "[DATE]"
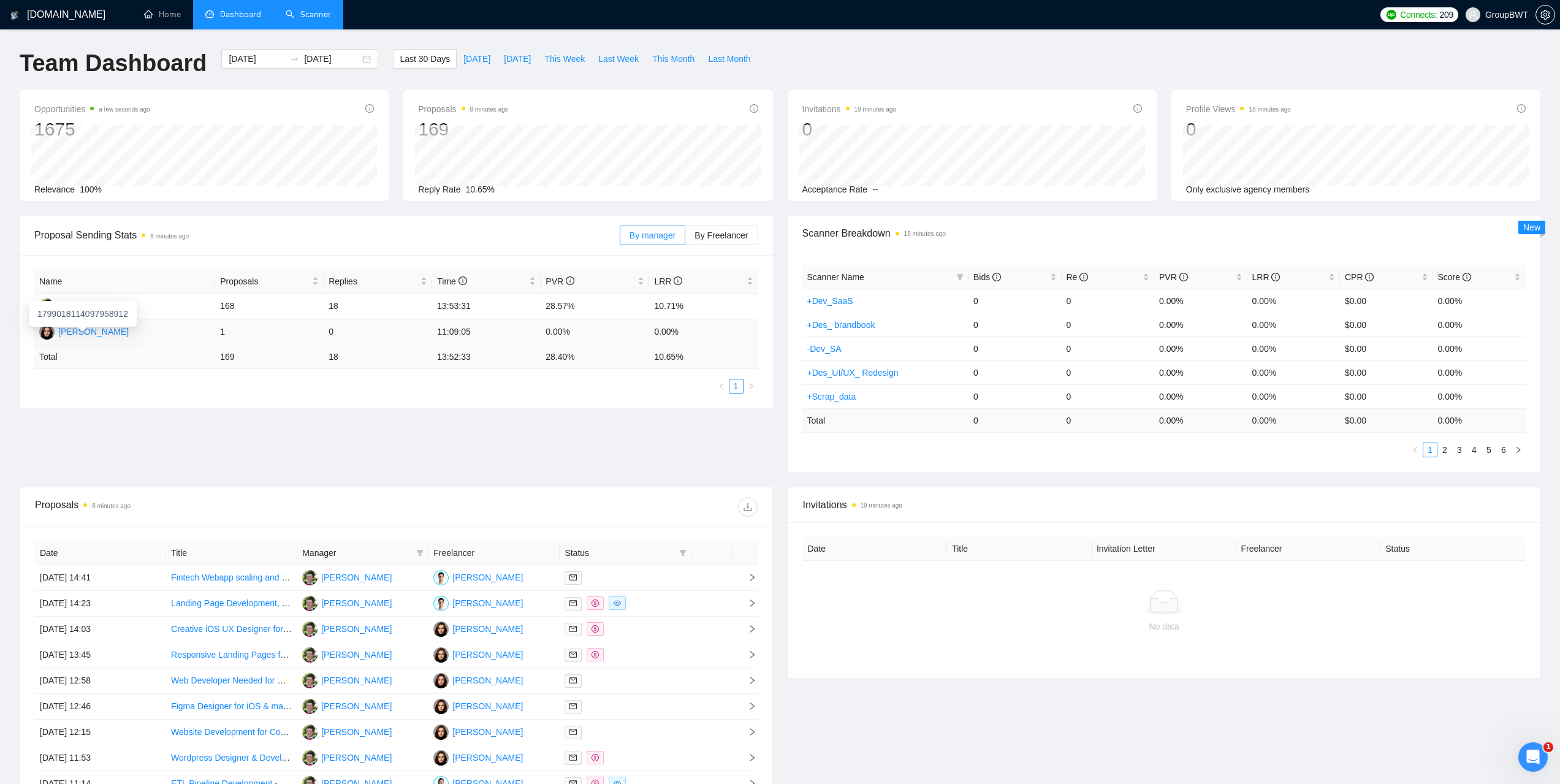
click at [89, 333] on div "[PERSON_NAME]" at bounding box center [94, 332] width 70 height 13
drag, startPoint x: 321, startPoint y: 5, endPoint x: 377, endPoint y: 182, distance: 185.6
click at [320, 9] on link "Scanner" at bounding box center [308, 15] width 45 height 10
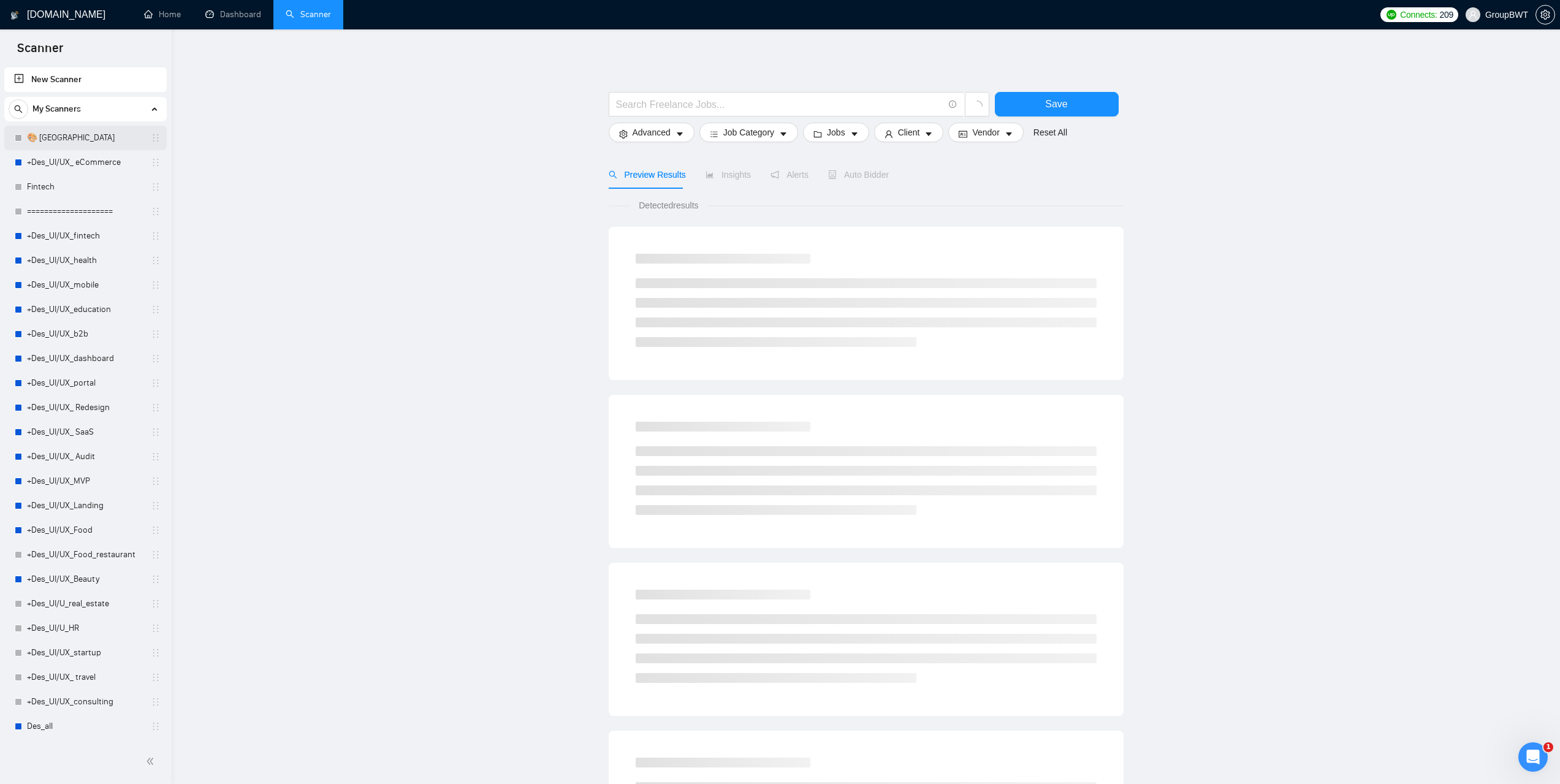
click at [44, 137] on link "🎨 [GEOGRAPHIC_DATA]" at bounding box center [85, 138] width 116 height 25
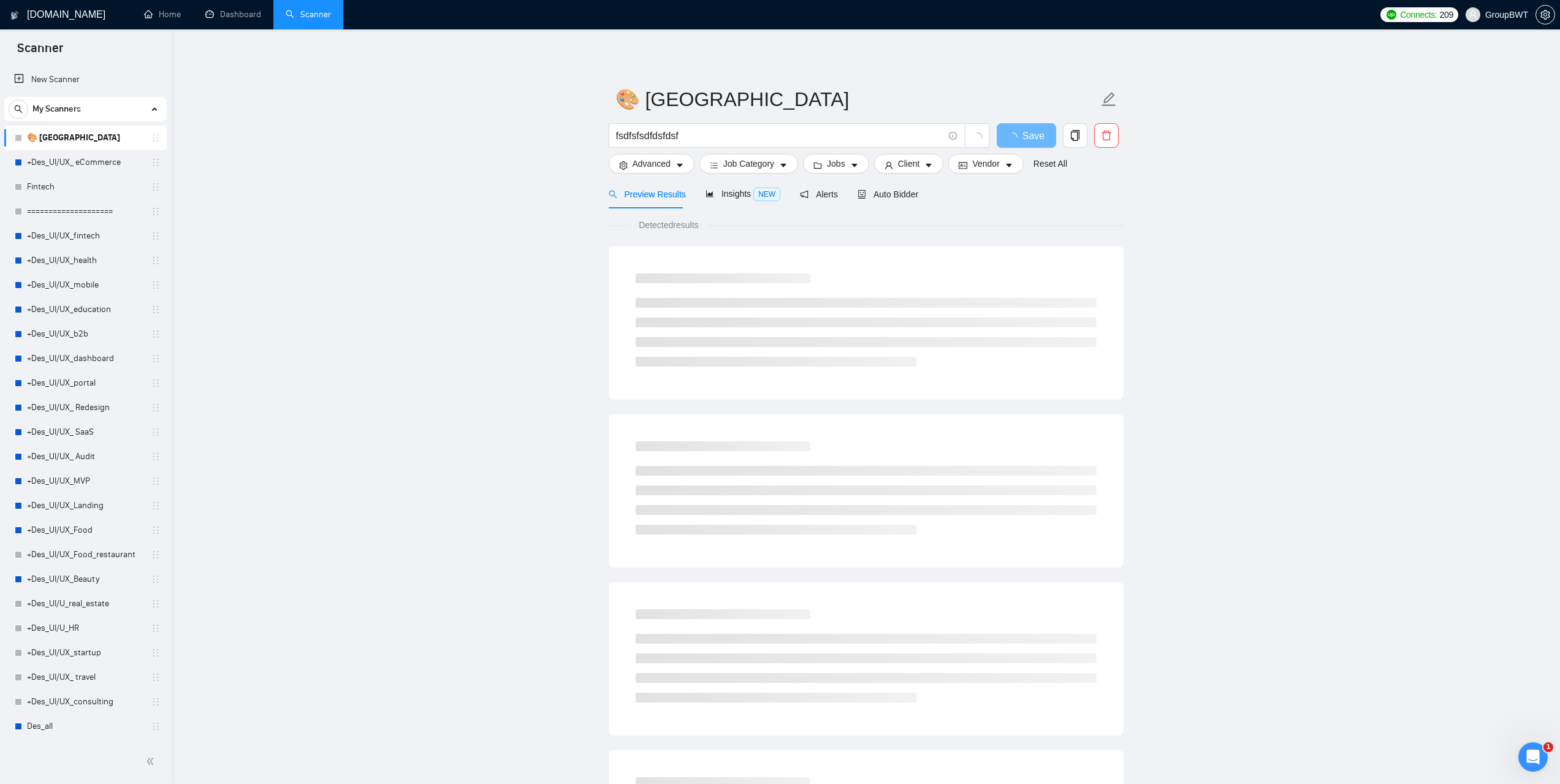
click at [891, 205] on div "Auto Bidder" at bounding box center [888, 194] width 61 height 28
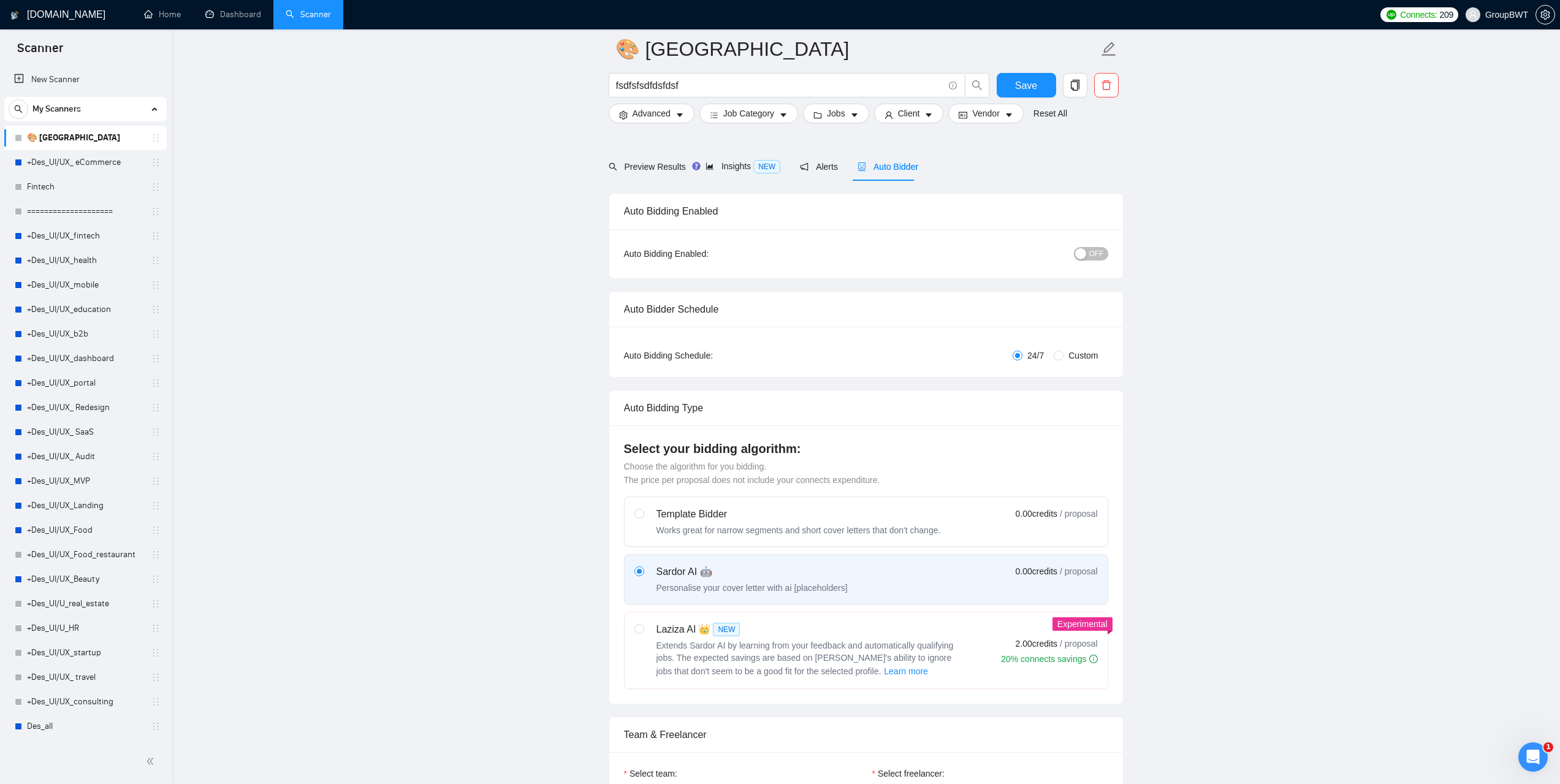
scroll to position [306, 0]
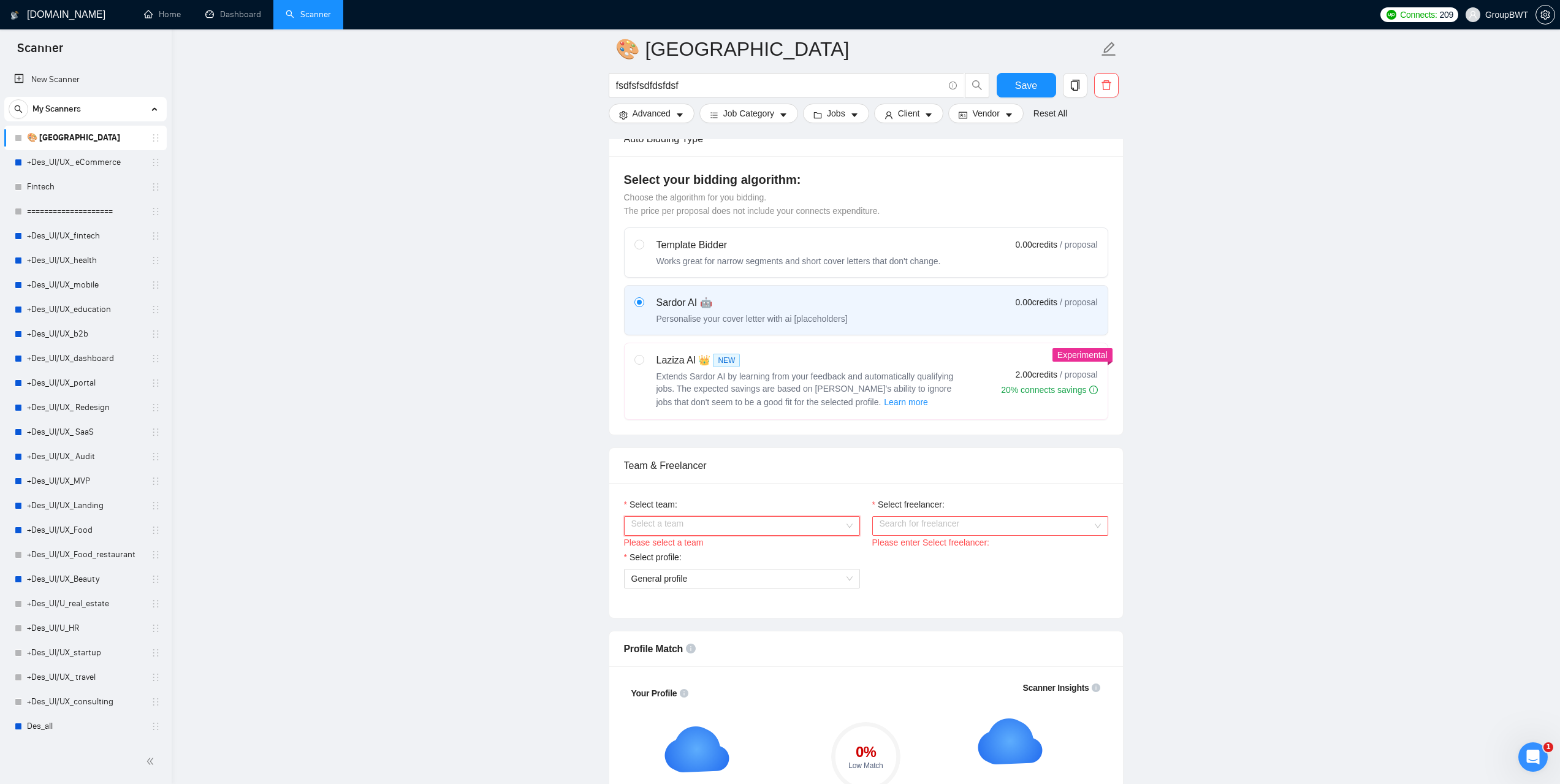
click at [788, 519] on input "Select team:" at bounding box center [737, 525] width 213 height 18
click at [713, 546] on div "BWT Team Data" at bounding box center [741, 549] width 221 height 13
click at [940, 527] on input "Select freelancer:" at bounding box center [986, 525] width 213 height 18
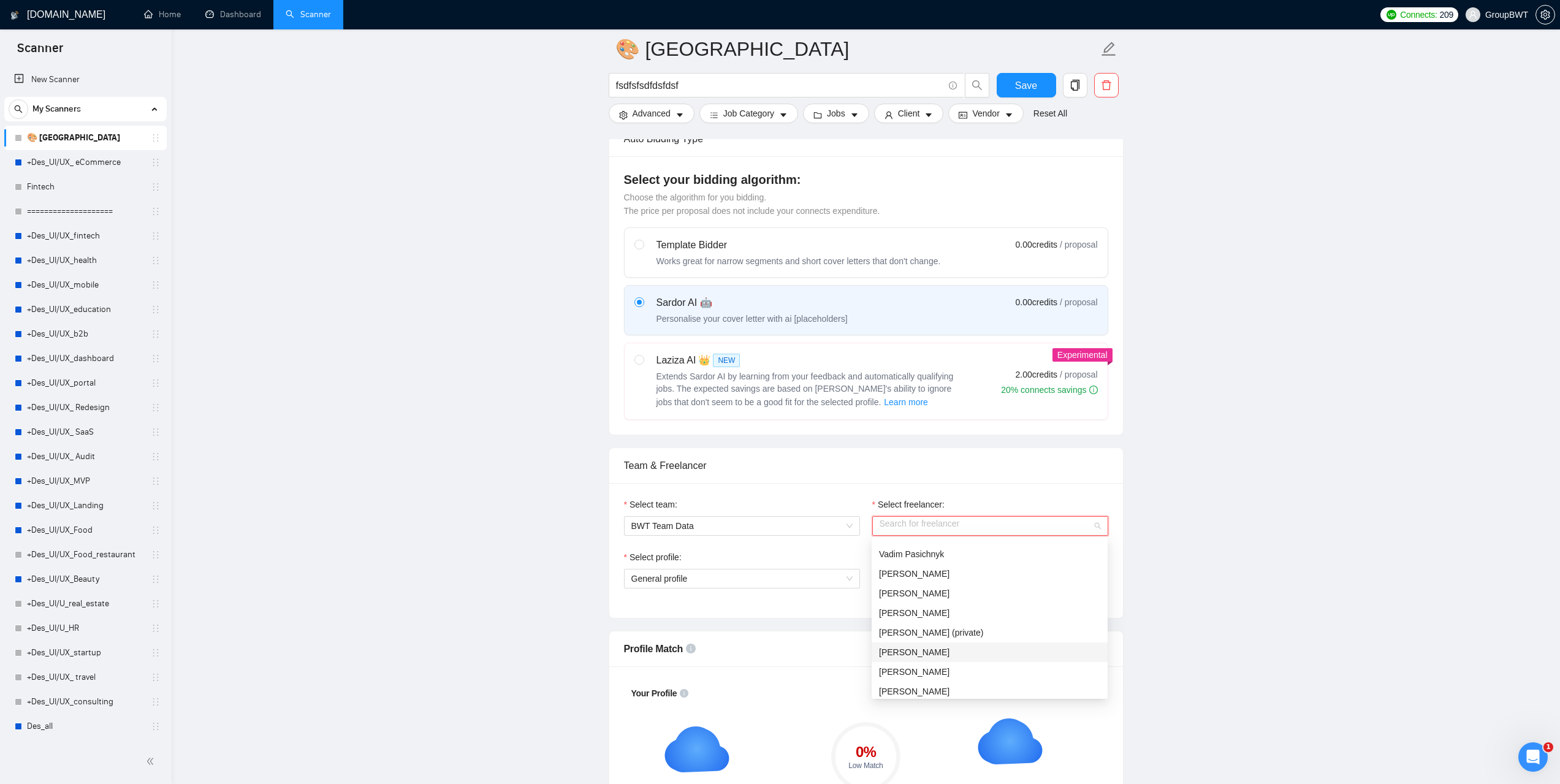
scroll to position [32, 0]
click at [942, 655] on span "[PERSON_NAME]" at bounding box center [914, 654] width 70 height 9
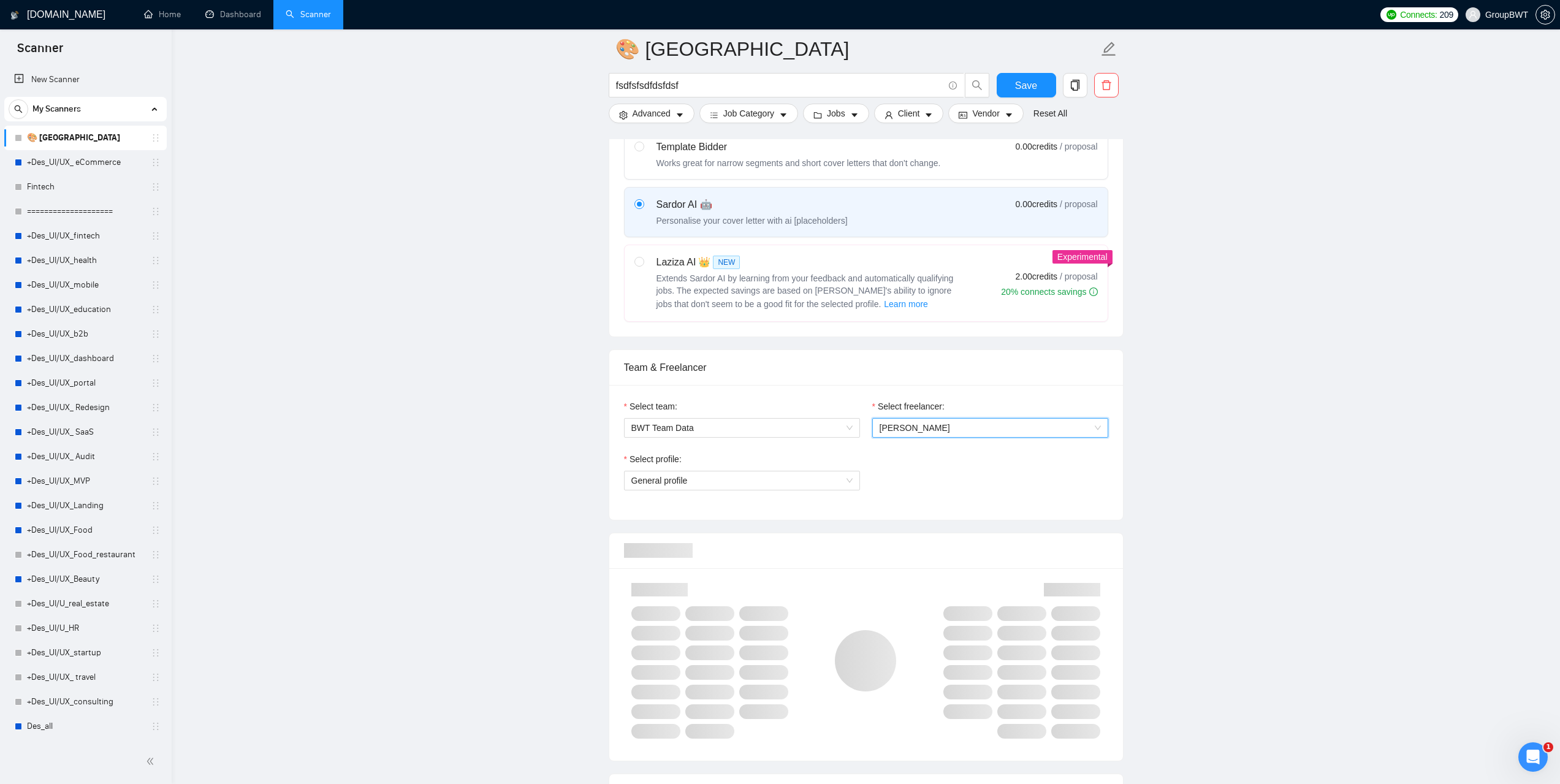
scroll to position [429, 0]
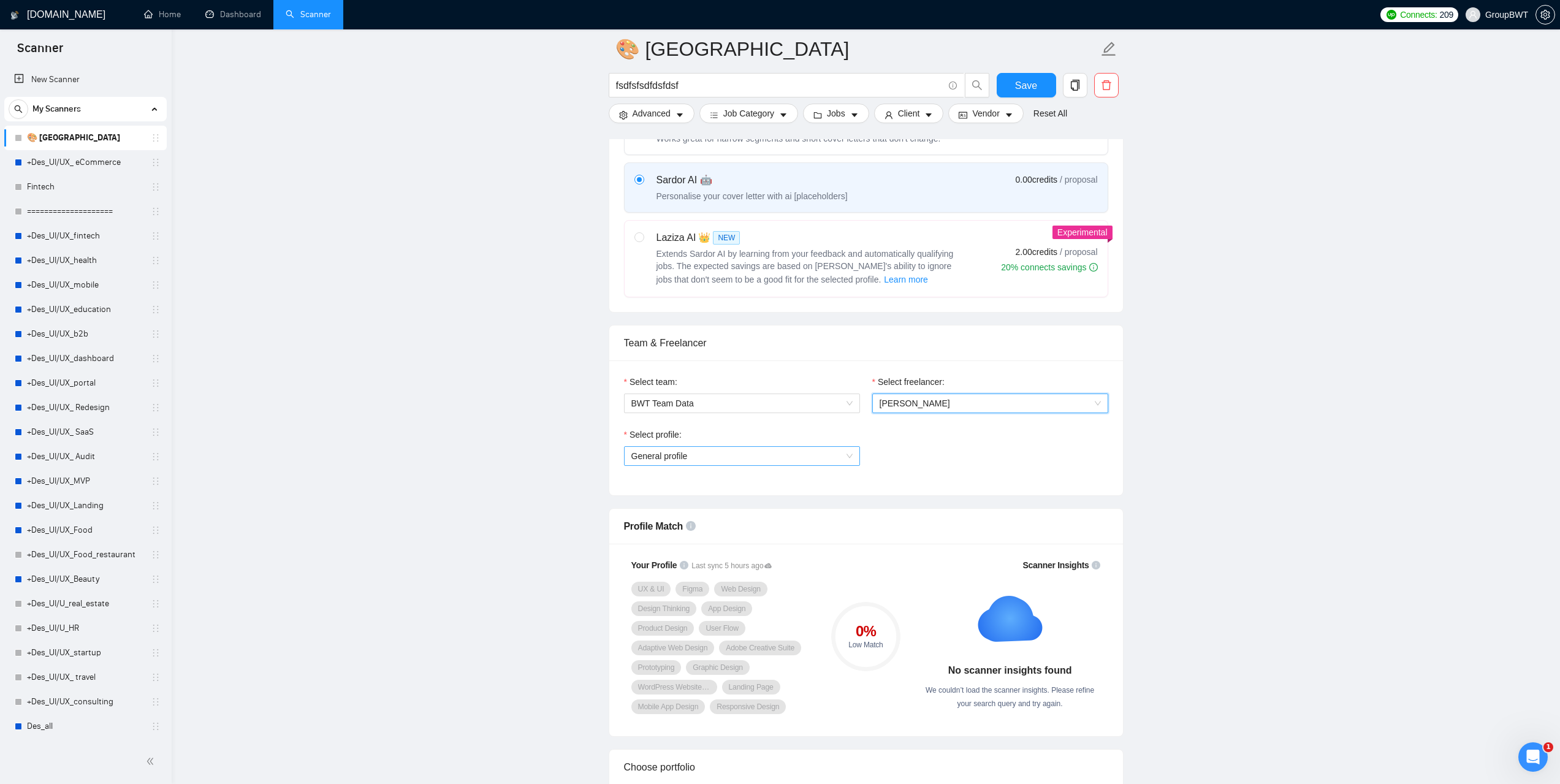
click at [849, 459] on span "General profile" at bounding box center [742, 456] width 221 height 18
click at [849, 458] on span "General profile" at bounding box center [742, 456] width 221 height 18
click at [230, 15] on link "Dashboard" at bounding box center [233, 15] width 56 height 10
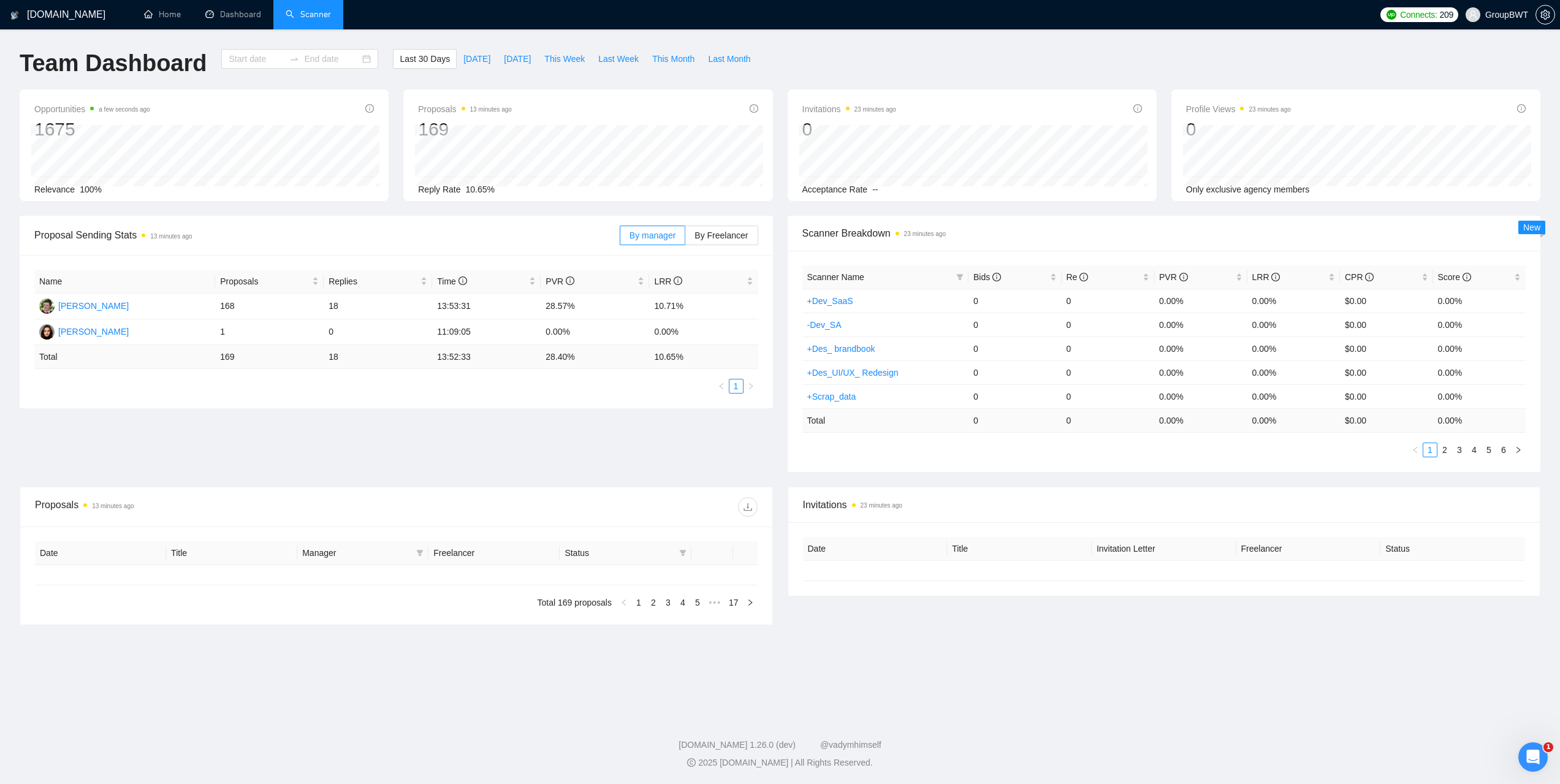
type input "[DATE]"
